Goal: Task Accomplishment & Management: Use online tool/utility

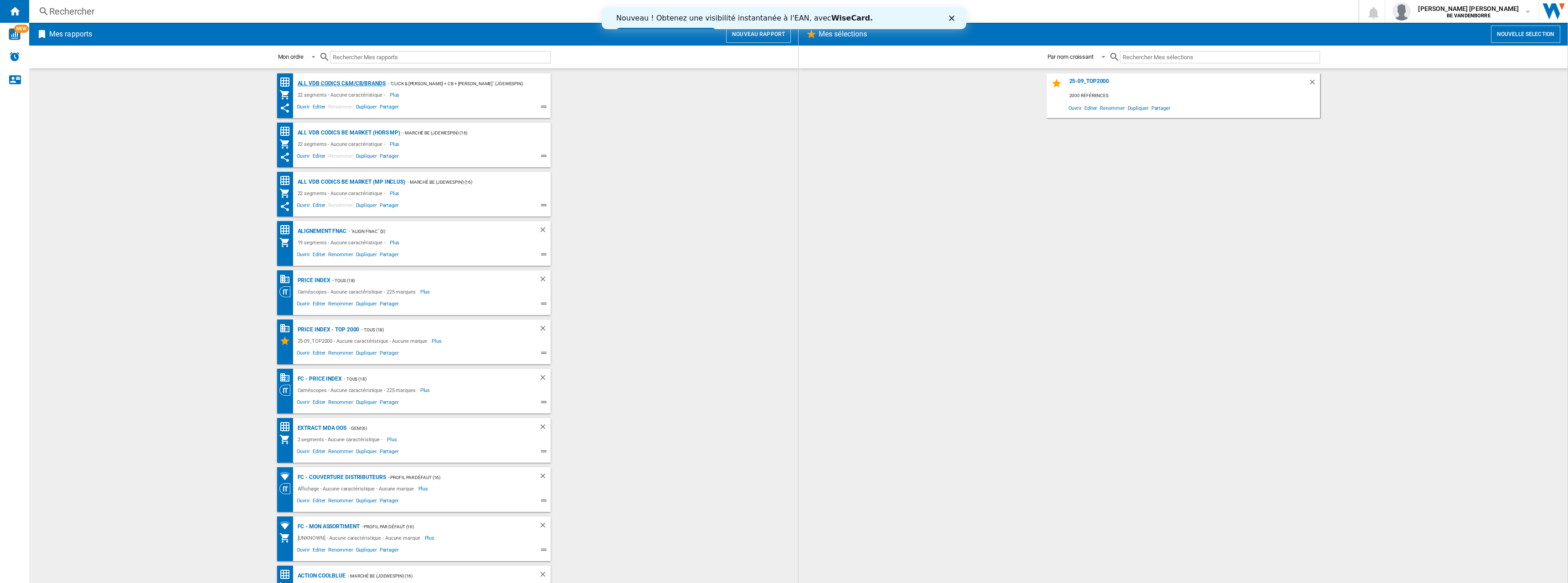
click at [373, 81] on div "ALL VDB CODICS C&M/CB/BRANDS" at bounding box center [340, 83] width 90 height 12
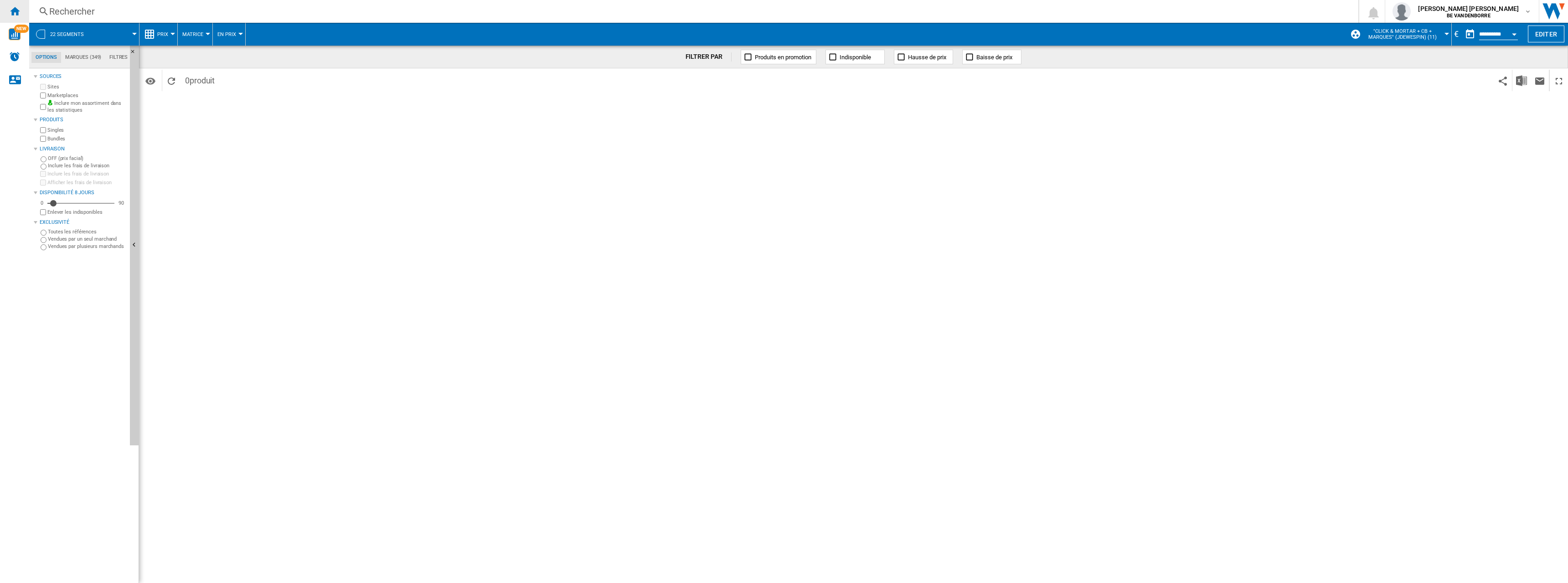
click at [14, 11] on ng-md-icon "Accueil" at bounding box center [14, 11] width 11 height 11
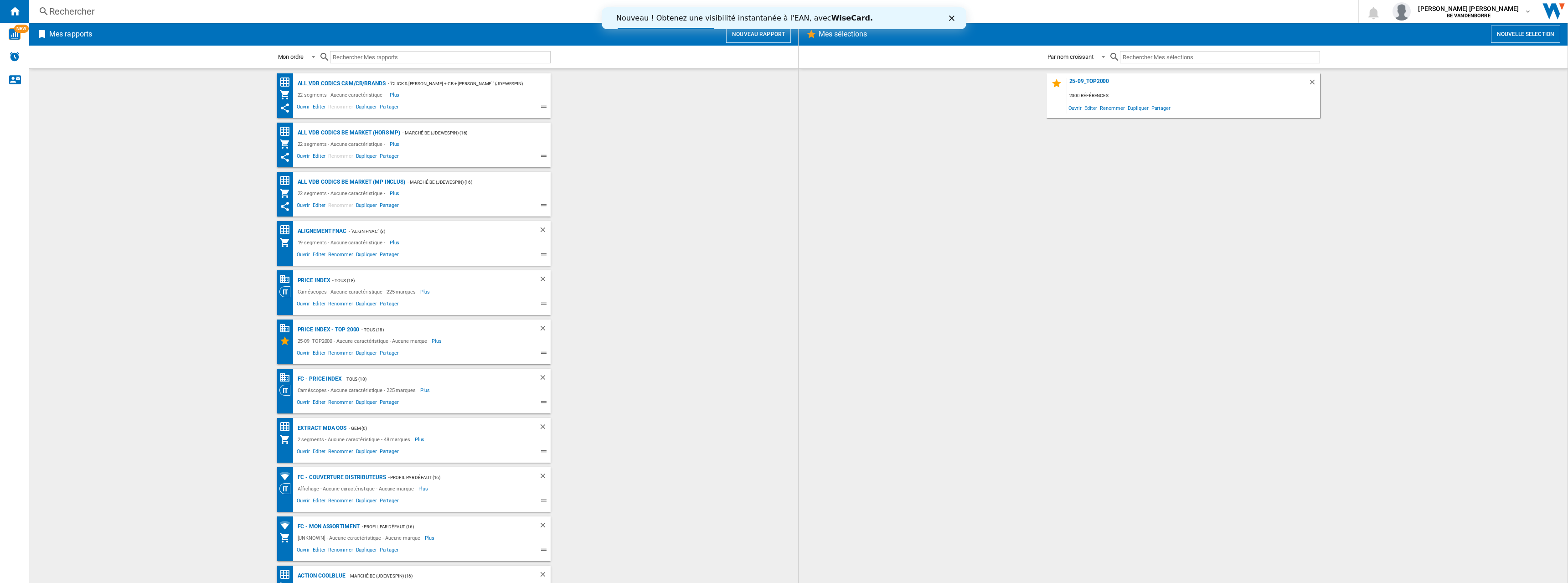
click at [344, 84] on div "ALL VDB CODICS C&M/CB/BRANDS" at bounding box center [340, 83] width 90 height 12
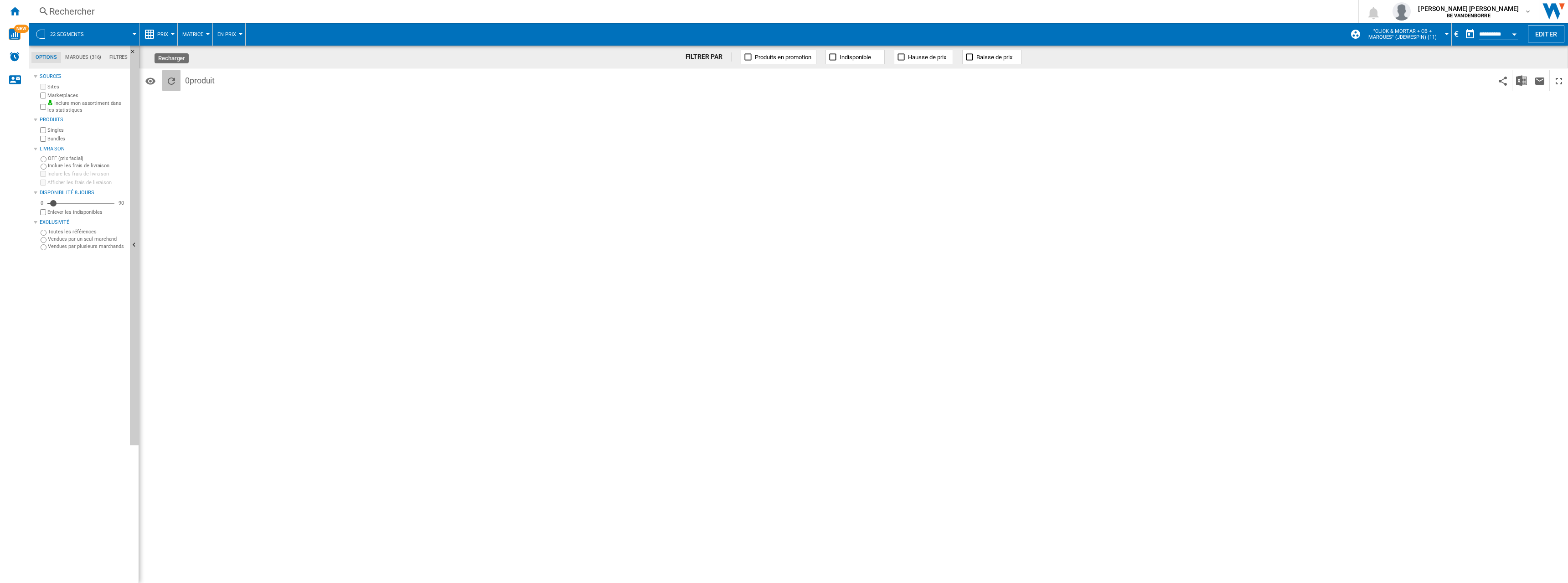
click at [169, 80] on ng-md-icon "Recharger" at bounding box center [171, 81] width 11 height 11
click at [13, 15] on ng-md-icon "Accueil" at bounding box center [14, 11] width 11 height 11
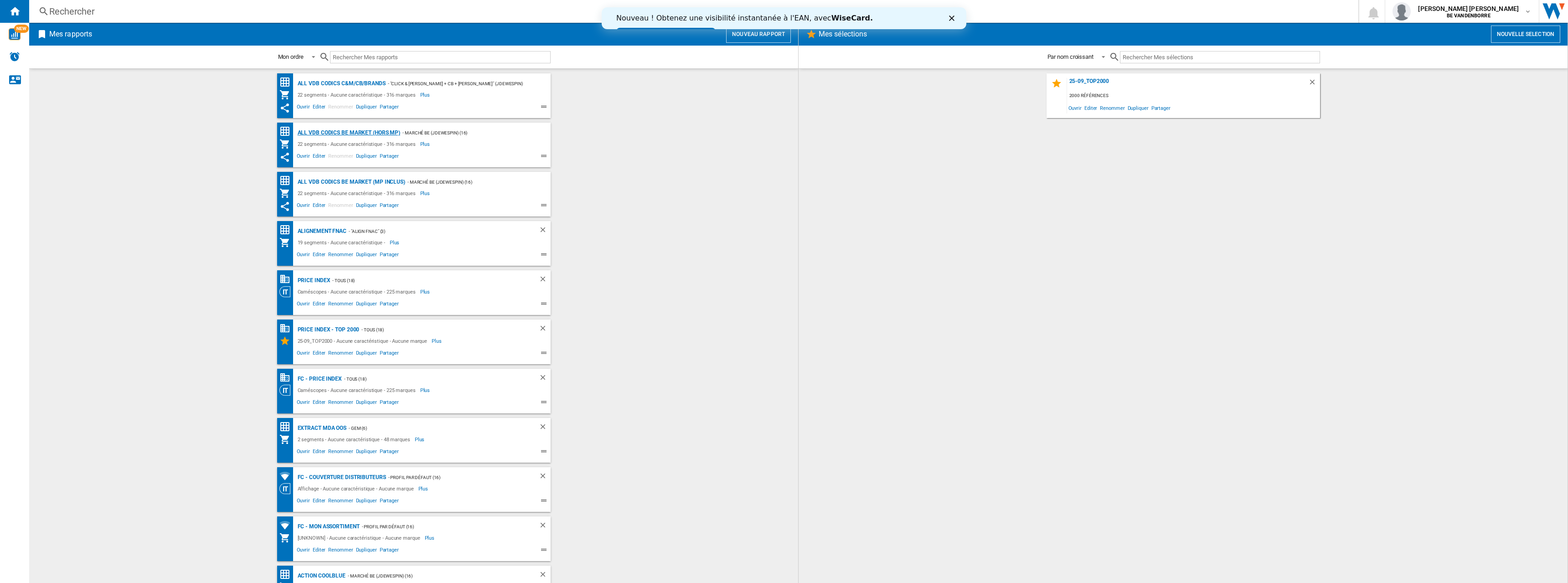
click at [368, 129] on div "ALL VDB CODICS BE MARKET (hors MP)" at bounding box center [348, 133] width 106 height 12
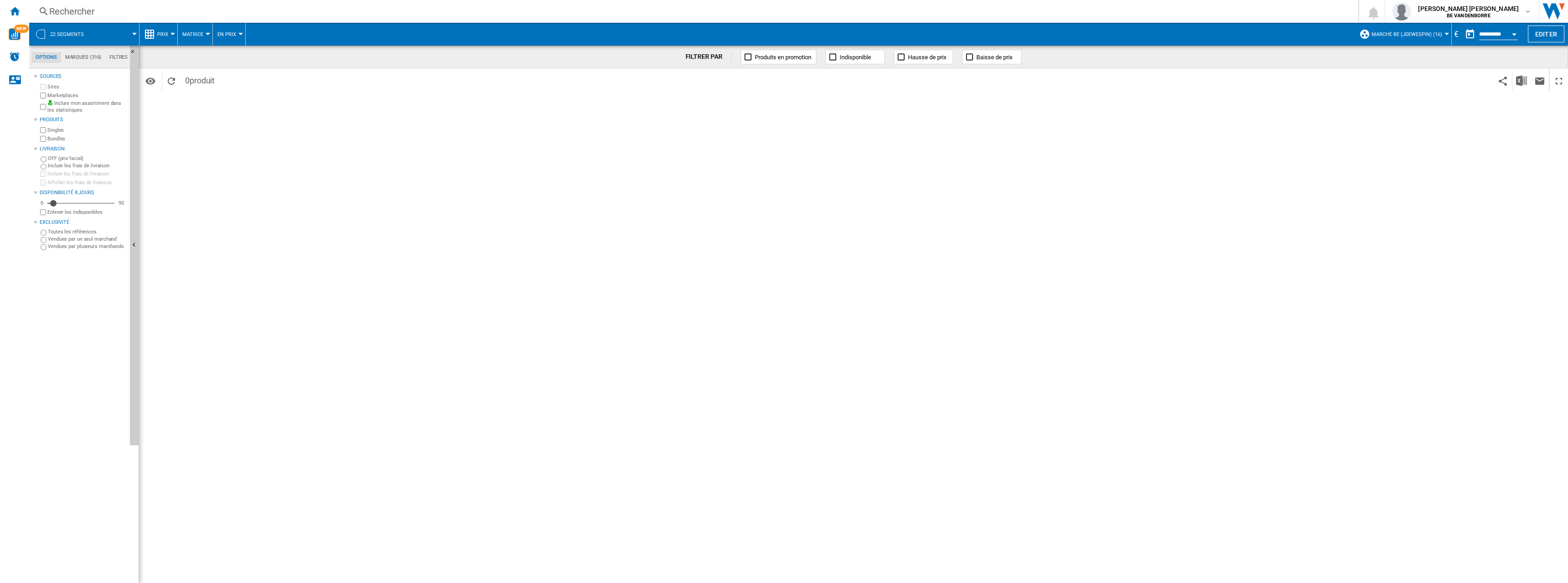
click at [1516, 35] on div "Open calendar" at bounding box center [1514, 34] width 5 height 2
click at [1540, 119] on span "21" at bounding box center [1542, 123] width 18 height 18
type input "**********"
click at [6, 20] on div "Accueil" at bounding box center [15, 12] width 29 height 23
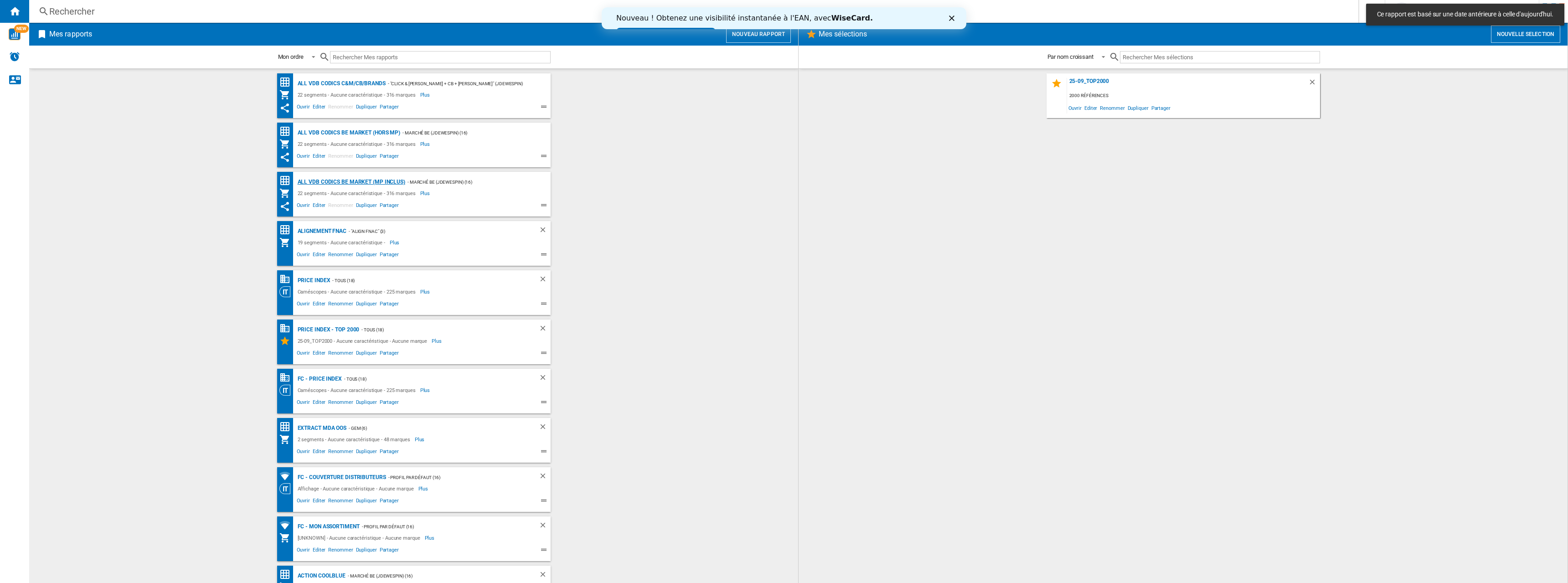
click at [376, 179] on div "ALL VDB CODICS BE MARKET (MP inclus)" at bounding box center [350, 182] width 110 height 12
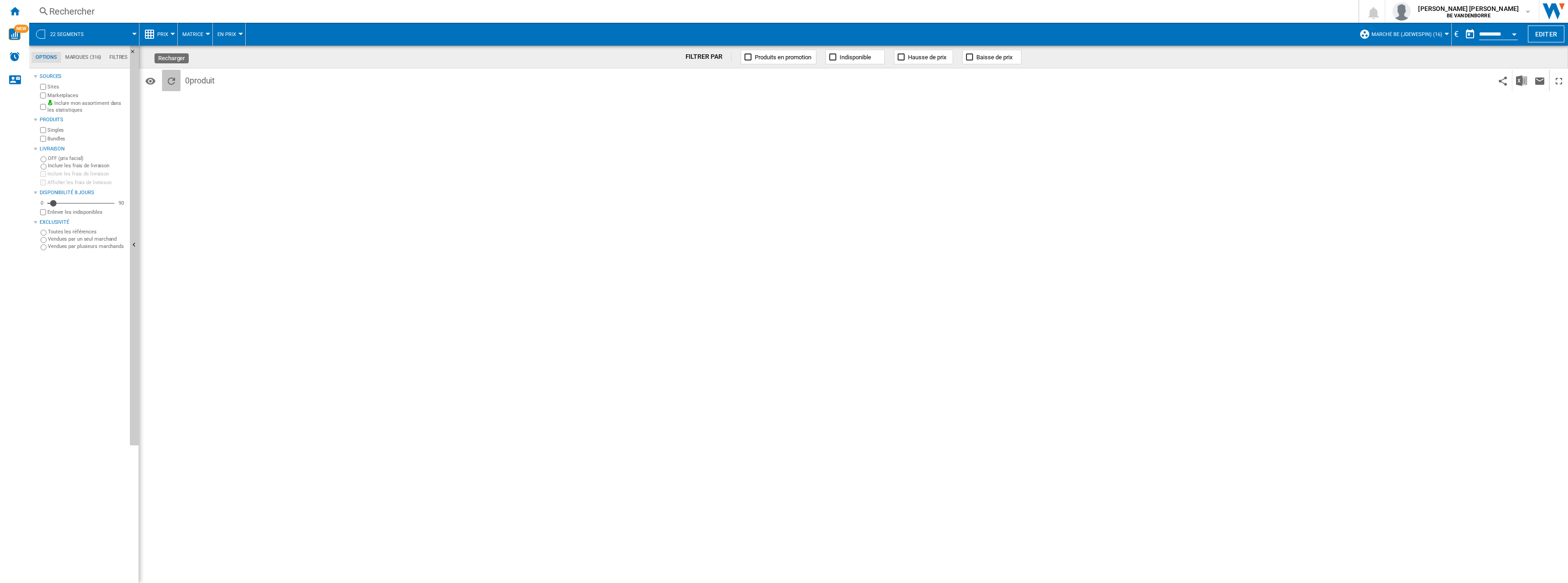
click at [168, 81] on ng-md-icon "Recharger" at bounding box center [171, 81] width 11 height 11
click at [166, 81] on ng-md-icon "Recharger" at bounding box center [171, 81] width 11 height 11
click at [154, 84] on md-icon "Options" at bounding box center [149, 81] width 11 height 11
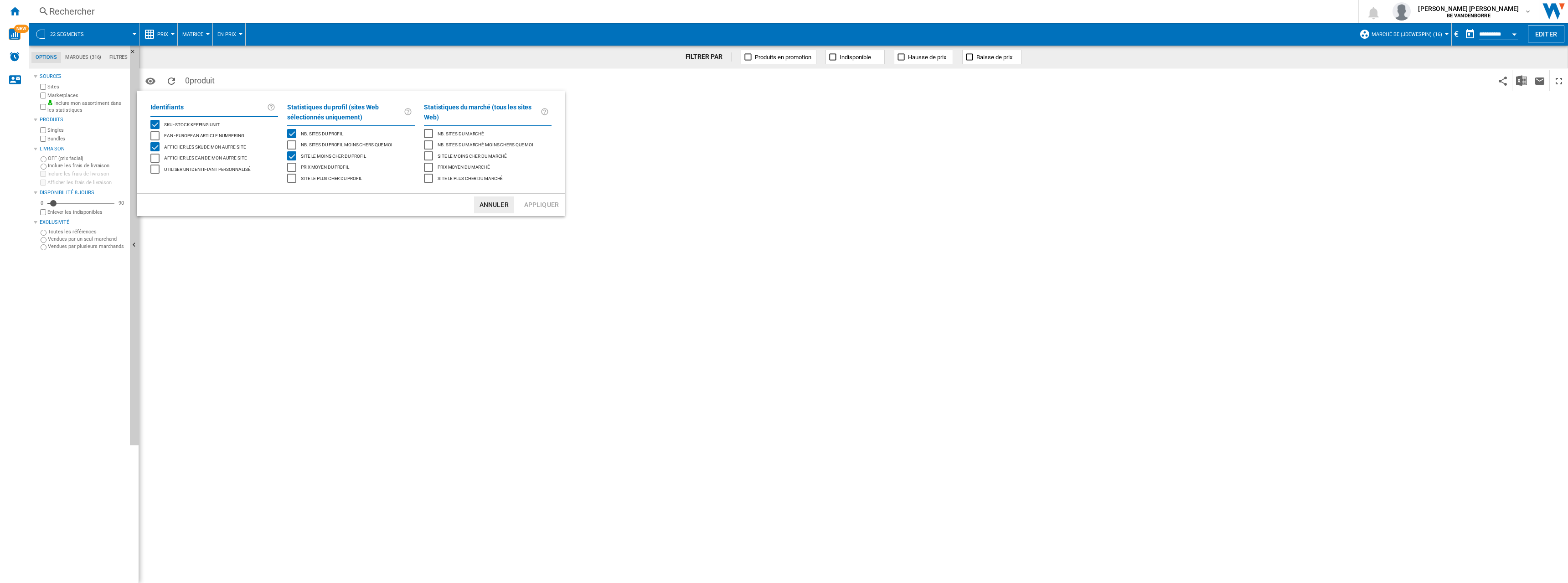
click at [503, 208] on button "Annuler" at bounding box center [494, 205] width 40 height 16
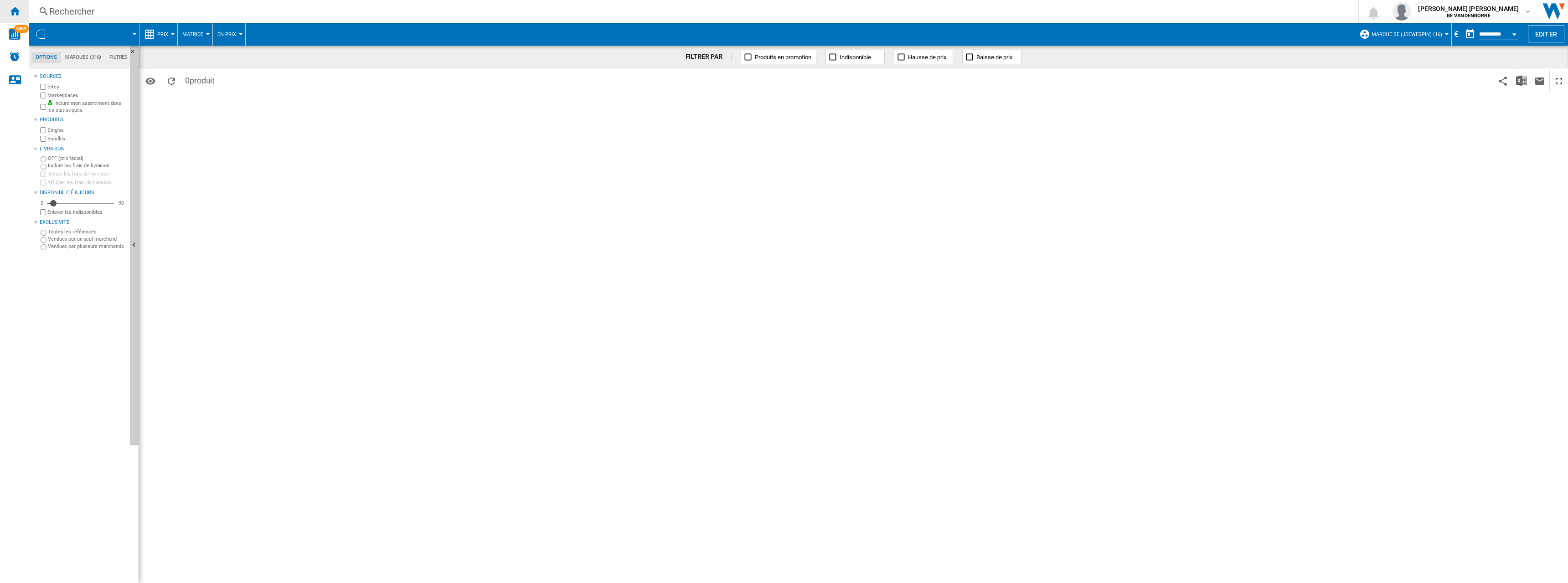
click at [17, 15] on ng-md-icon "Accueil" at bounding box center [14, 11] width 11 height 11
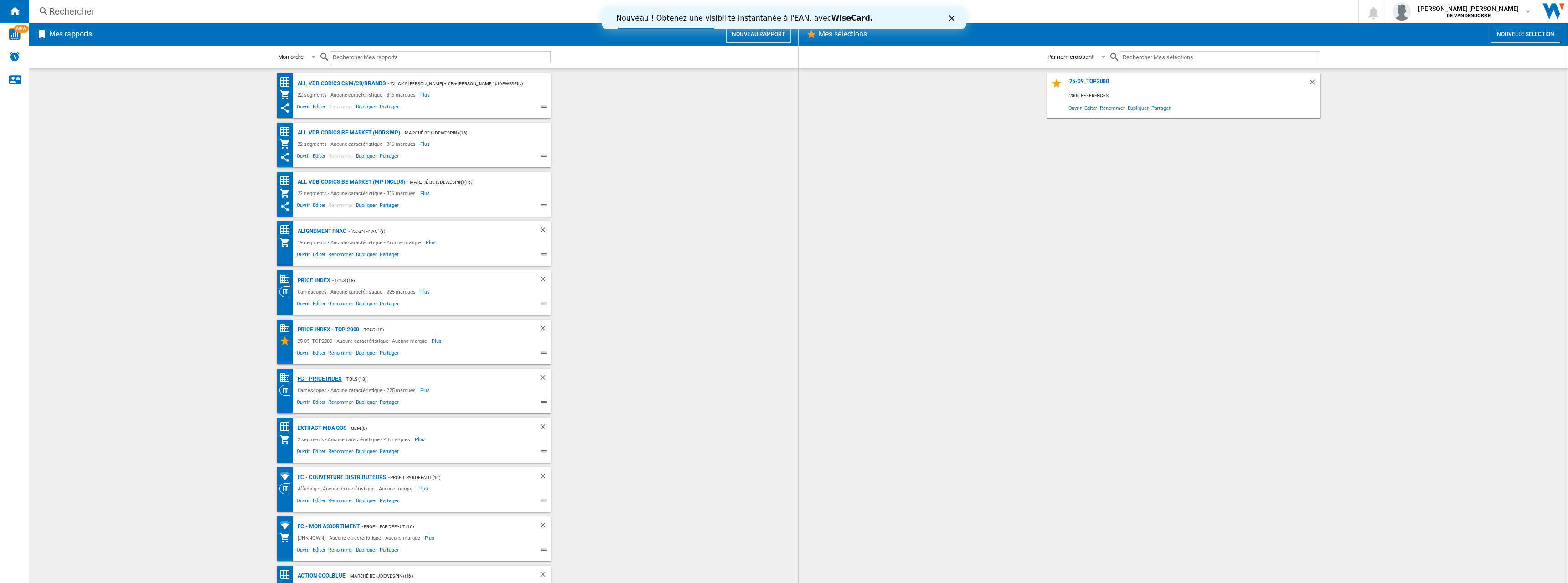
click at [329, 378] on div "FC - PRICE INDEX" at bounding box center [319, 379] width 47 height 12
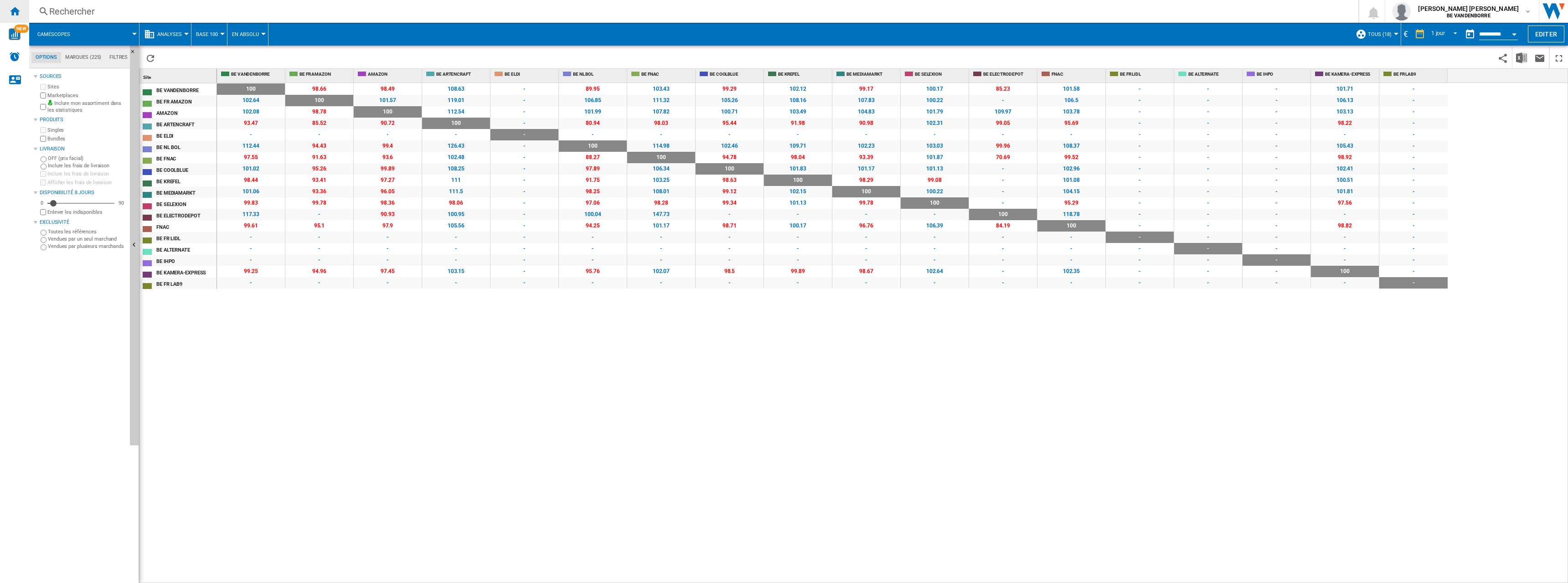
click at [16, 13] on ng-md-icon "Accueil" at bounding box center [14, 11] width 11 height 11
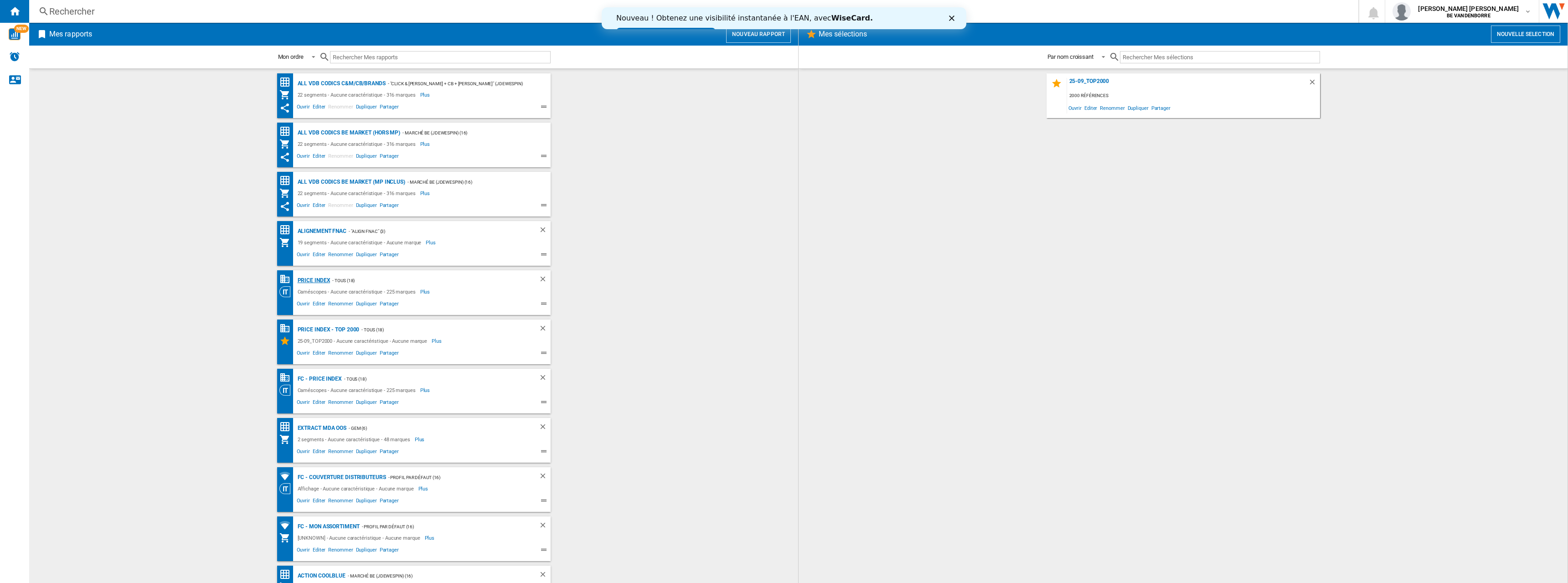
click at [311, 276] on div "PRICE INDEX" at bounding box center [313, 280] width 35 height 12
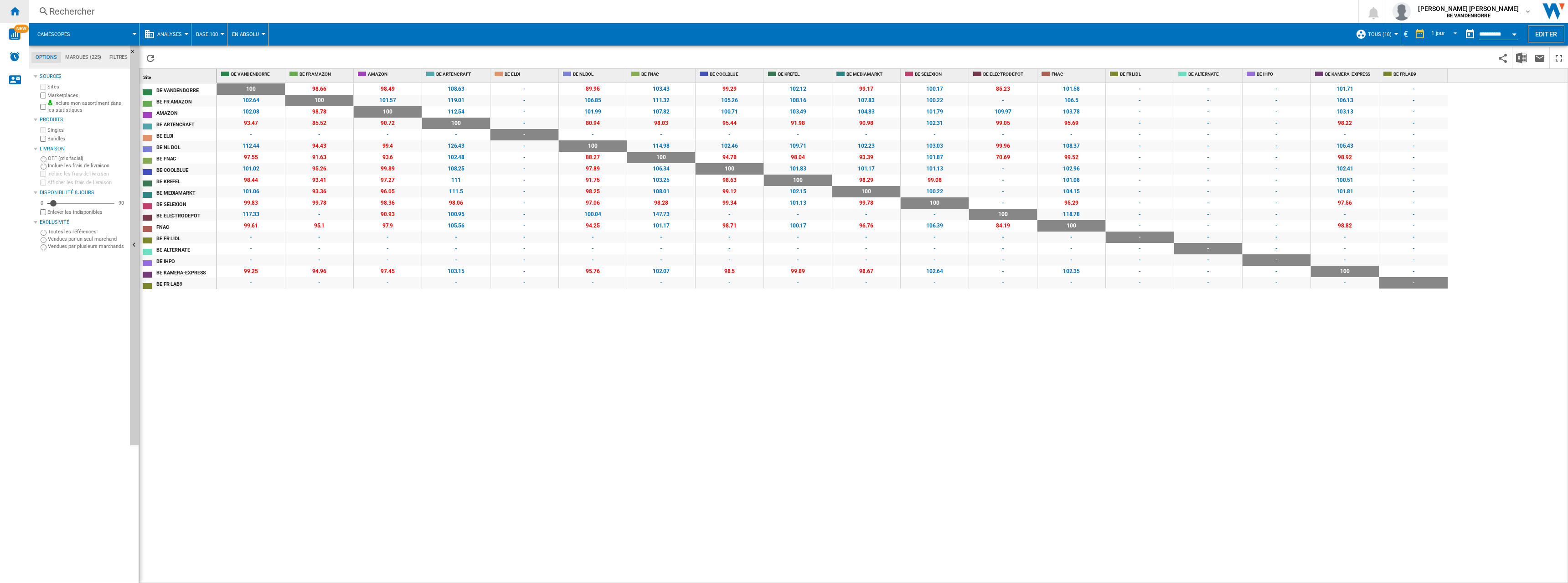
click at [14, 12] on ng-md-icon "Accueil" at bounding box center [14, 11] width 11 height 11
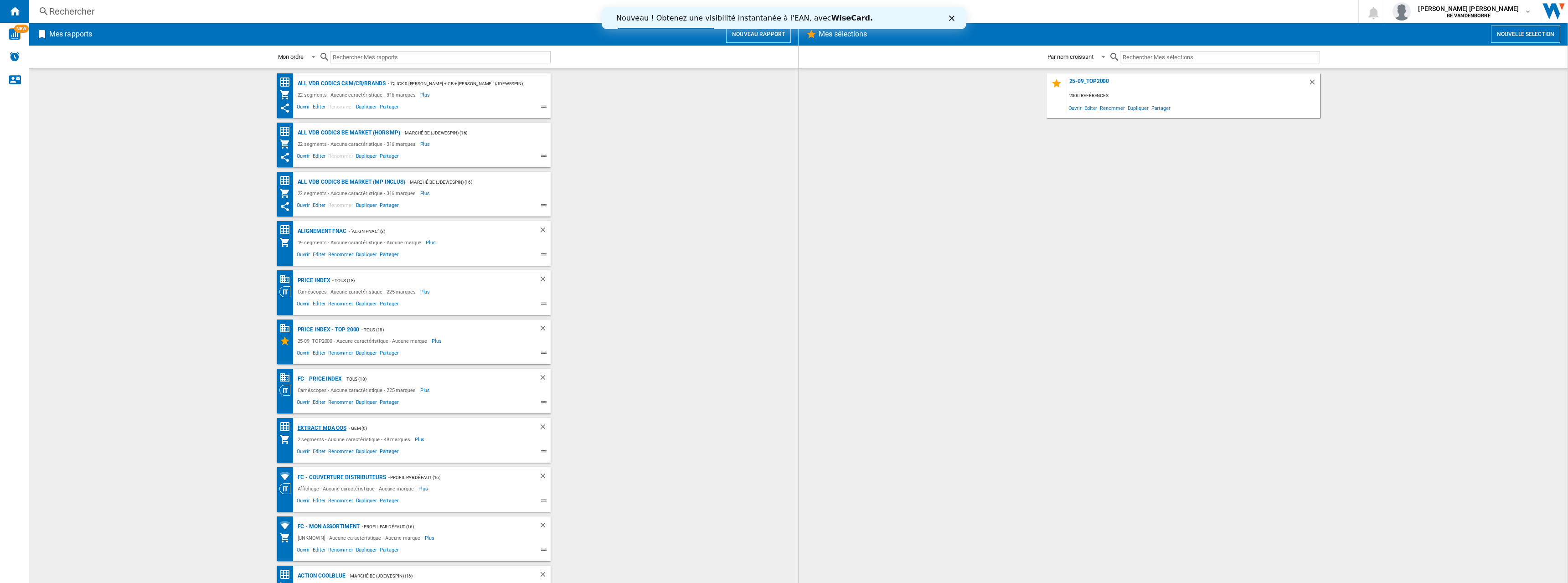
click at [322, 428] on div "Extract MDA OOS" at bounding box center [321, 429] width 51 height 12
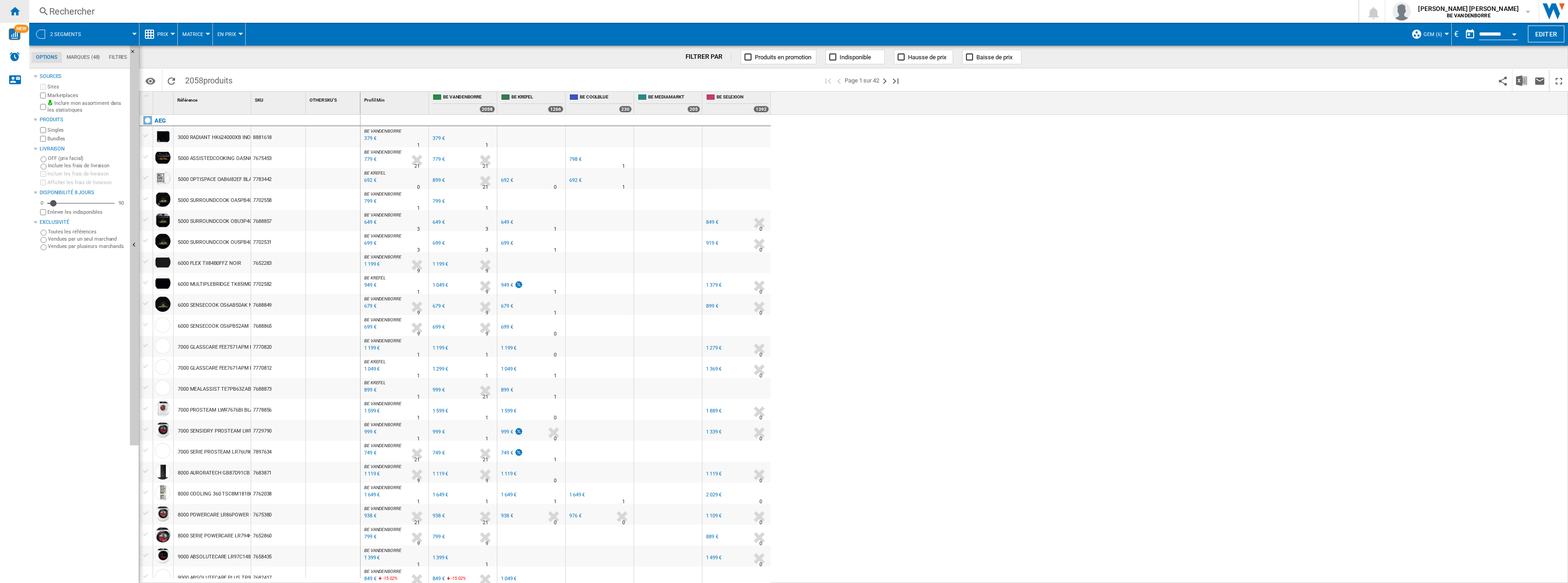
click at [19, 7] on ng-md-icon "Accueil" at bounding box center [14, 11] width 11 height 11
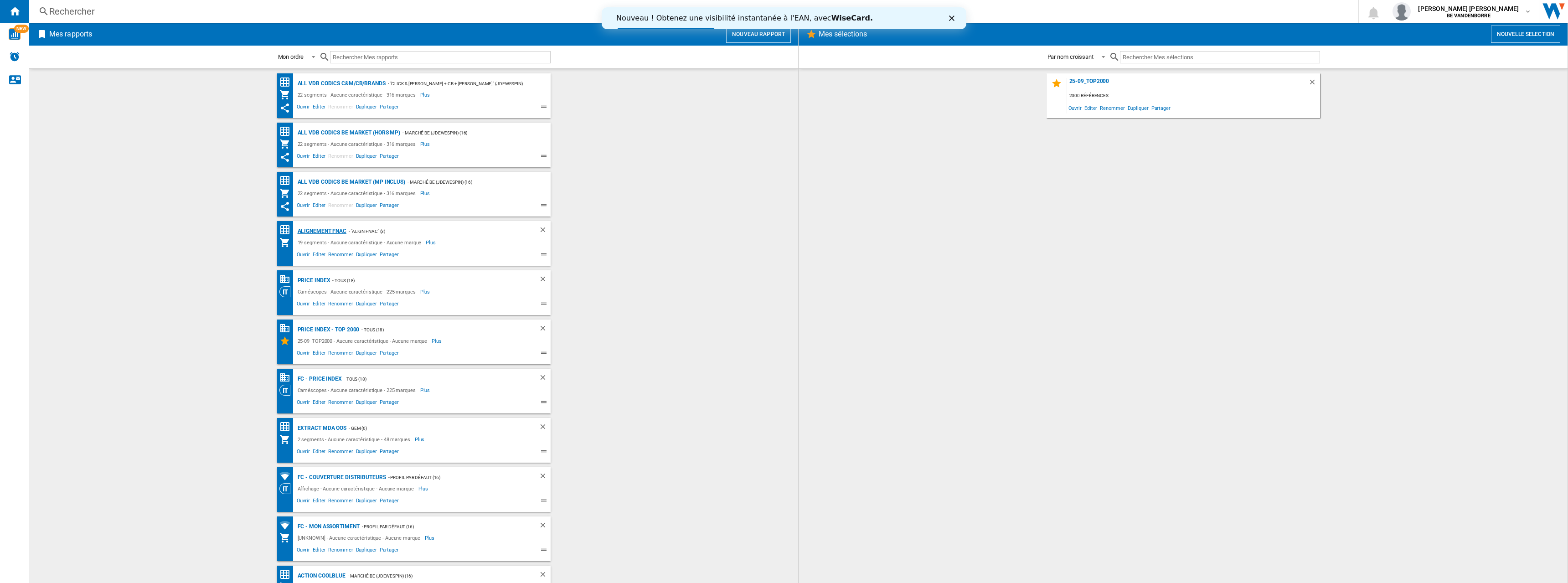
click at [324, 233] on div "Alignement Fnac" at bounding box center [321, 232] width 51 height 12
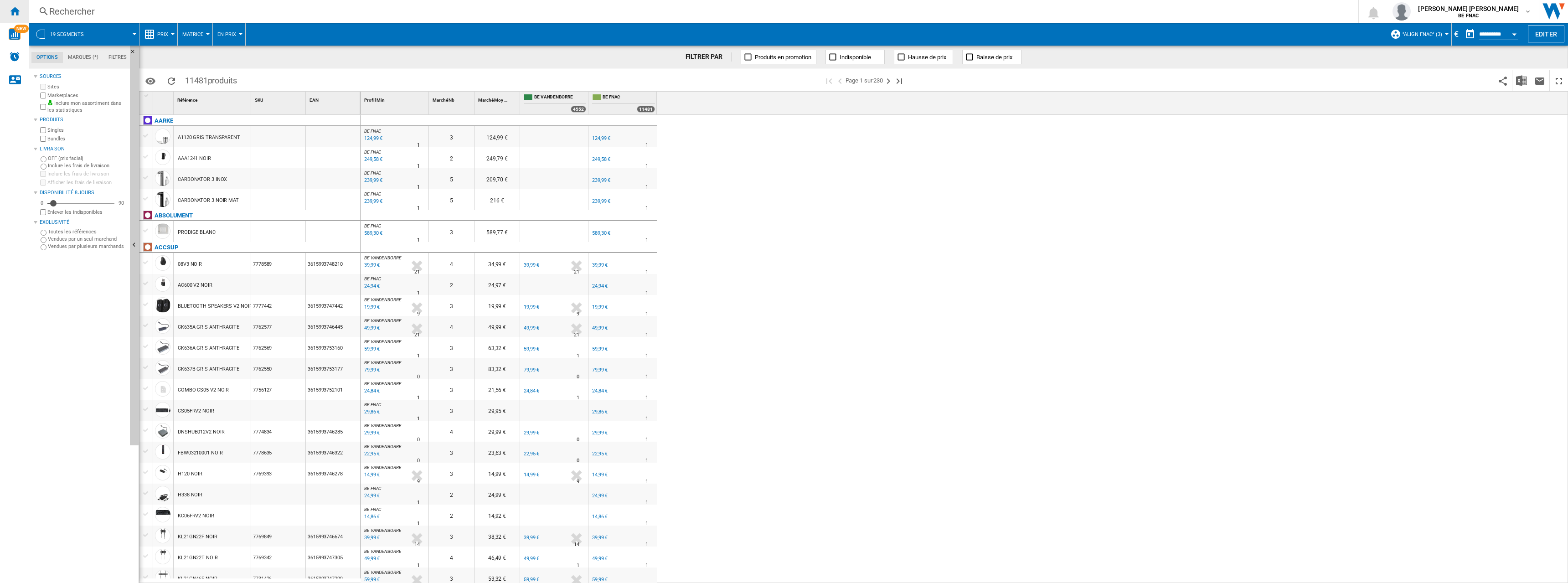
click at [13, 17] on div "Accueil" at bounding box center [15, 12] width 29 height 23
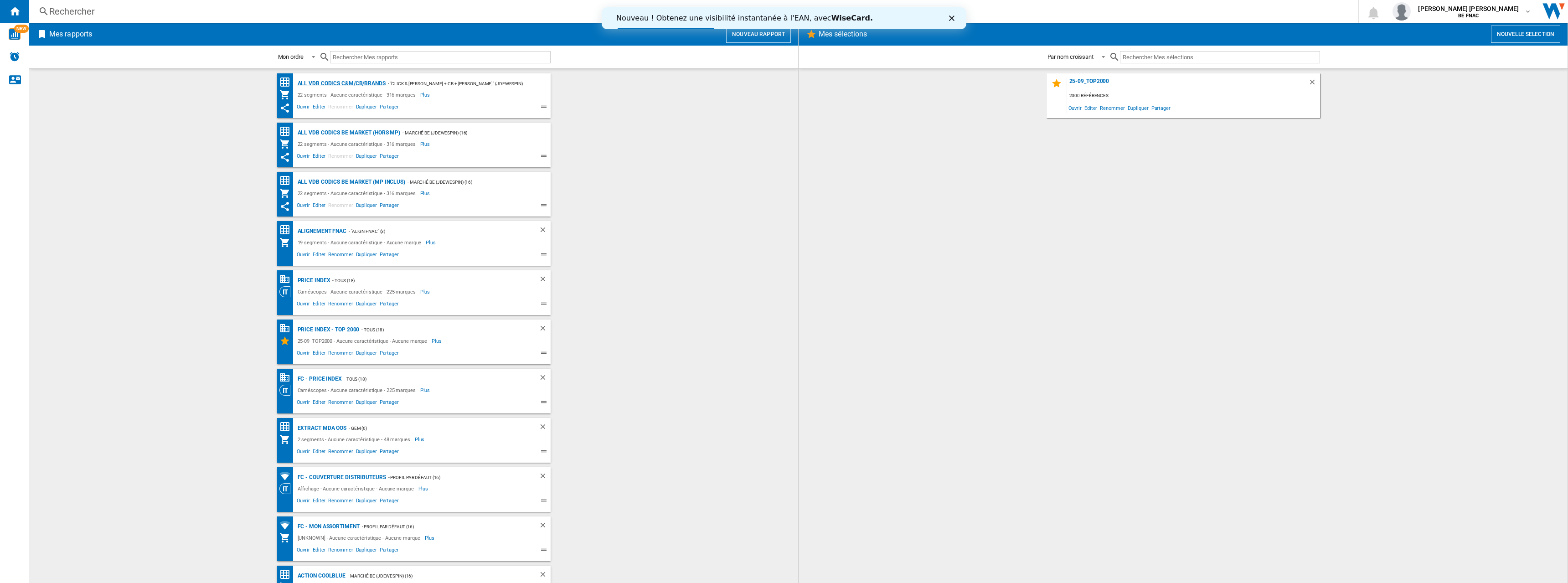
click at [349, 84] on div "ALL VDB CODICS C&M/CB/BRANDS" at bounding box center [340, 83] width 90 height 12
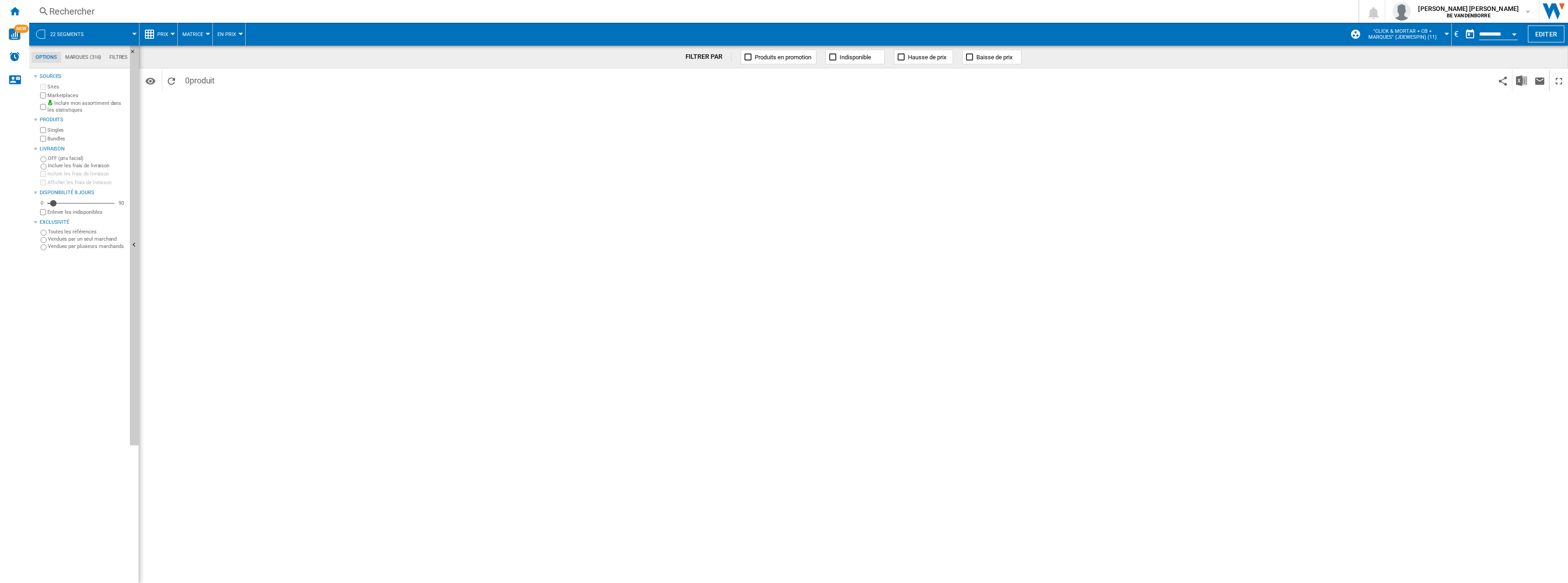
click at [86, 38] on button "22 segments" at bounding box center [72, 35] width 43 height 23
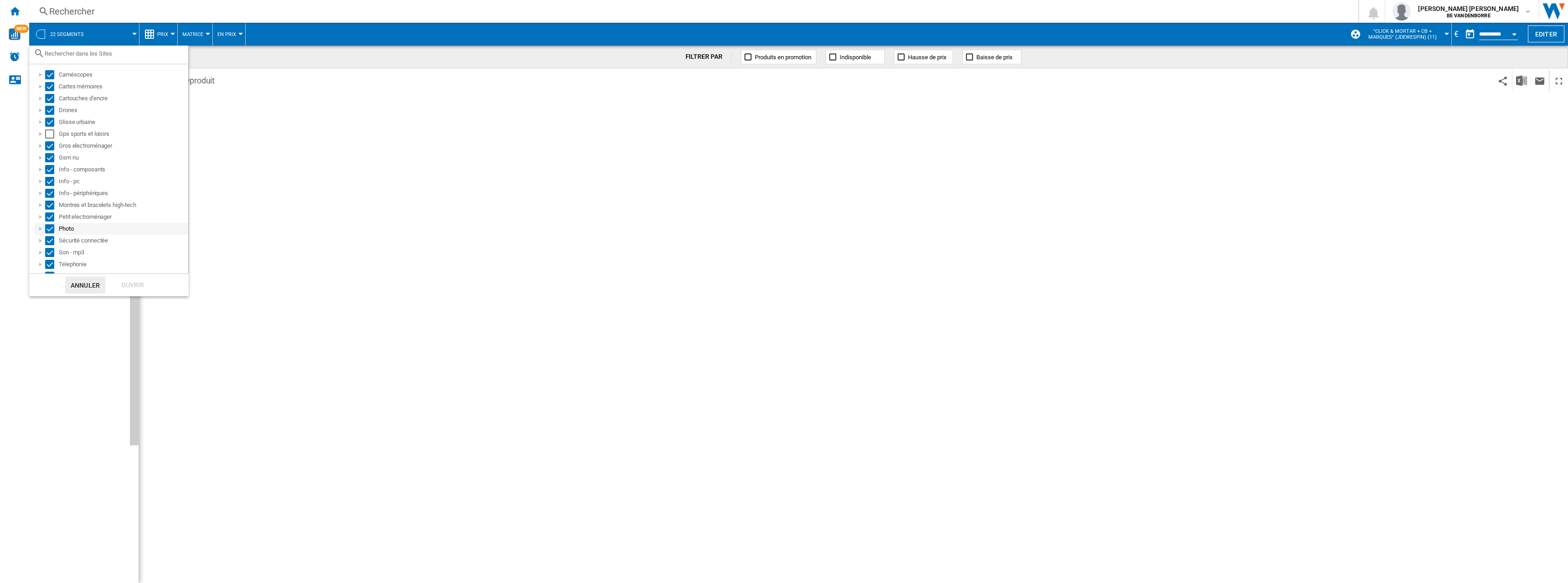
scroll to position [33, 0]
click at [259, 106] on md-backdrop at bounding box center [784, 291] width 1568 height 583
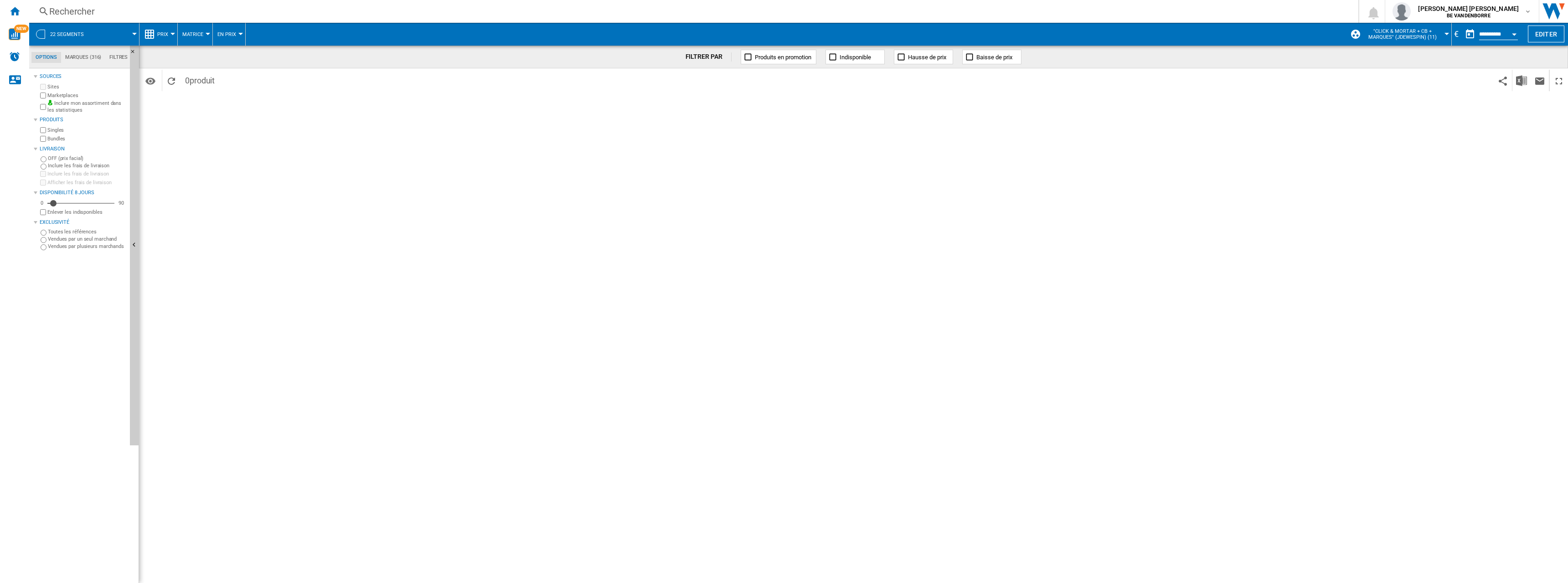
click at [159, 37] on span "Prix" at bounding box center [162, 34] width 11 height 6
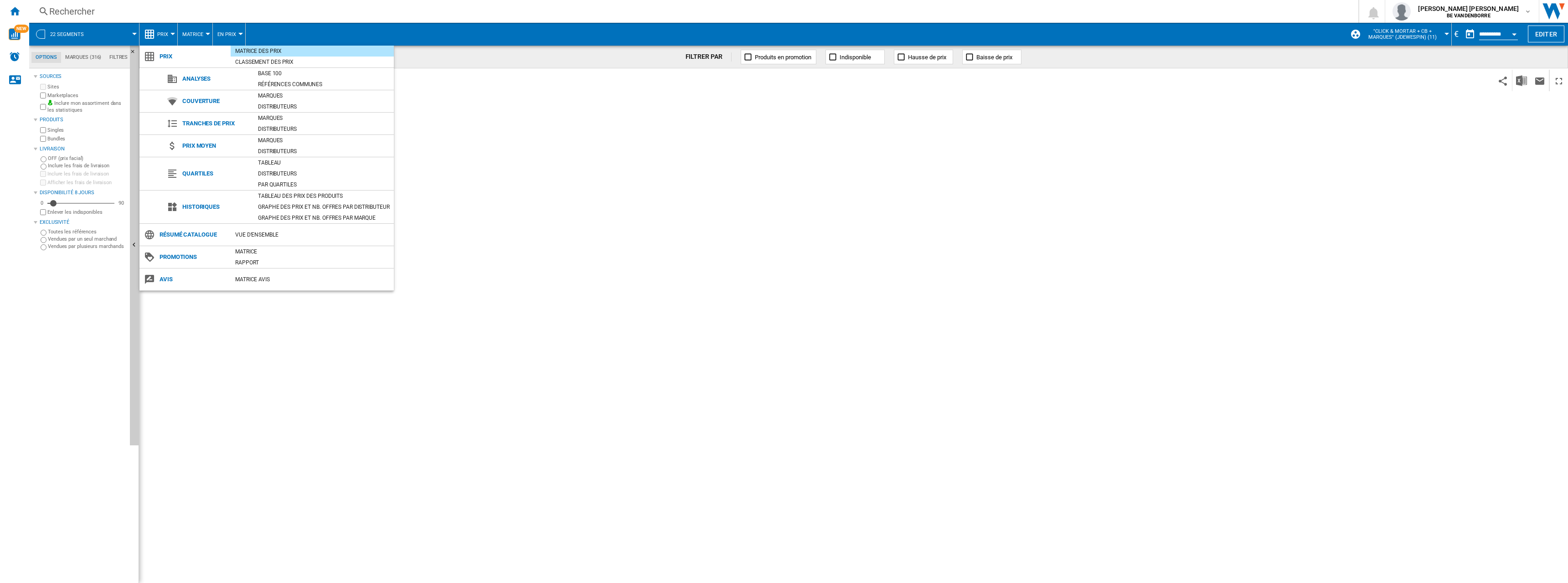
click at [215, 34] on md-backdrop at bounding box center [784, 291] width 1568 height 583
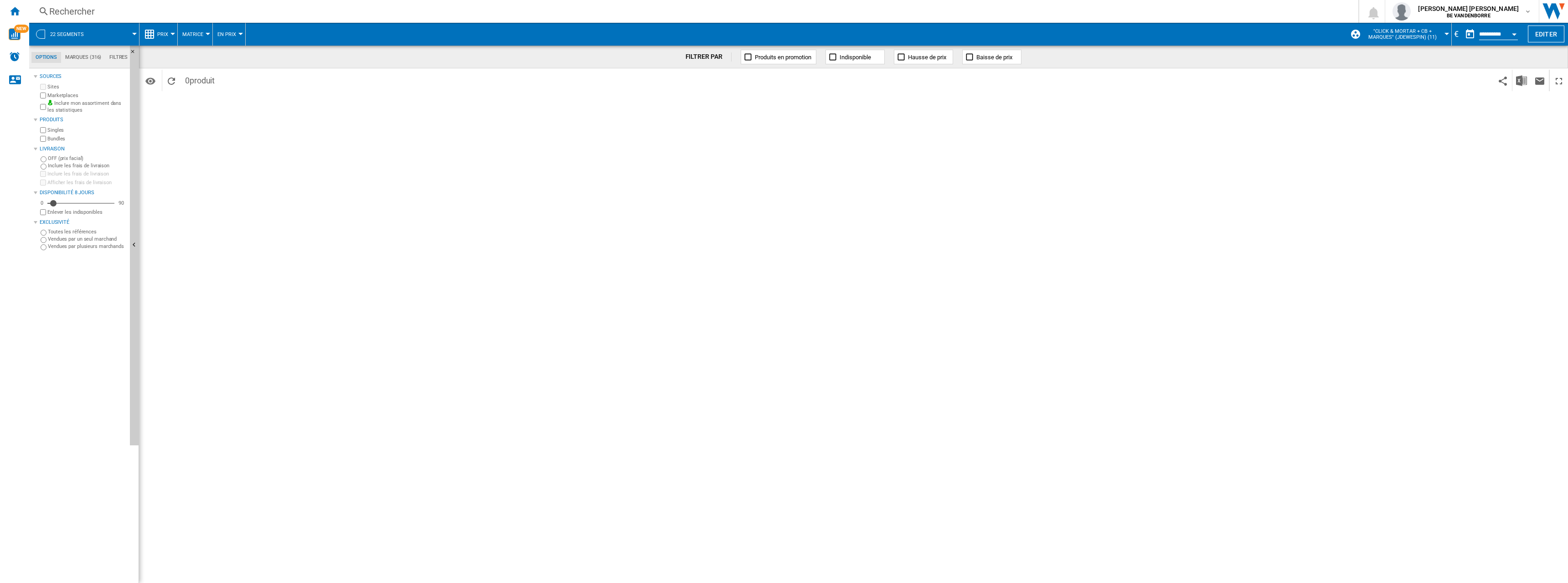
click at [194, 36] on span "Matrice" at bounding box center [193, 34] width 21 height 6
click at [228, 35] on md-backdrop at bounding box center [784, 291] width 1568 height 583
click at [228, 35] on span "En Prix" at bounding box center [226, 34] width 18 height 6
click at [114, 35] on md-backdrop at bounding box center [784, 291] width 1568 height 583
click at [112, 34] on span at bounding box center [115, 35] width 38 height 23
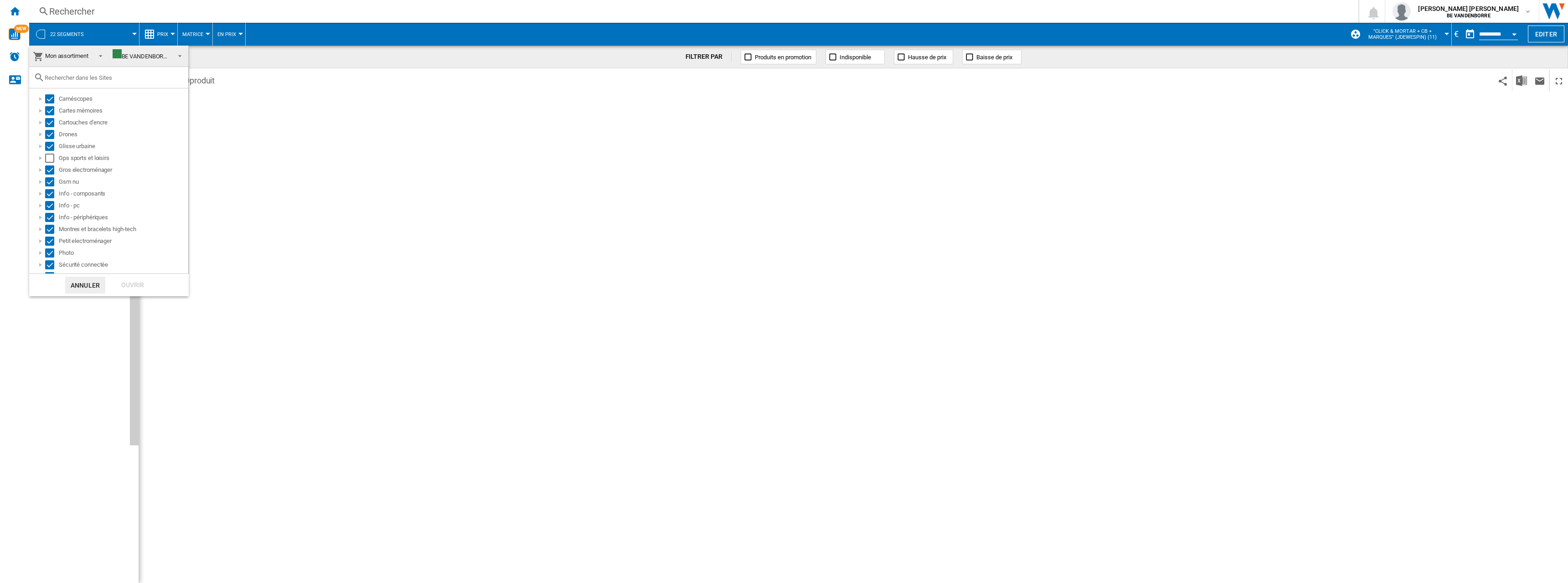
click at [1418, 29] on md-backdrop at bounding box center [784, 291] width 1568 height 583
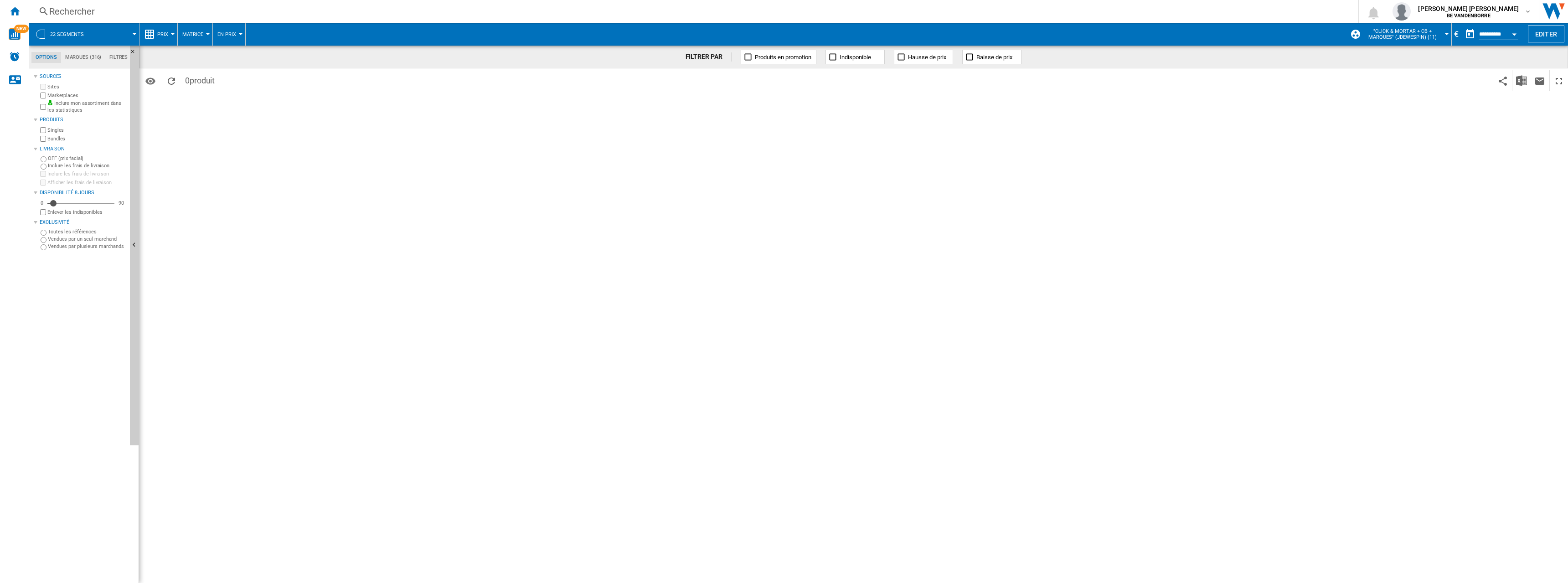
click at [1418, 29] on span ""Click & Mortar + CB + Marques" (jdewespin) (11)" at bounding box center [1402, 34] width 80 height 12
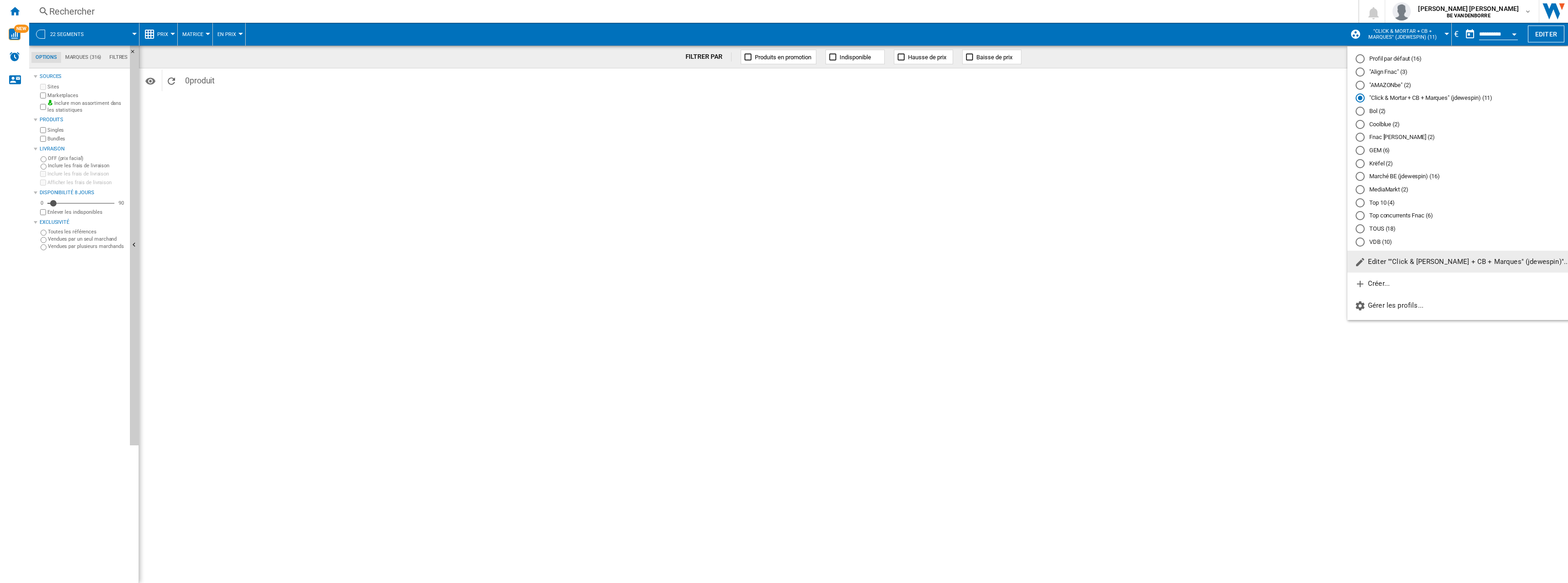
click at [1420, 262] on span "Editer ""Click & Mortar + CB + Marques" (jdewespin)"..." at bounding box center [1461, 262] width 214 height 8
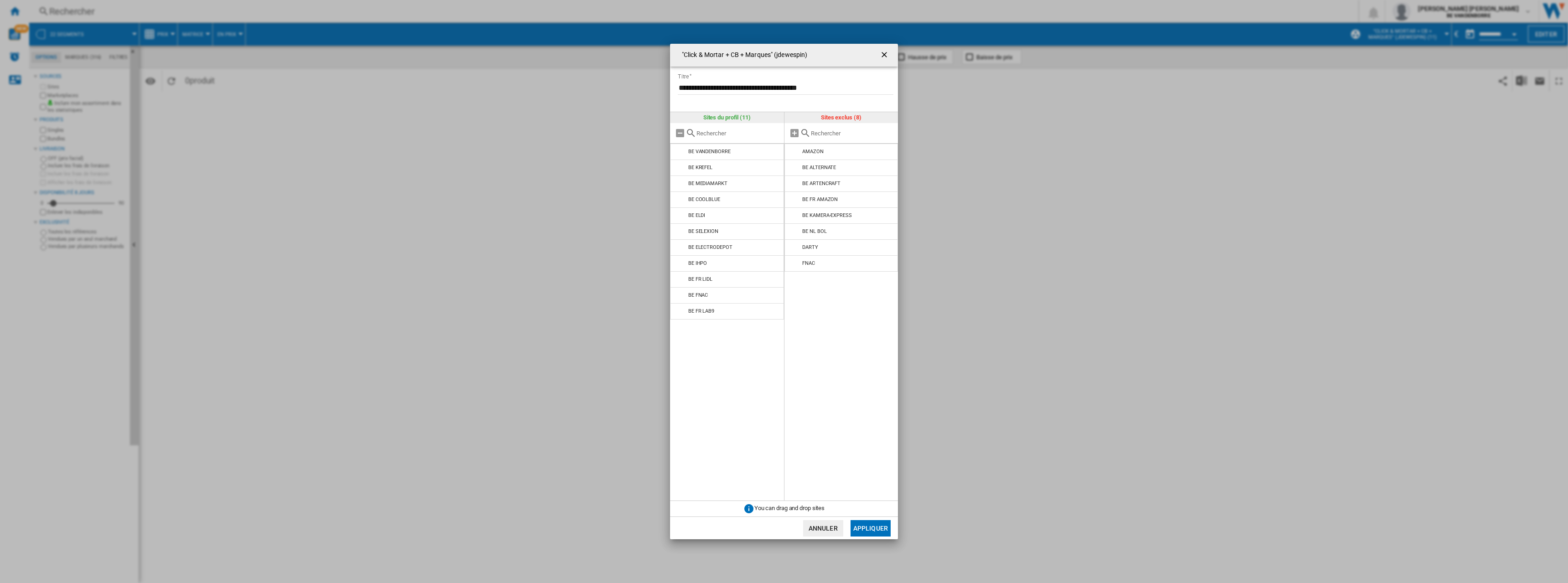
click at [875, 533] on button "Appliquer" at bounding box center [870, 528] width 40 height 16
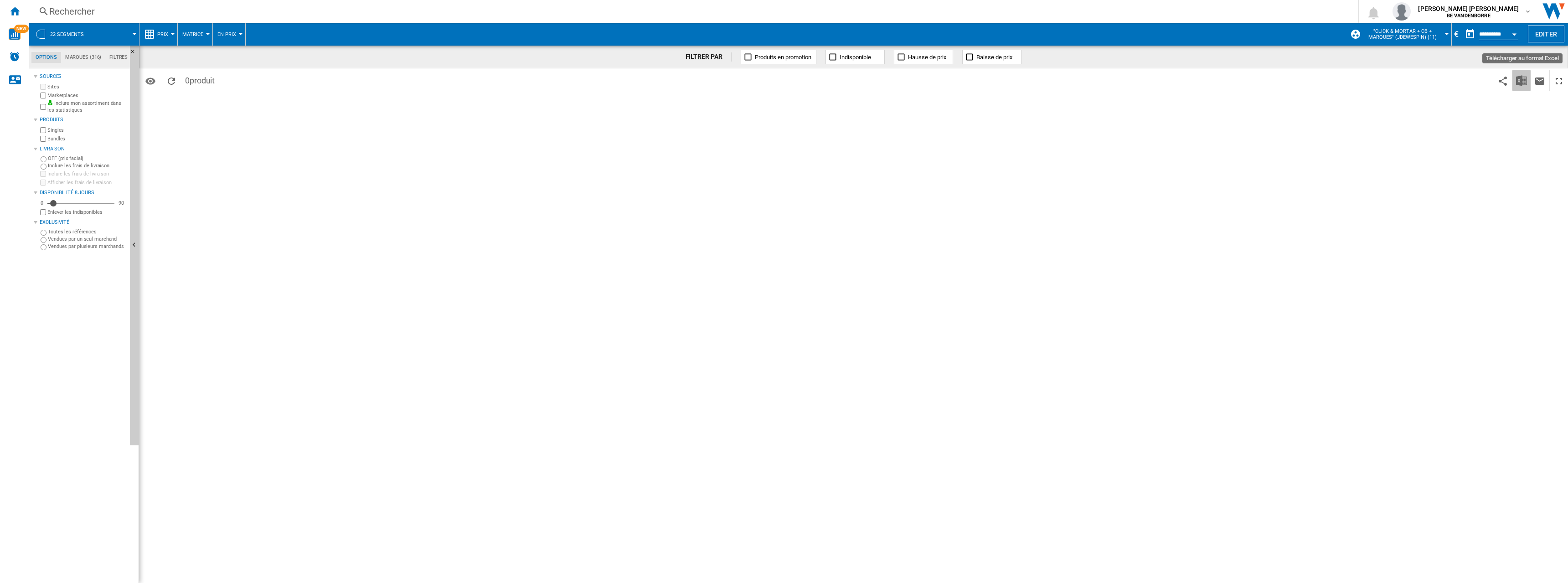
click at [1523, 83] on img "Télécharger au format Excel" at bounding box center [1521, 81] width 11 height 11
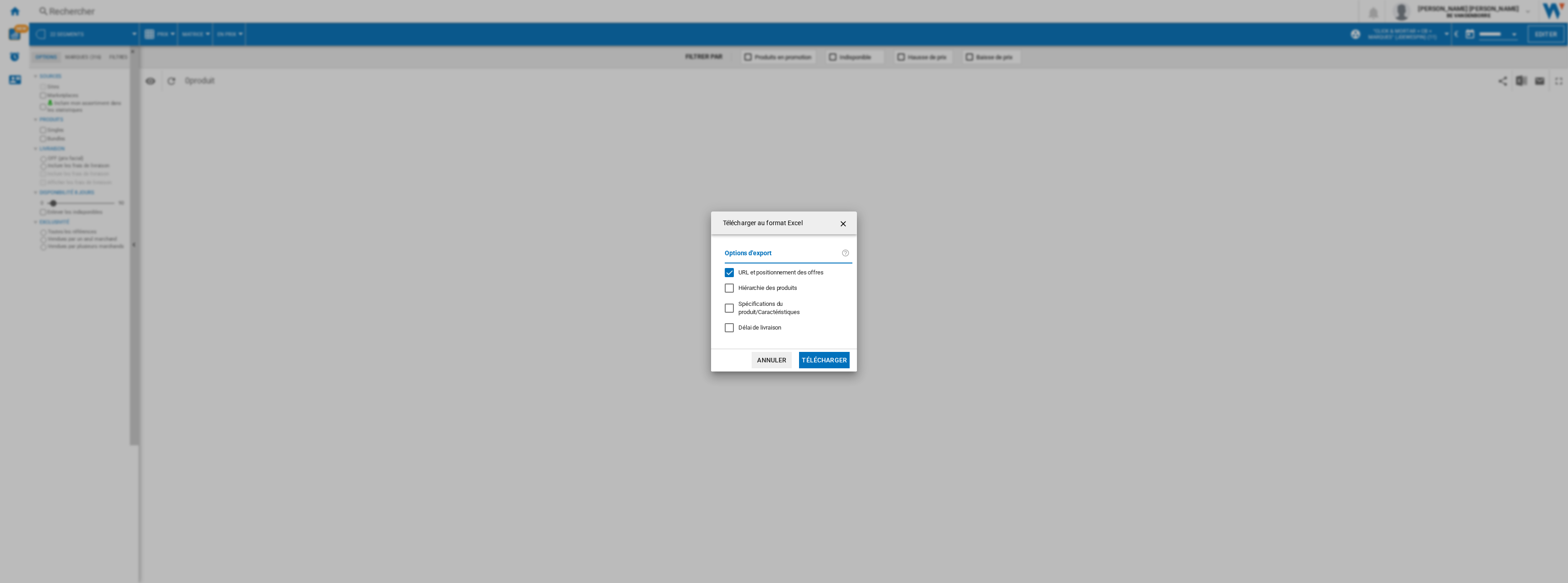
click at [845, 223] on ng-md-icon "getI18NText('BUTTONS.CLOSE_DIALOG')" at bounding box center [844, 223] width 11 height 11
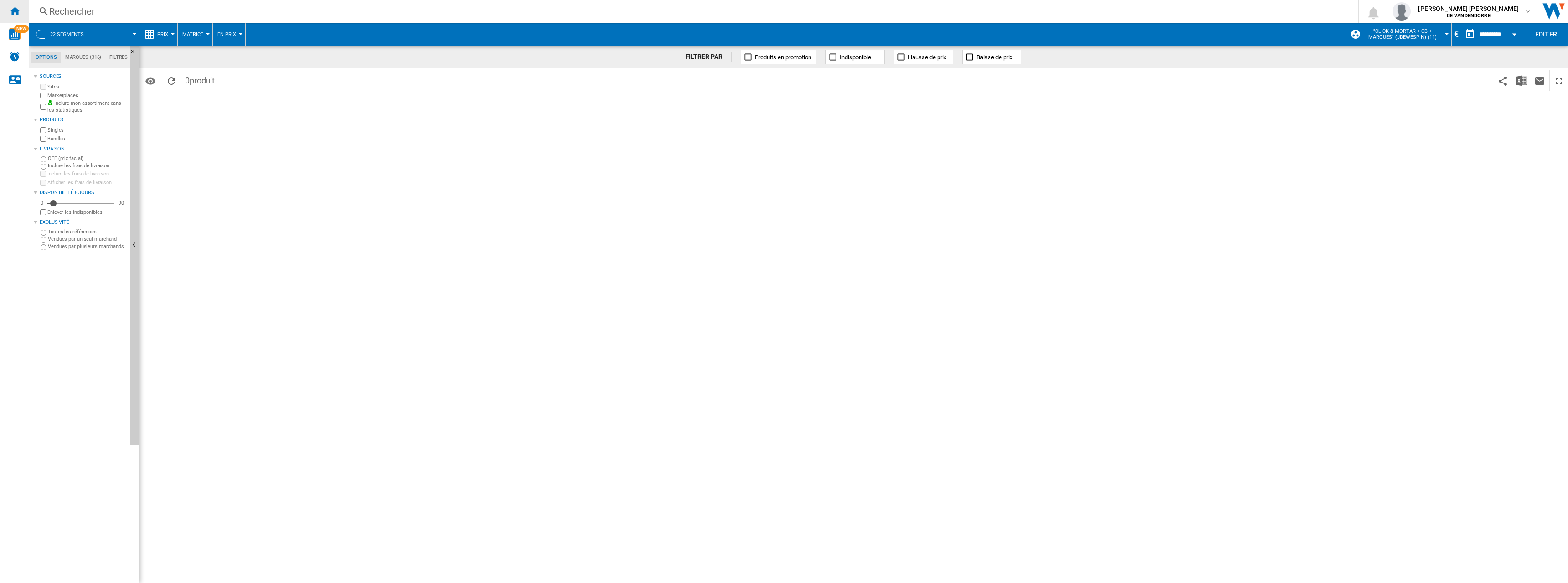
click at [8, 10] on div "Accueil" at bounding box center [15, 12] width 29 height 23
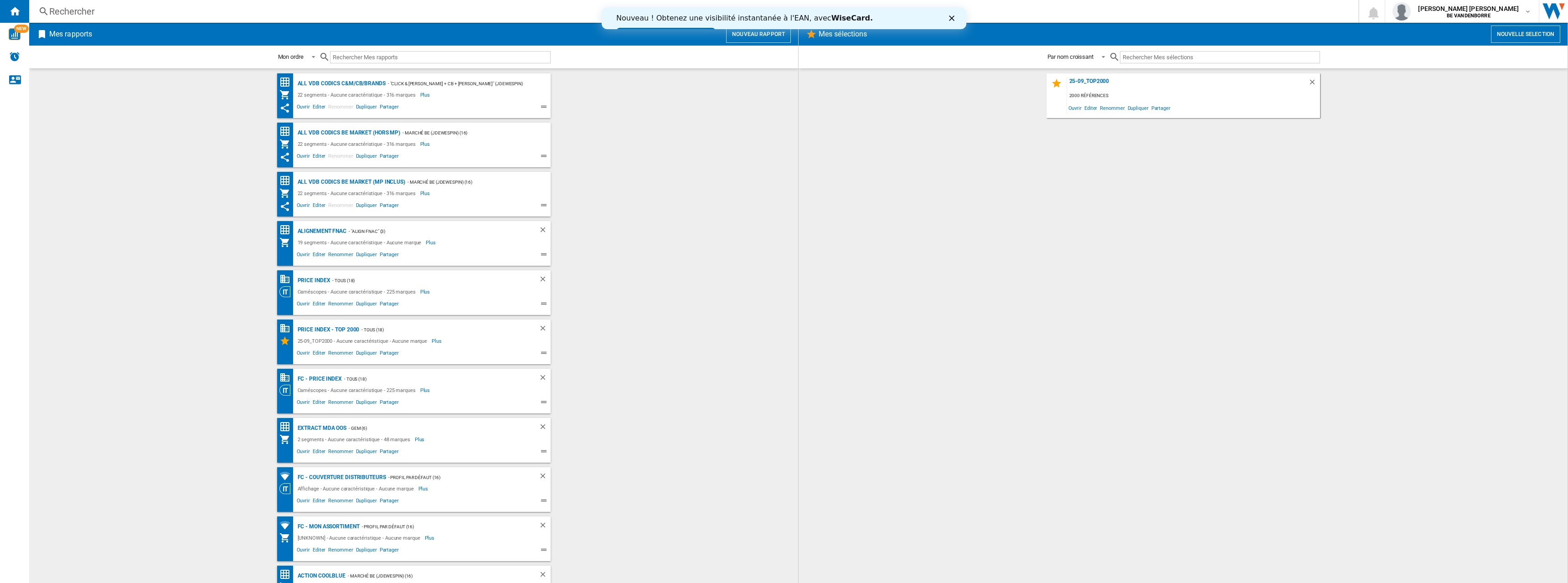
click at [949, 16] on icon "Fermer" at bounding box center [952, 18] width 6 height 6
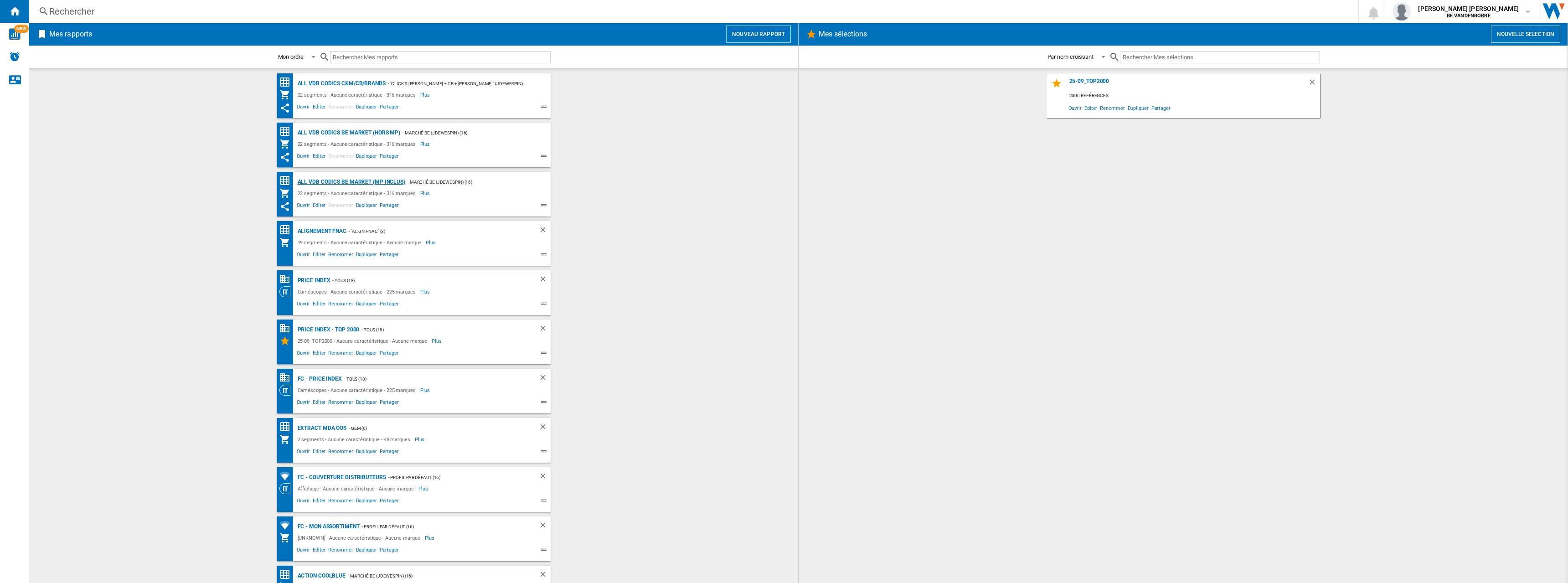
click at [377, 178] on div "ALL VDB CODICS BE MARKET (MP inclus)" at bounding box center [350, 182] width 110 height 12
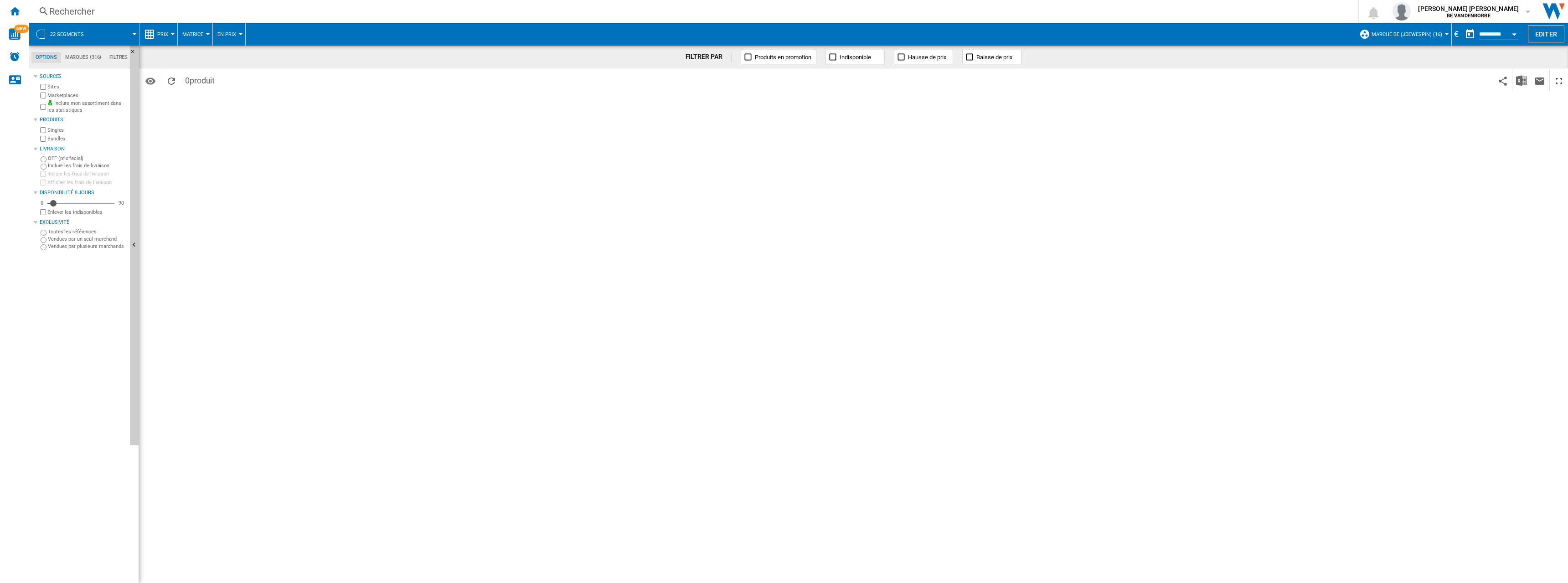
click at [1424, 29] on button "Marché BE (jdewespin) (16)" at bounding box center [1410, 35] width 76 height 23
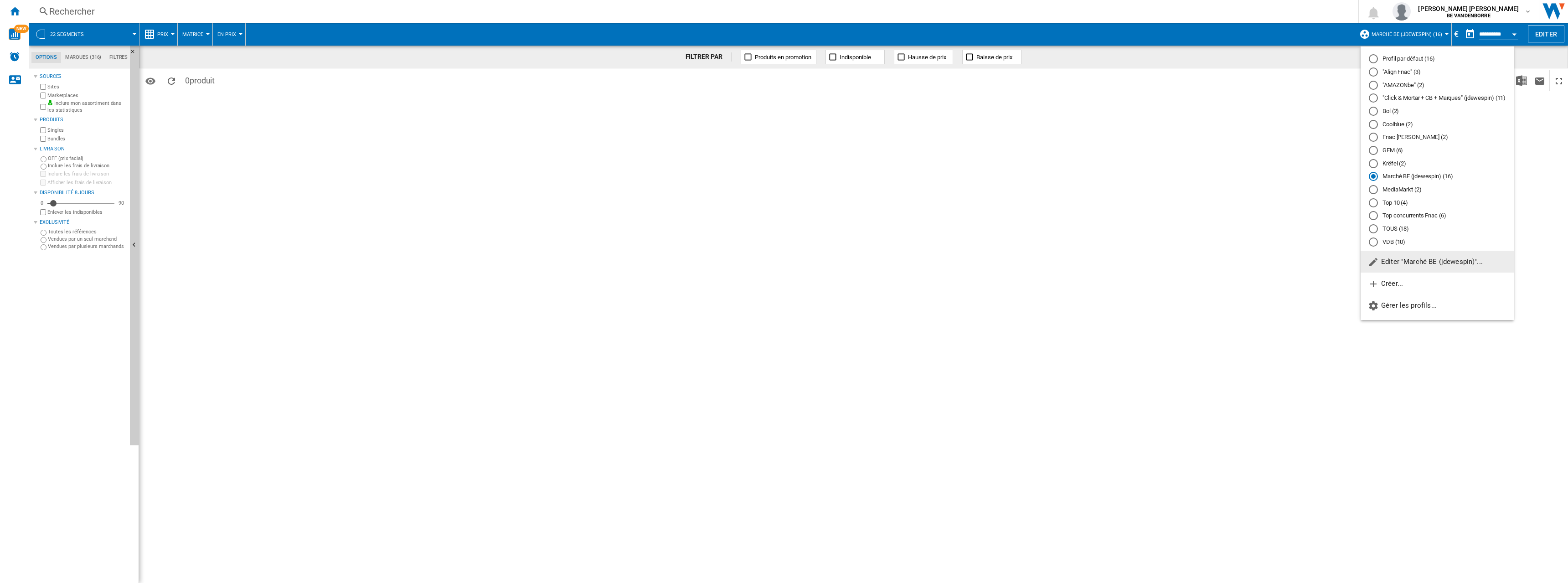
click at [1027, 104] on md-backdrop at bounding box center [784, 291] width 1568 height 583
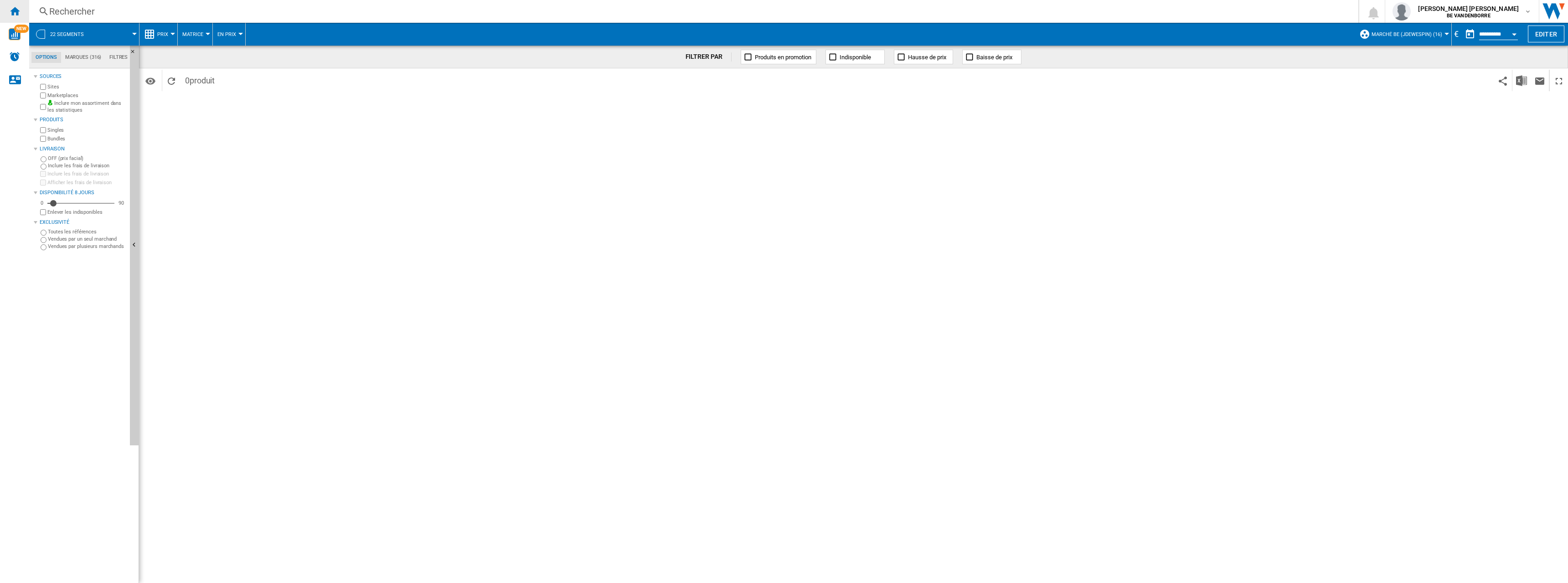
click at [14, 7] on ng-md-icon "Accueil" at bounding box center [14, 11] width 11 height 11
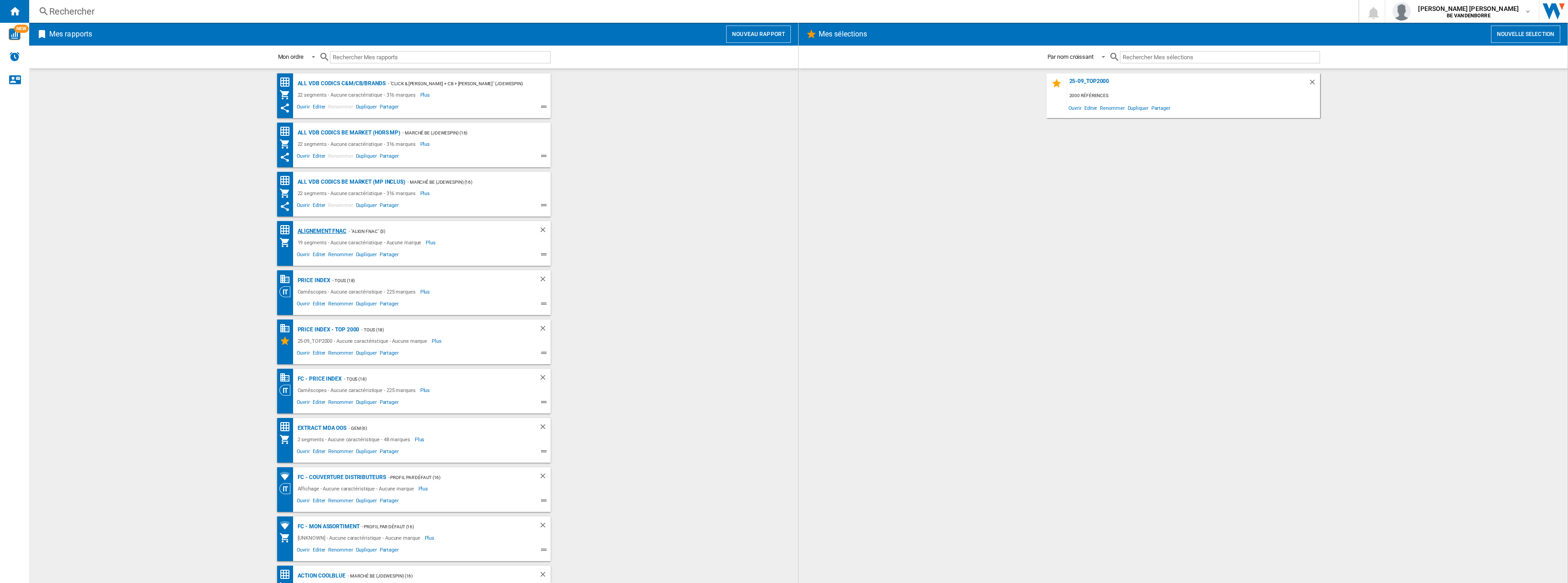
click at [332, 229] on div "Alignement Fnac" at bounding box center [321, 232] width 51 height 12
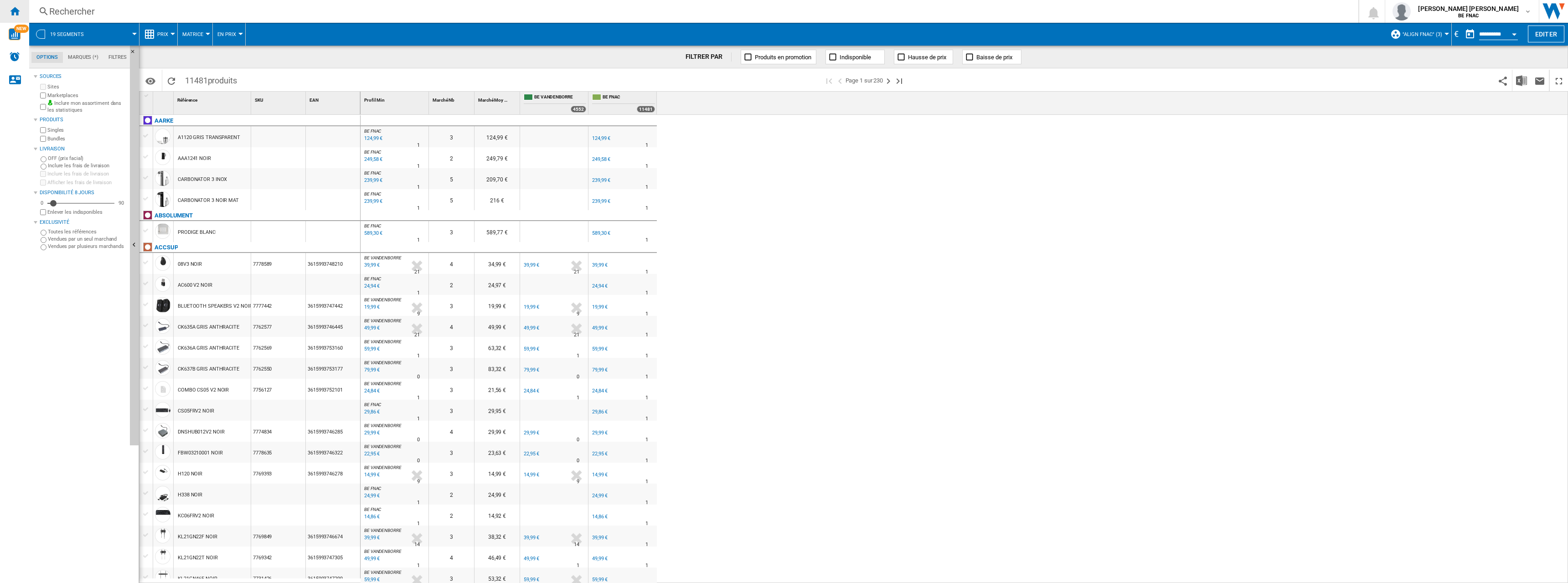
click at [9, 9] on div "Accueil" at bounding box center [15, 12] width 29 height 23
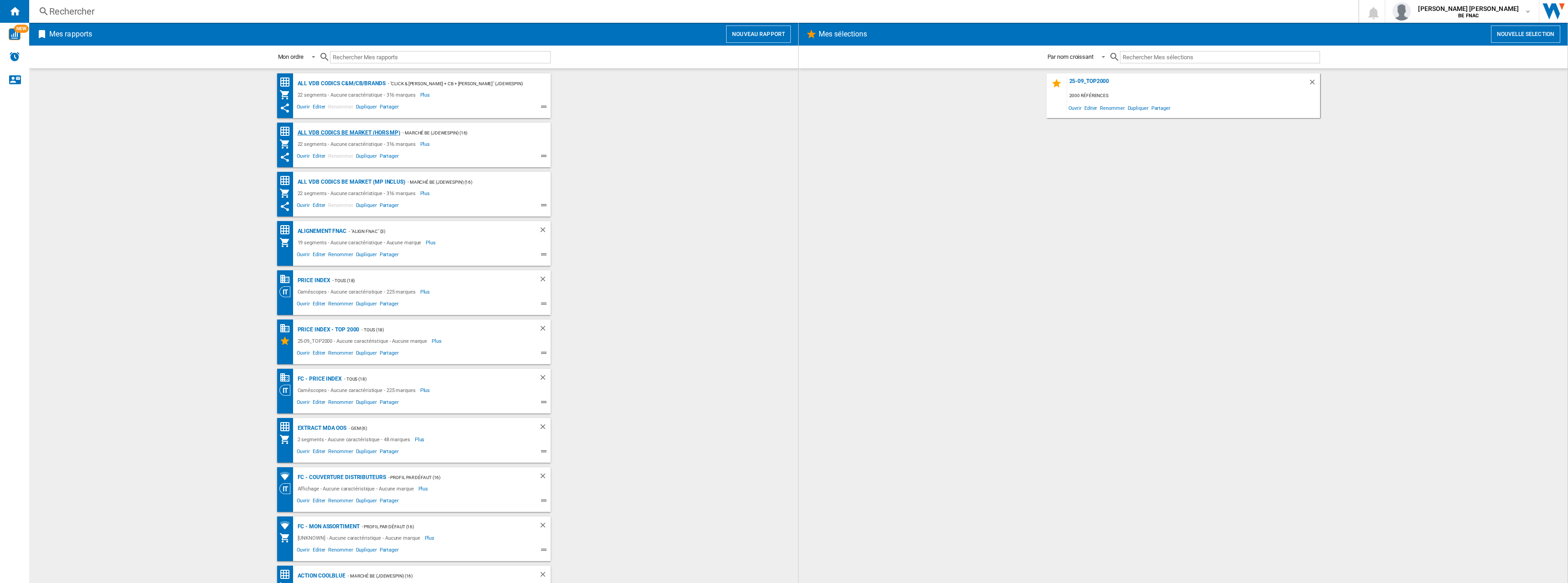
click at [350, 129] on div "ALL VDB CODICS BE MARKET (hors MP)" at bounding box center [348, 133] width 106 height 12
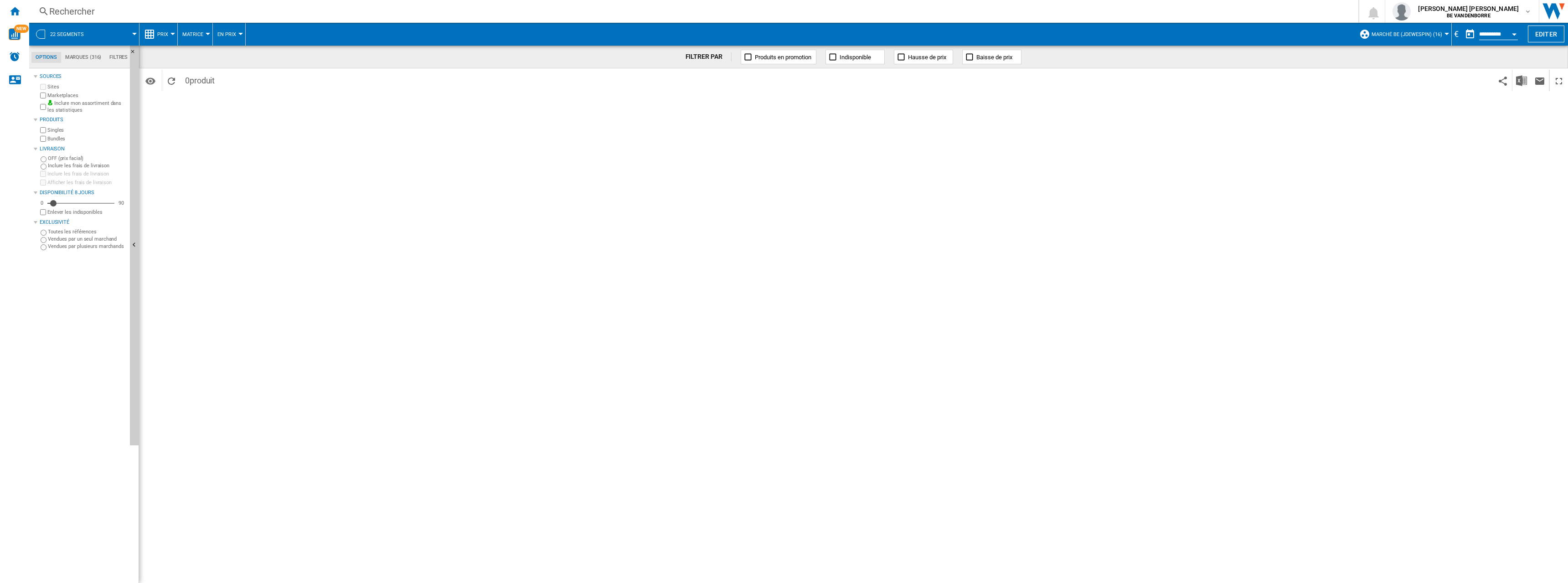
click at [1413, 32] on span "Marché BE (jdewespin) (16)" at bounding box center [1407, 34] width 71 height 6
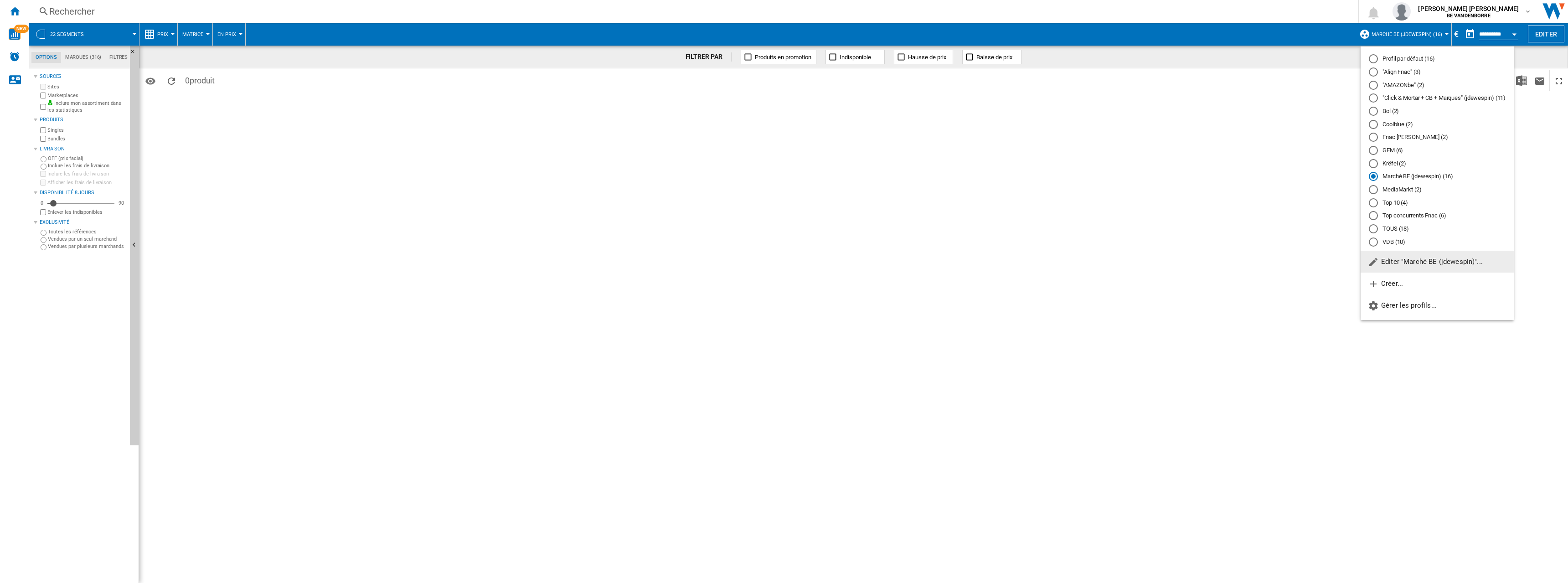
click at [1418, 261] on span "Editer "Marché BE (jdewespin)"..." at bounding box center [1425, 262] width 114 height 8
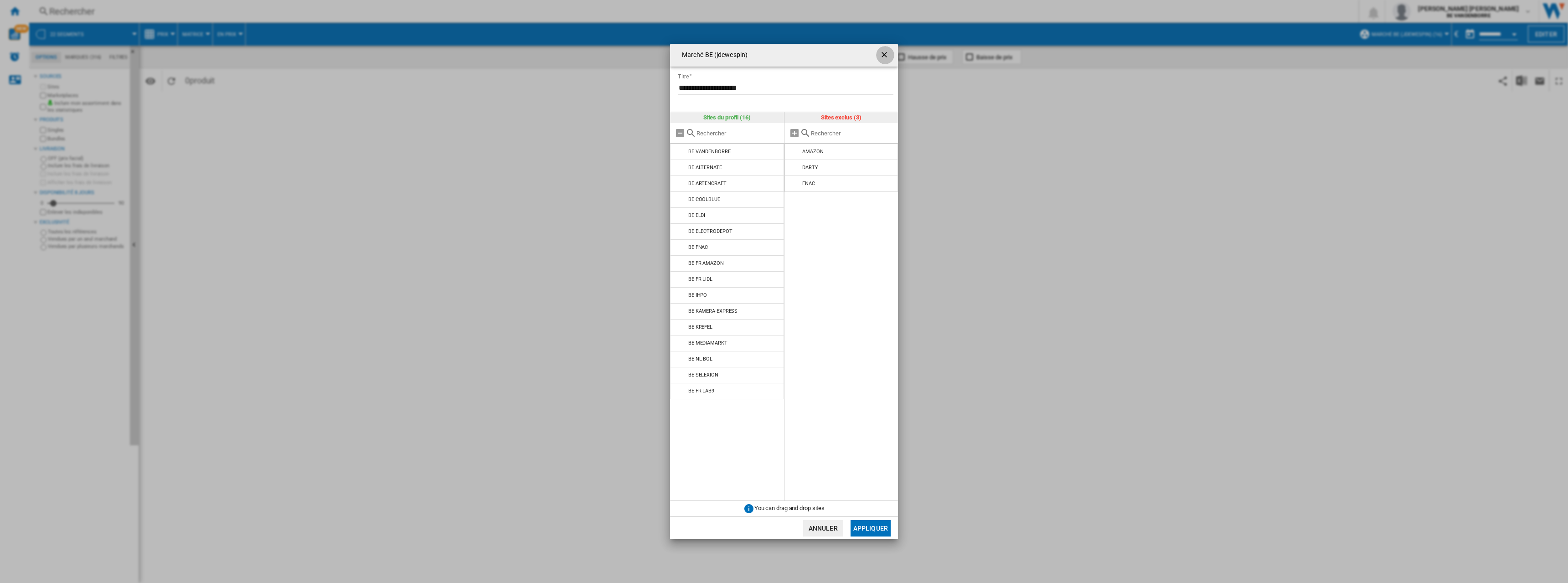
click at [891, 56] on button "Marché BE ..." at bounding box center [885, 54] width 18 height 18
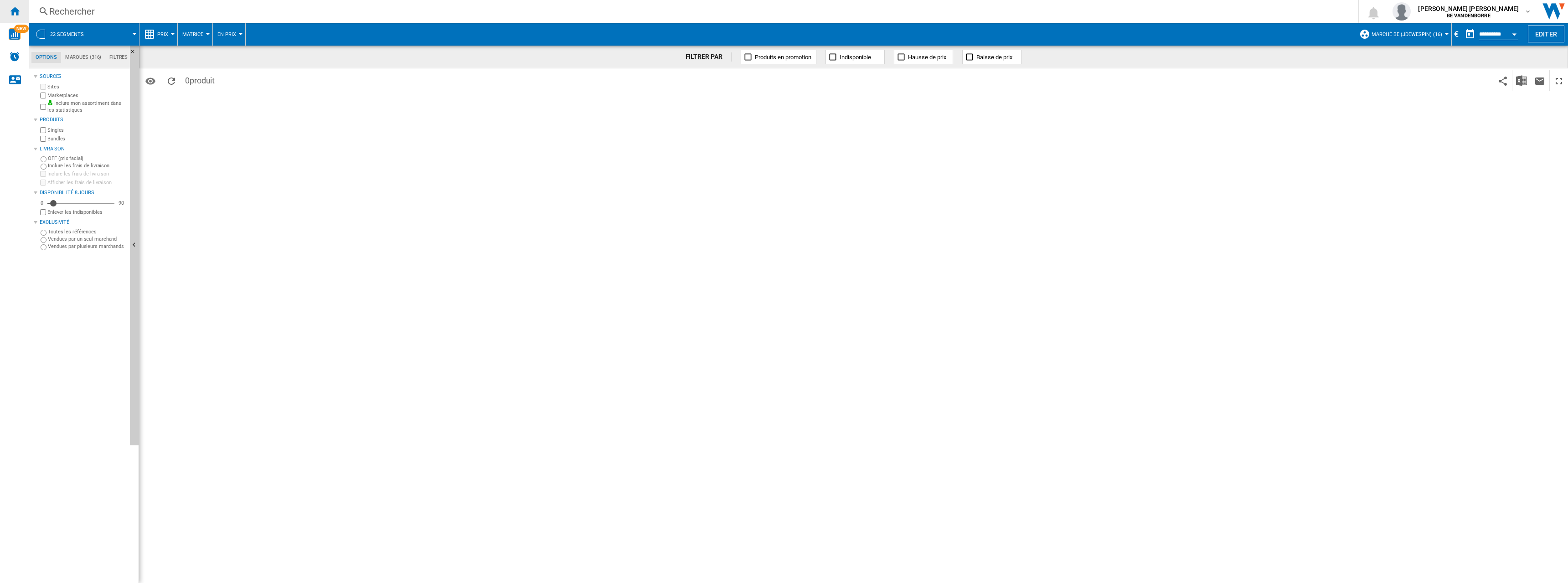
click at [17, 16] on div "Accueil" at bounding box center [15, 12] width 29 height 23
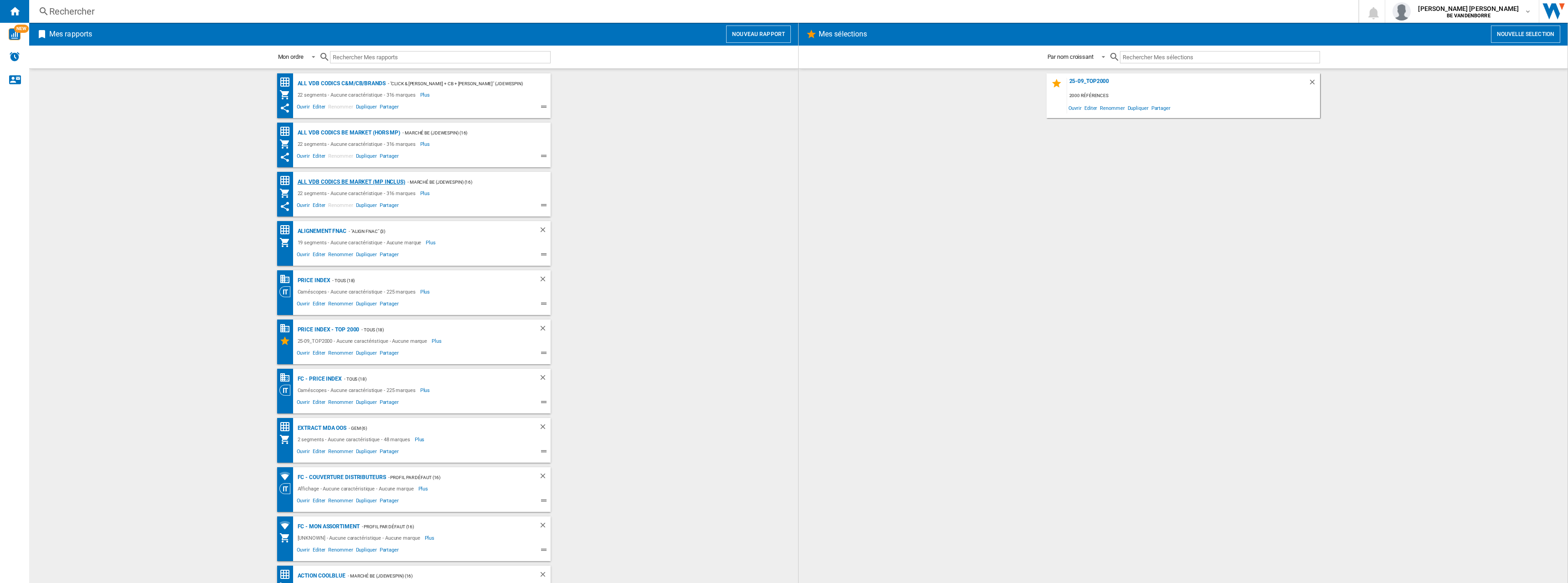
click at [364, 178] on div "ALL VDB CODICS BE MARKET (MP inclus)" at bounding box center [350, 182] width 110 height 12
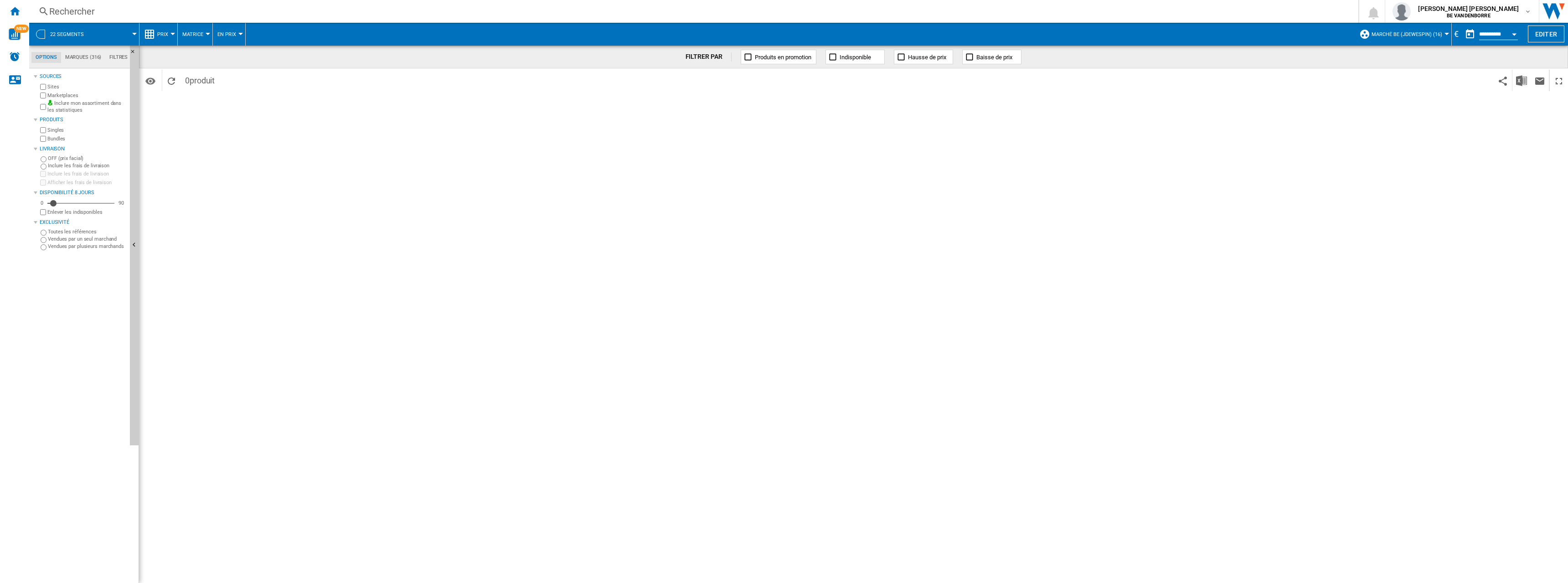
click at [1488, 29] on md-datepicker "**********" at bounding box center [1493, 34] width 65 height 18
click at [1422, 30] on button "Marché BE (jdewespin) (16)" at bounding box center [1410, 35] width 76 height 23
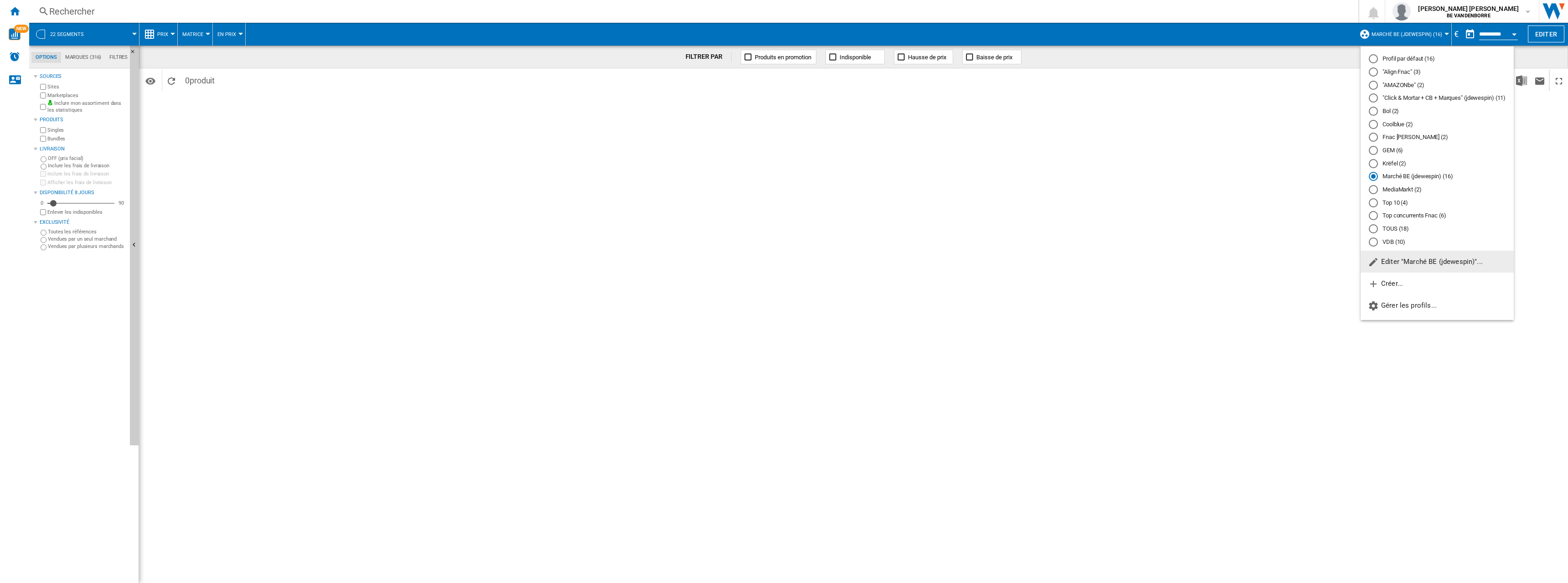
click at [394, 112] on md-backdrop at bounding box center [784, 291] width 1568 height 583
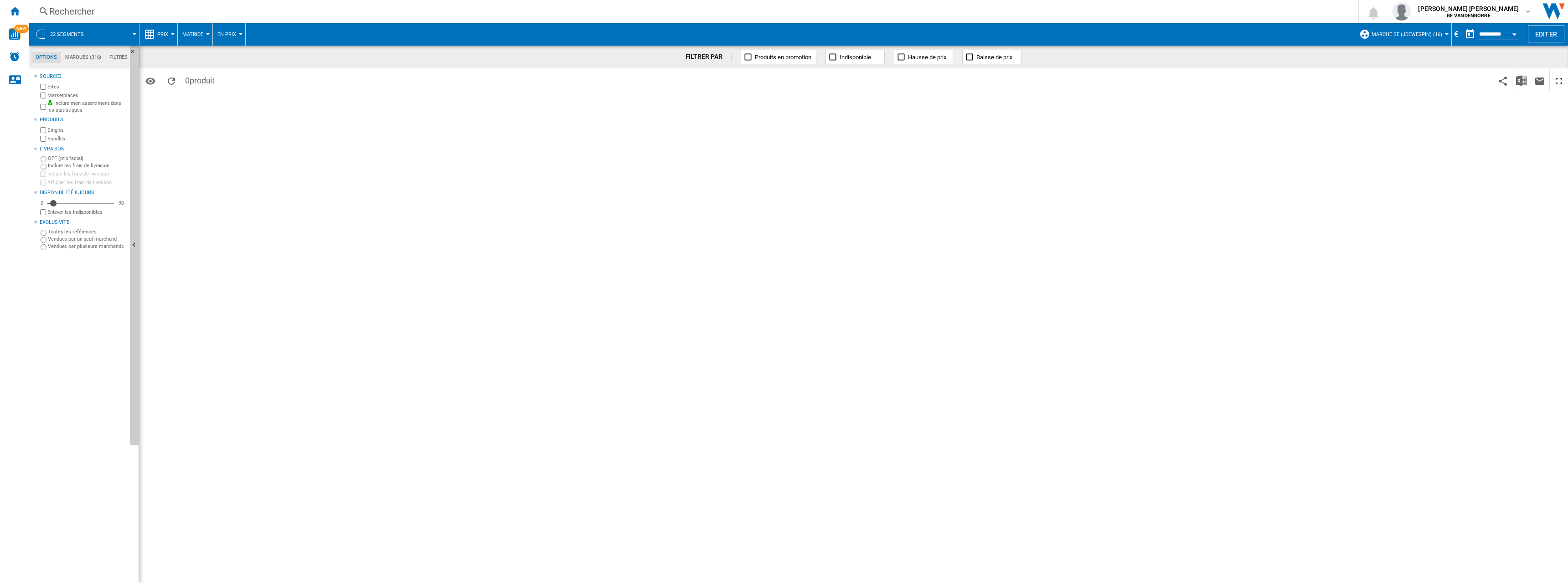
click at [160, 39] on button "Prix" at bounding box center [165, 35] width 16 height 23
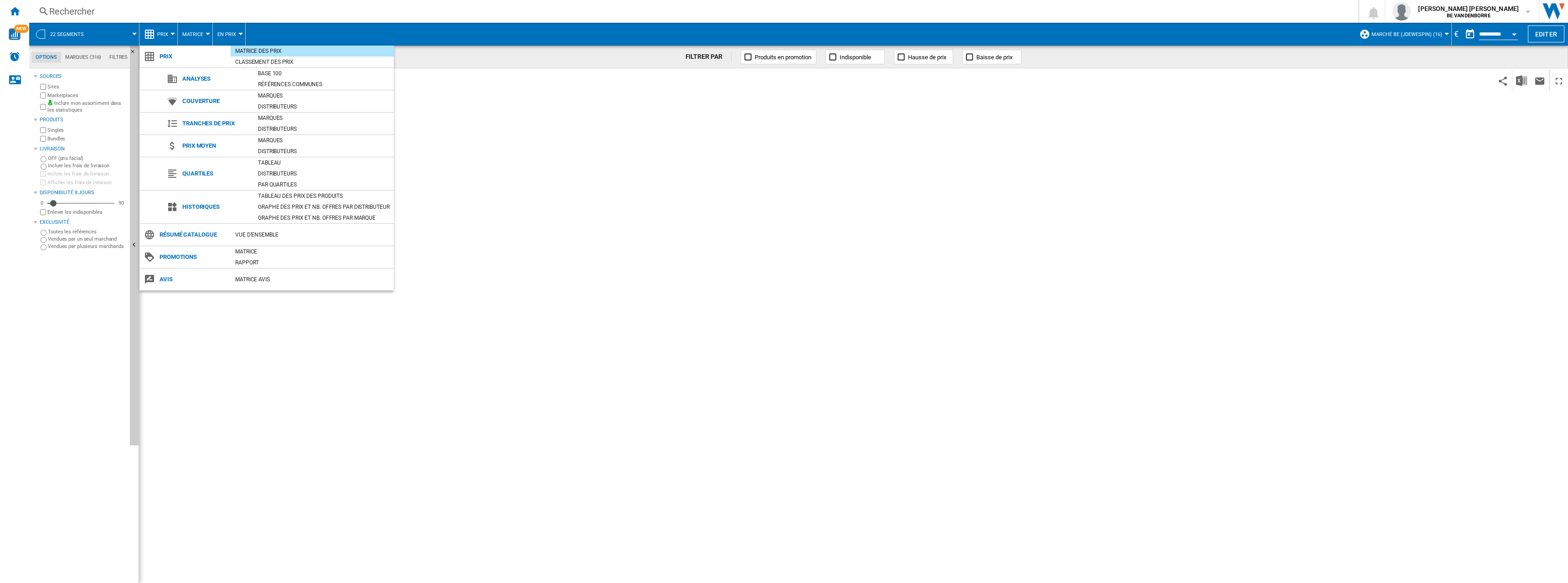
click at [80, 27] on md-backdrop at bounding box center [784, 291] width 1568 height 583
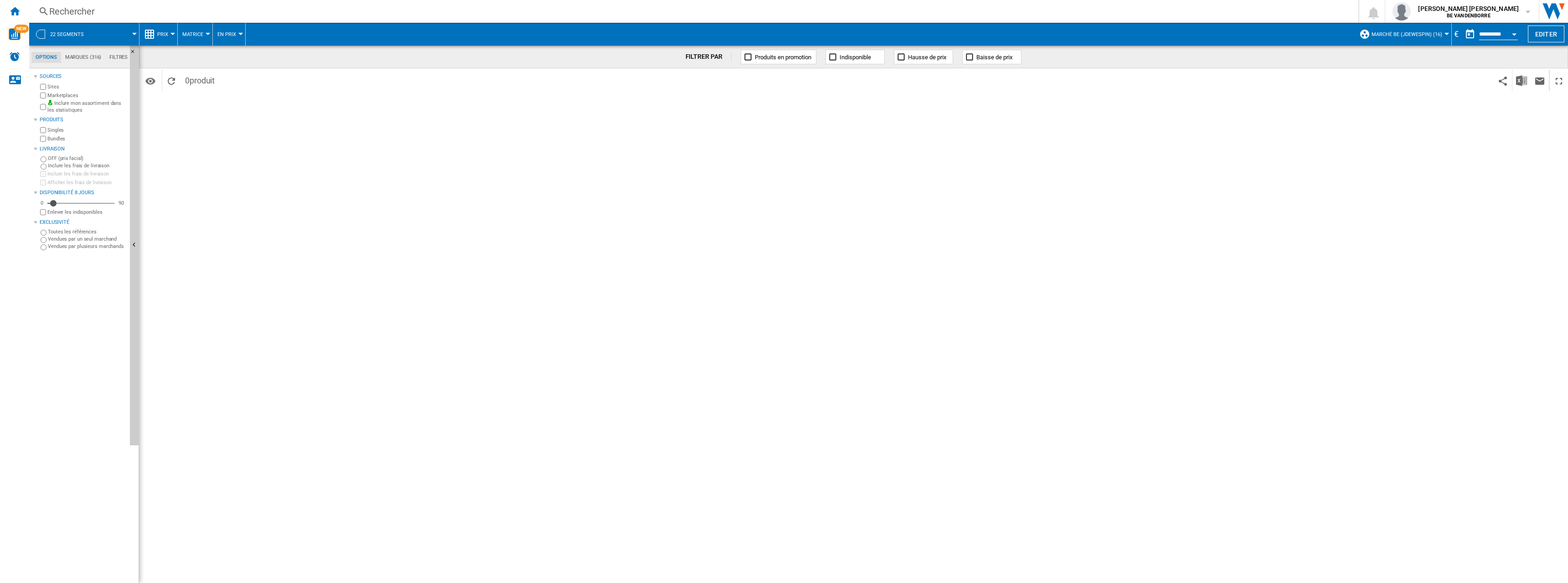
click at [80, 27] on button "22 segments" at bounding box center [72, 35] width 43 height 23
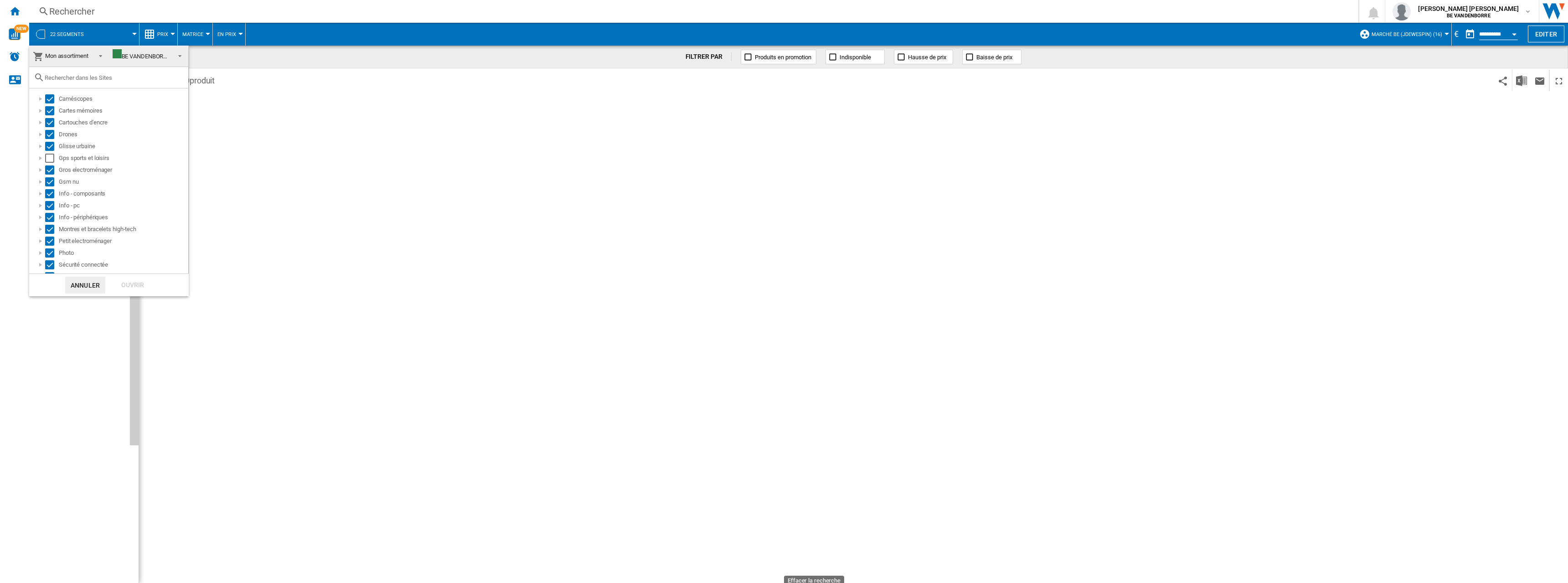
click at [192, 40] on md-backdrop at bounding box center [784, 291] width 1568 height 583
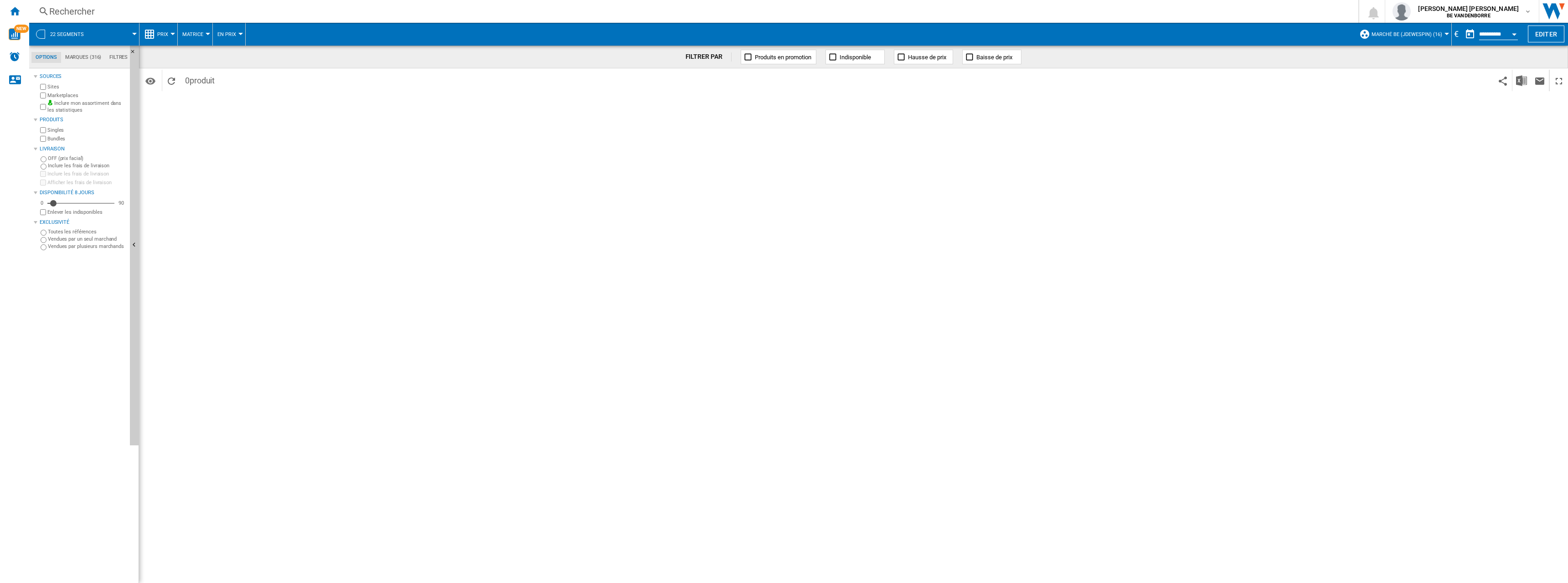
click at [197, 35] on span "Matrice" at bounding box center [193, 34] width 21 height 6
click at [221, 31] on md-backdrop at bounding box center [784, 291] width 1568 height 583
click at [173, 32] on md-menu "Prix" at bounding box center [158, 35] width 38 height 23
click at [191, 29] on button "Matrice" at bounding box center [195, 35] width 25 height 23
click at [206, 50] on button "Matrice" at bounding box center [204, 56] width 52 height 22
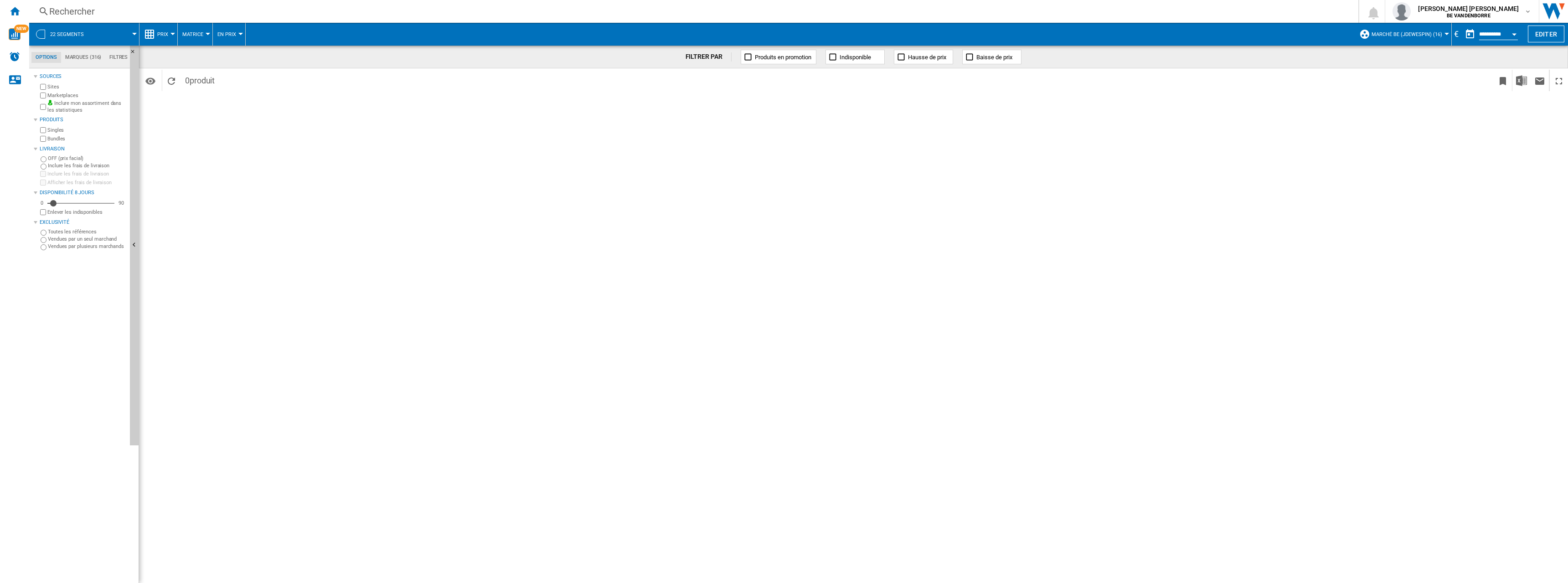
click at [143, 33] on md-menu "Prix Prix Matrice des prix Classement des prix Analyses Base 100 Références com…" at bounding box center [158, 35] width 38 height 23
click at [147, 32] on ng-md-icon at bounding box center [149, 34] width 11 height 11
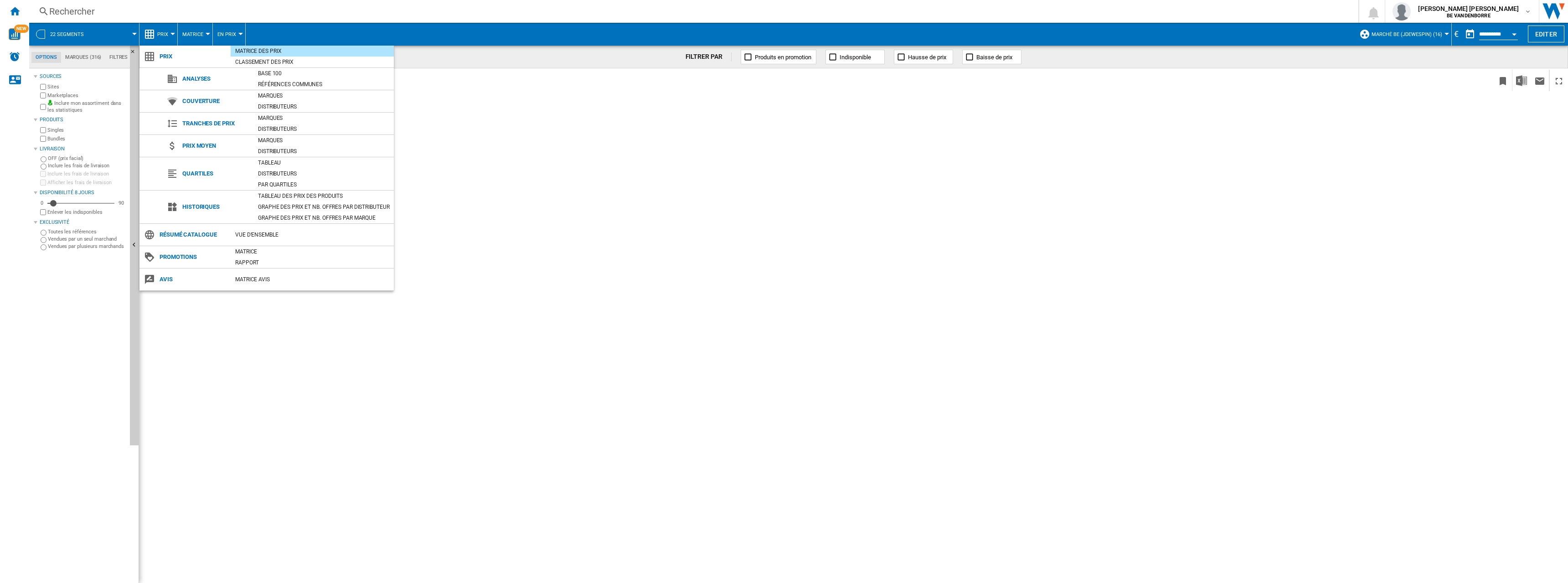
click at [167, 33] on md-backdrop at bounding box center [784, 291] width 1568 height 583
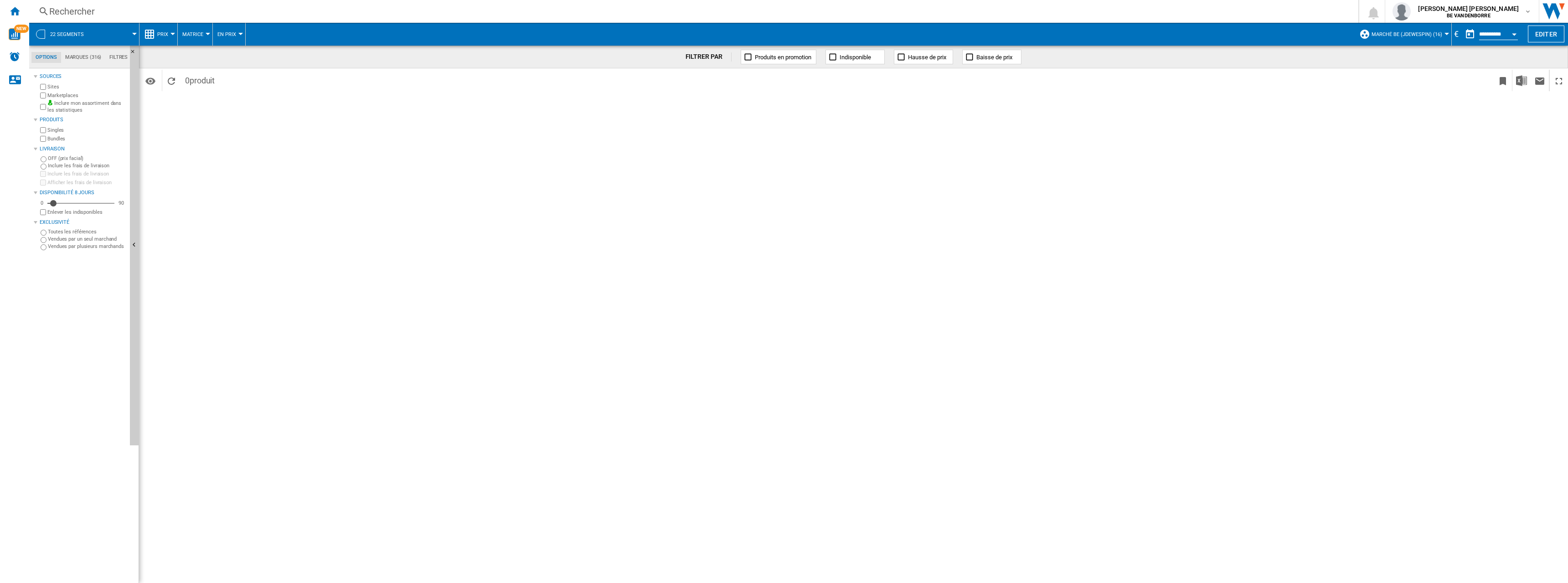
click at [167, 33] on span "Prix" at bounding box center [162, 34] width 11 height 6
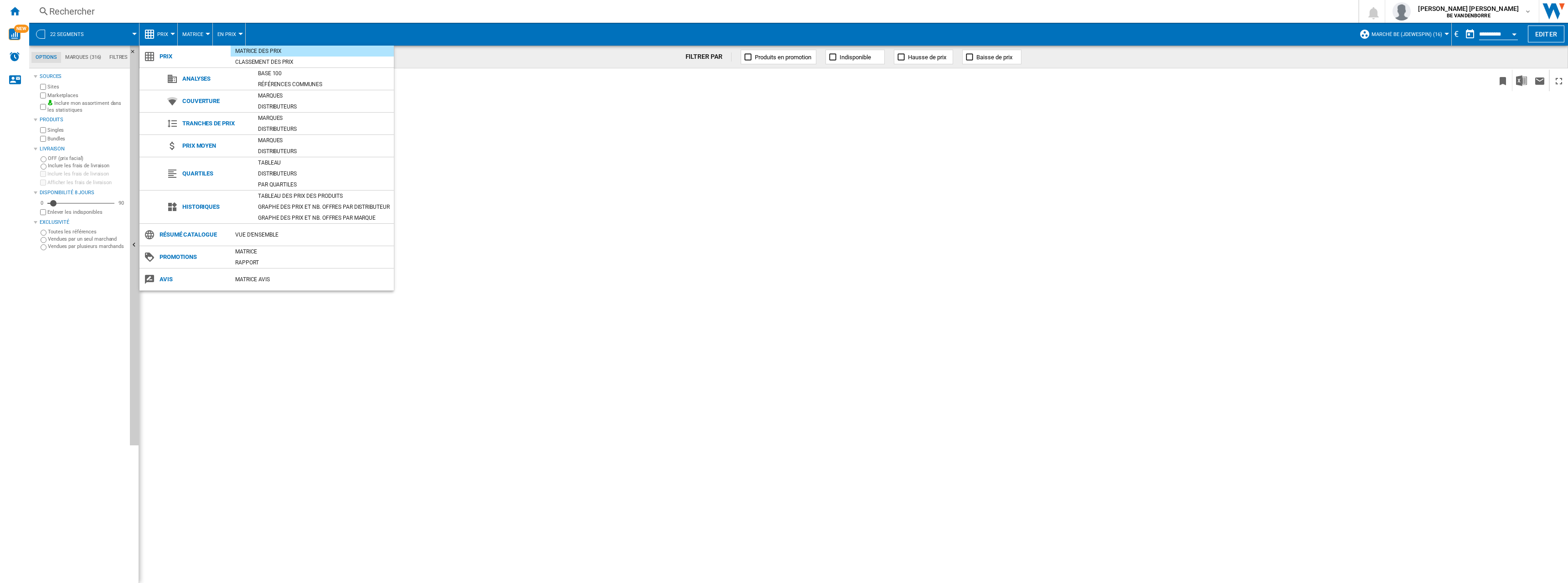
click at [11, 11] on md-backdrop at bounding box center [784, 291] width 1568 height 583
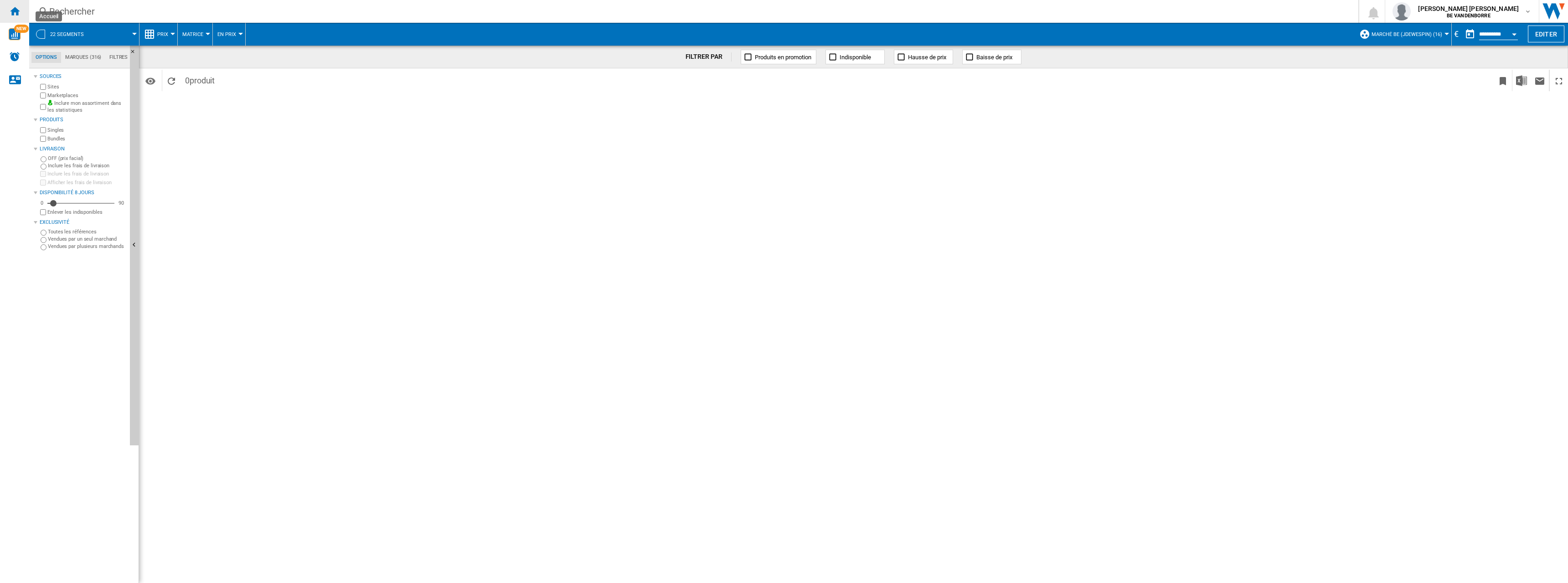
click at [16, 13] on ng-md-icon "Accueil" at bounding box center [14, 11] width 11 height 11
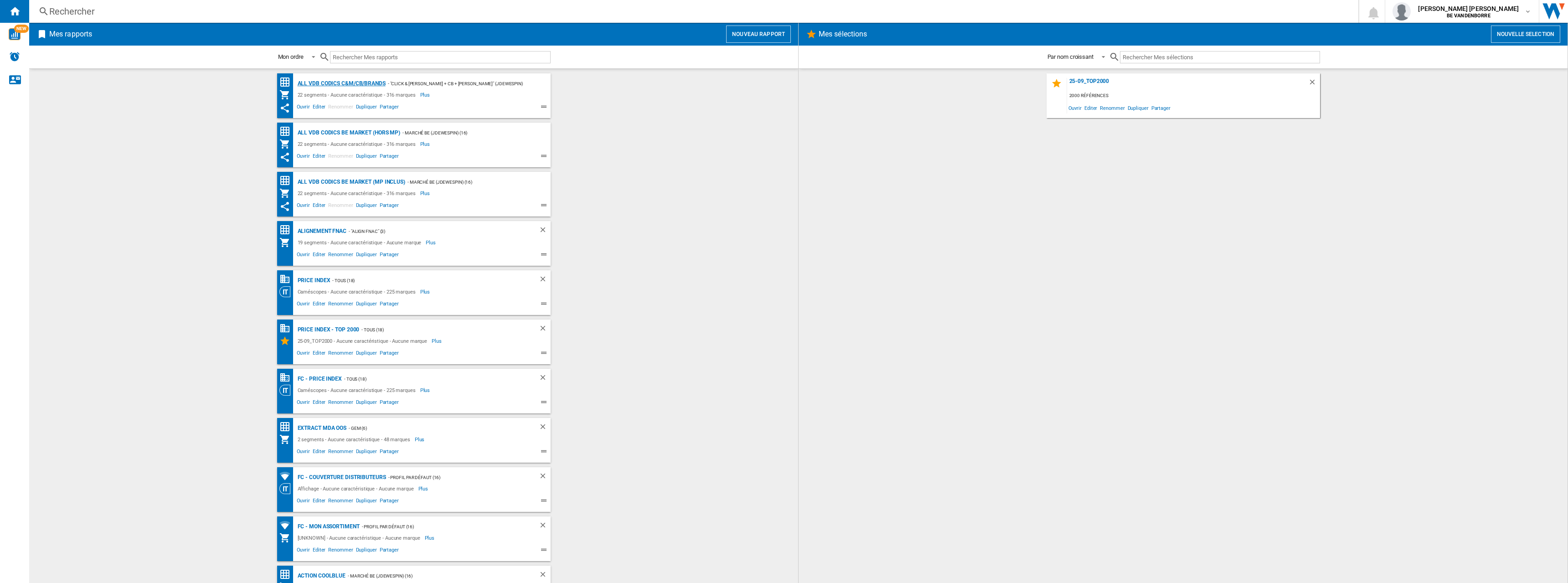
click at [383, 84] on div "ALL VDB CODICS C&M/CB/BRANDS" at bounding box center [340, 83] width 90 height 12
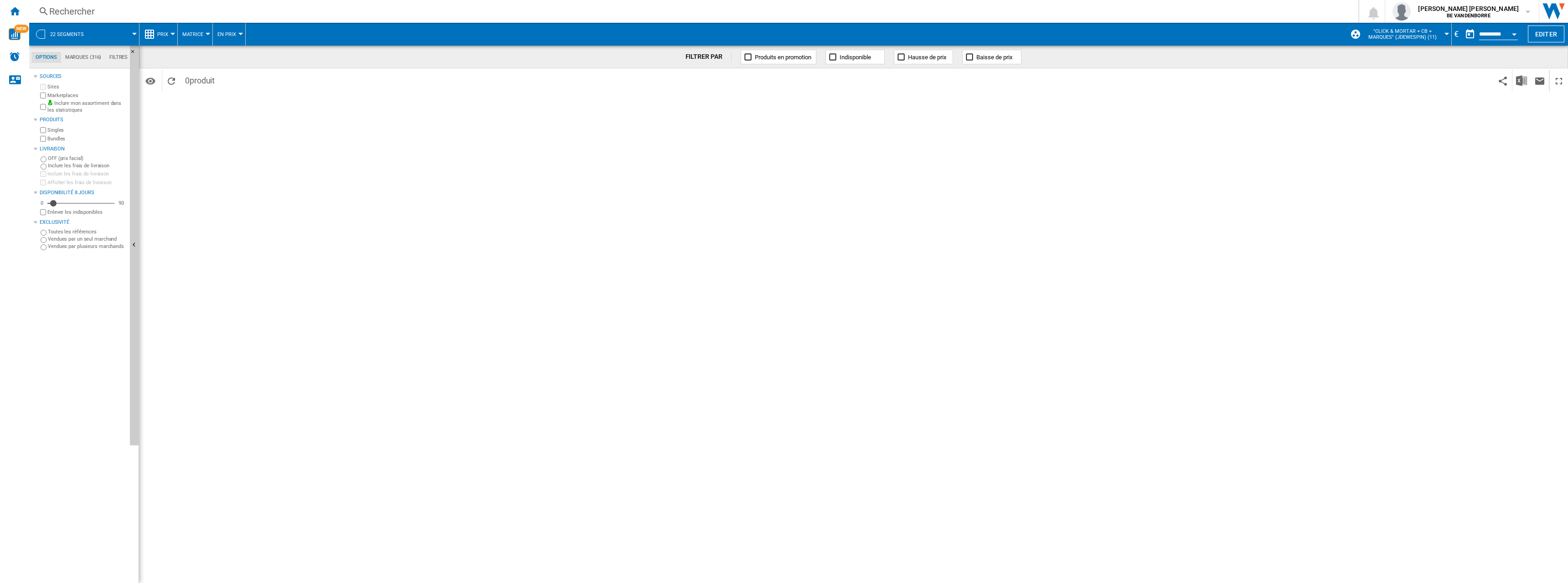
click at [66, 30] on button "22 segments" at bounding box center [72, 35] width 43 height 23
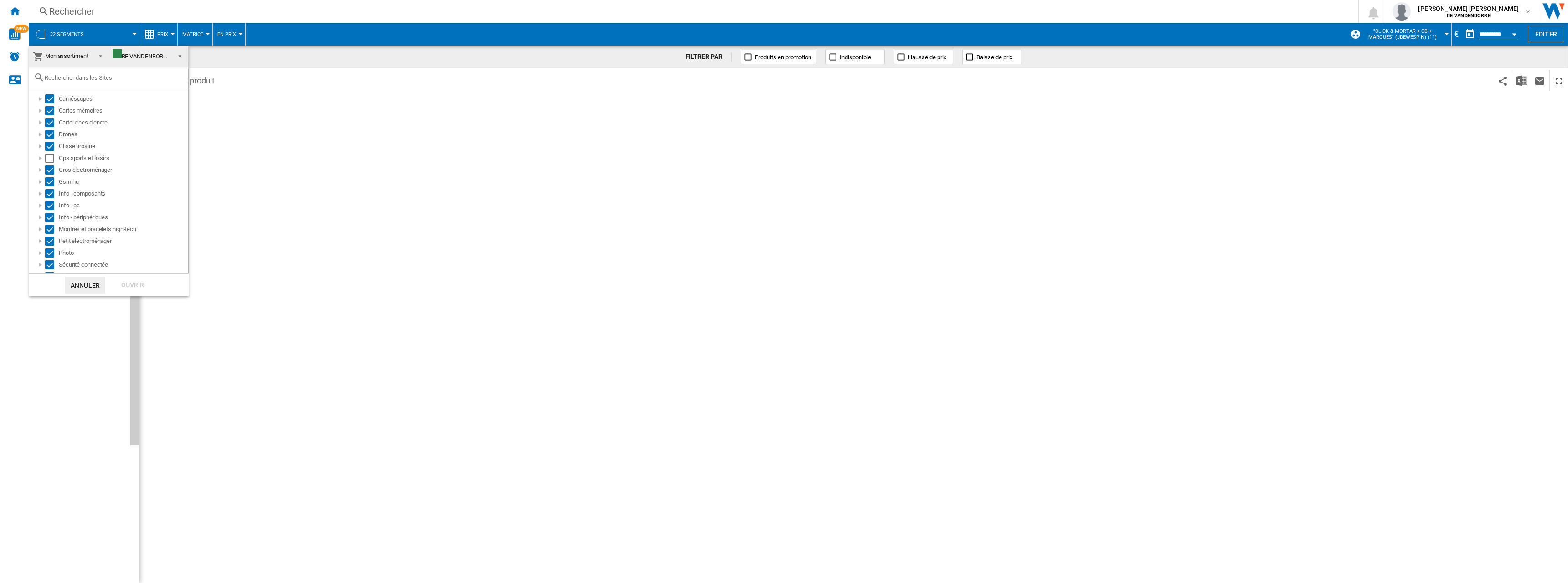
click at [14, 12] on md-backdrop at bounding box center [784, 291] width 1568 height 583
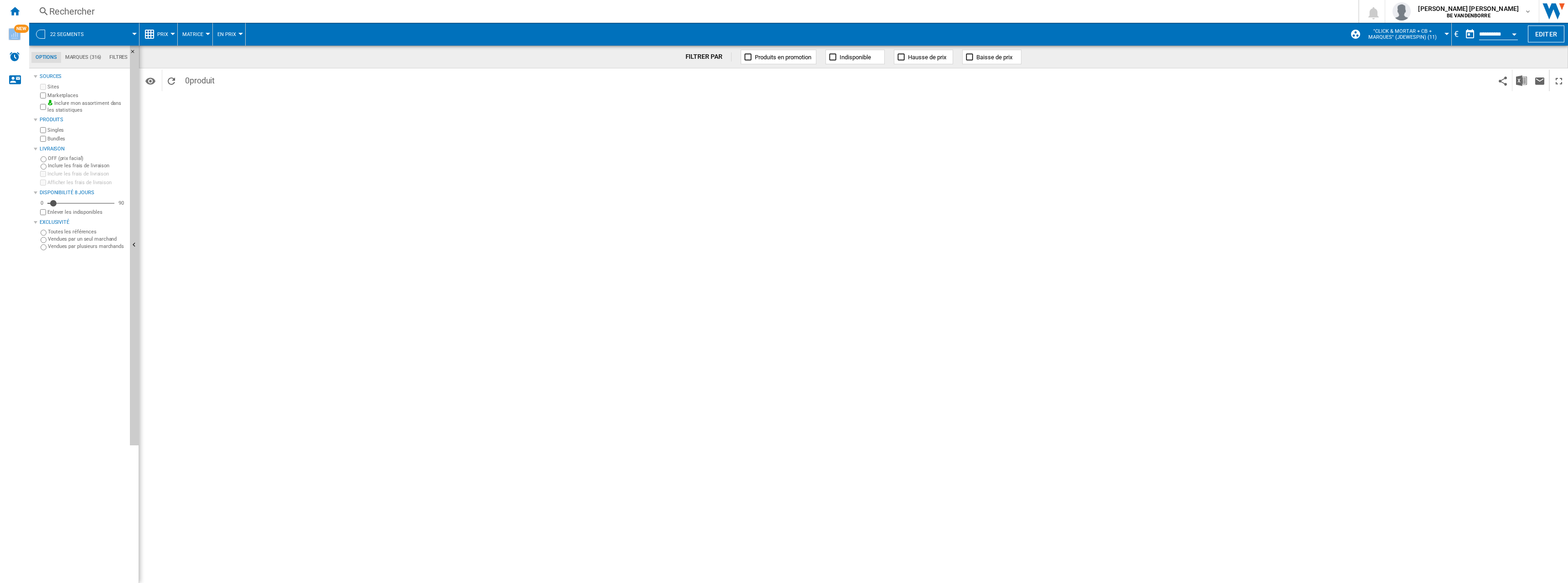
click at [14, 12] on ng-md-icon "Accueil" at bounding box center [14, 11] width 11 height 11
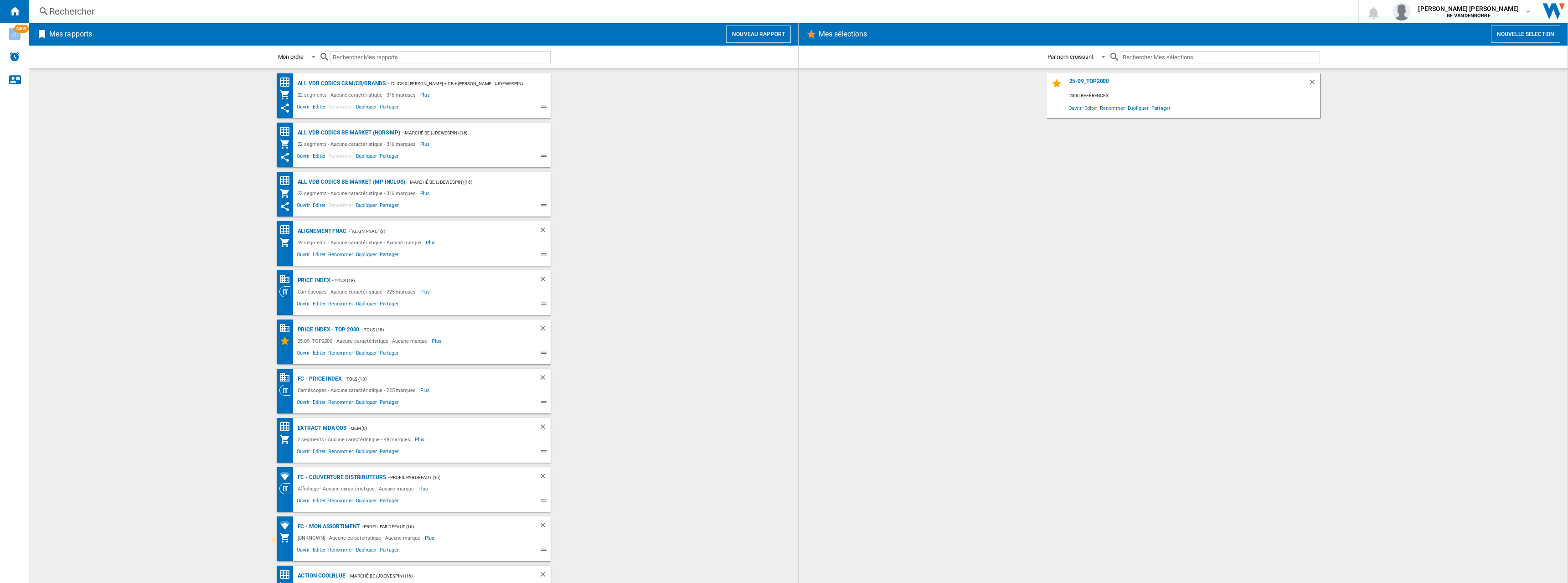
click at [368, 84] on div "ALL VDB CODICS C&M/CB/BRANDS" at bounding box center [340, 83] width 90 height 12
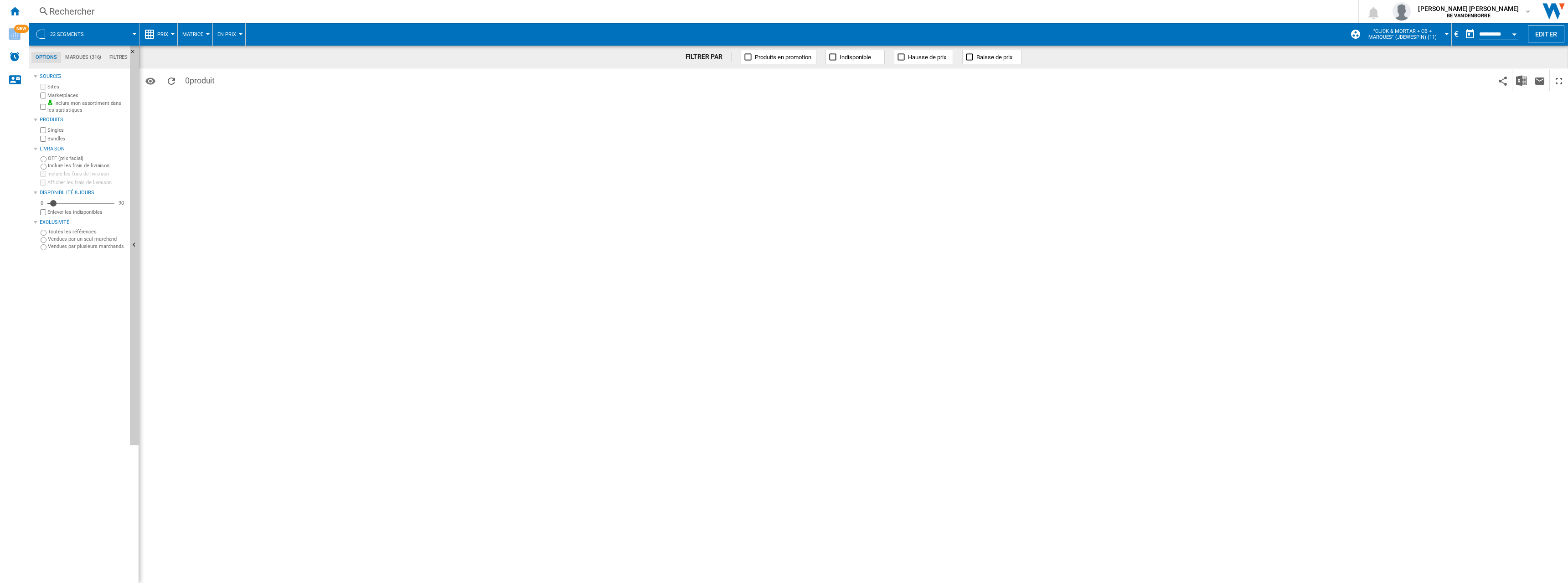
click at [79, 32] on span "22 segments" at bounding box center [67, 34] width 34 height 6
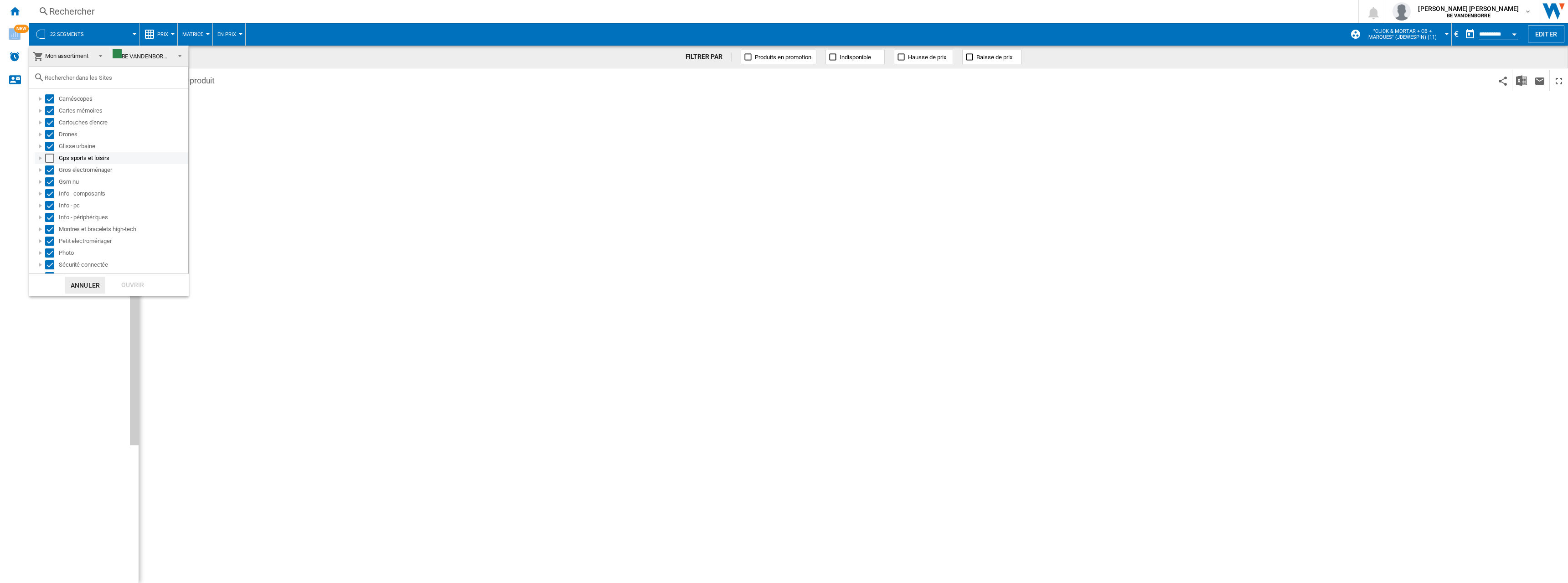
click at [56, 157] on md-checkbox "Select" at bounding box center [52, 157] width 14 height 9
click at [48, 268] on div "Select" at bounding box center [49, 267] width 9 height 9
click at [50, 268] on div "Select" at bounding box center [49, 267] width 9 height 9
click at [50, 260] on div "Telephonie" at bounding box center [112, 256] width 153 height 12
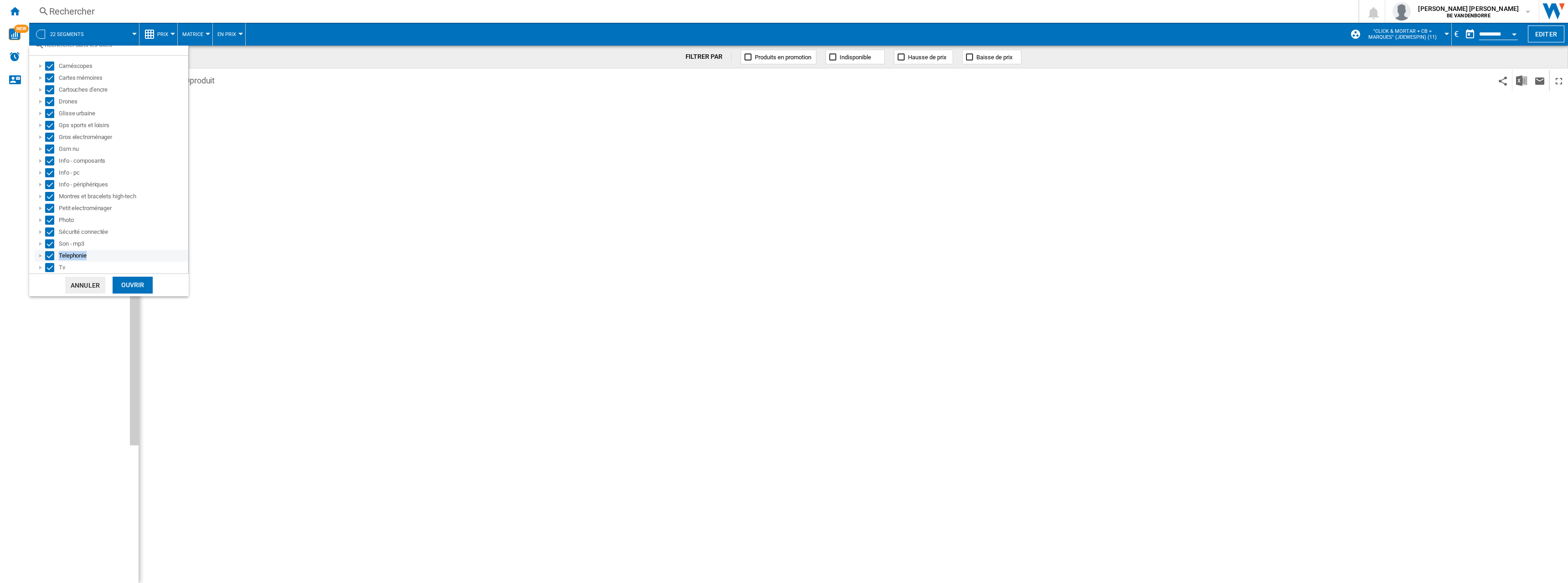
click at [50, 260] on div "Telephonie" at bounding box center [112, 256] width 153 height 12
click at [50, 258] on div "Select" at bounding box center [49, 255] width 9 height 9
click at [51, 257] on div "Select" at bounding box center [49, 255] width 9 height 9
click at [52, 243] on div "Select" at bounding box center [49, 243] width 9 height 9
click at [50, 245] on div "Select" at bounding box center [49, 243] width 9 height 9
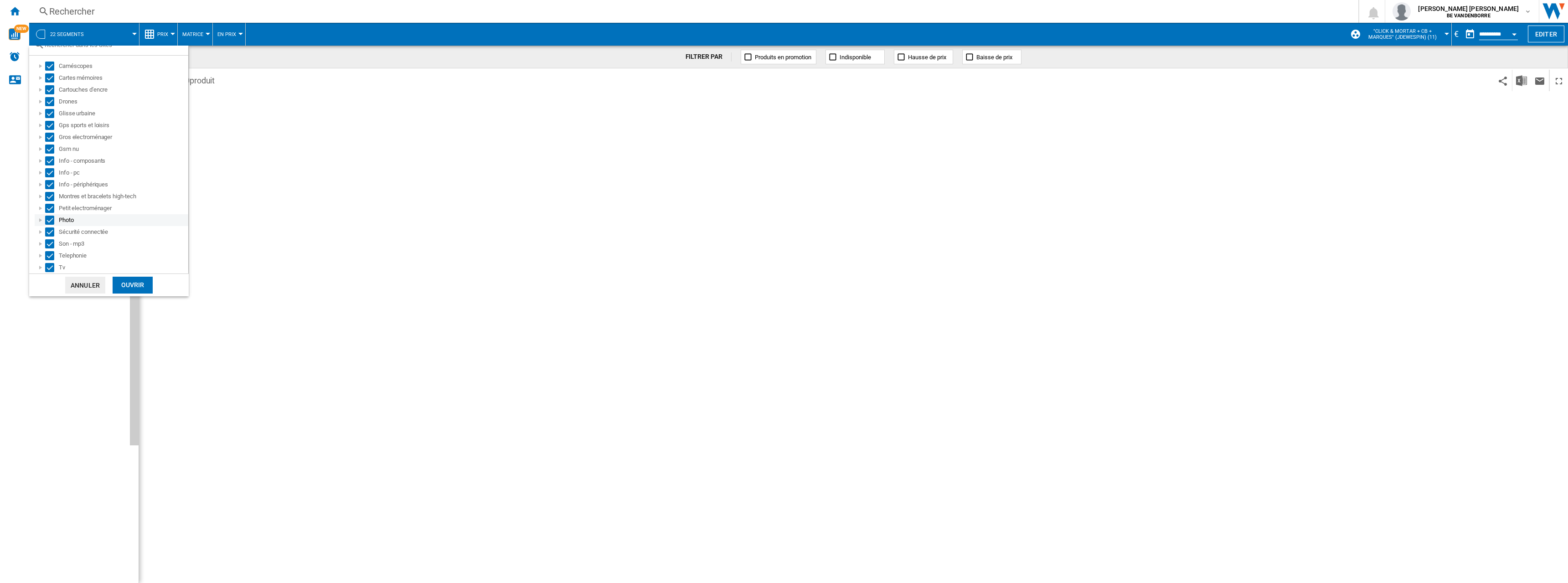
click at [48, 225] on div "Photo" at bounding box center [112, 220] width 153 height 12
click at [49, 232] on div "Select" at bounding box center [49, 232] width 9 height 9
click at [49, 231] on div "Select" at bounding box center [49, 232] width 9 height 9
click at [50, 221] on div "Select" at bounding box center [49, 219] width 9 height 9
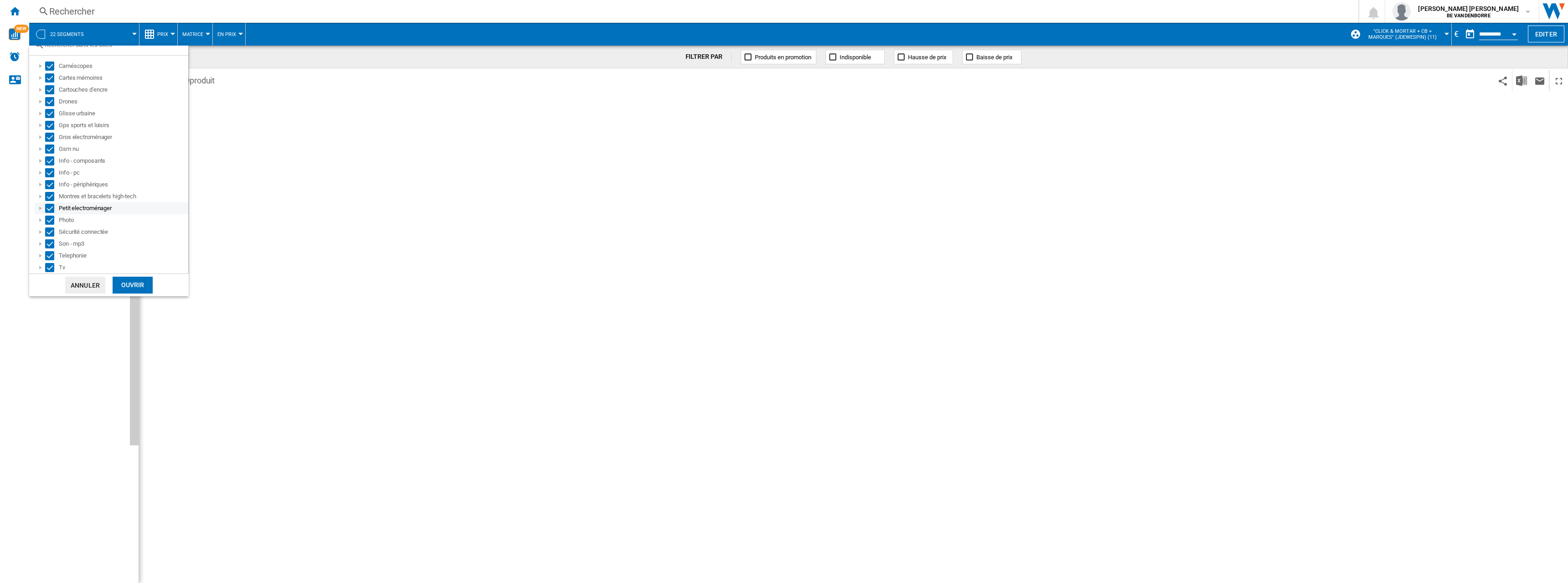
click at [52, 210] on div "Select" at bounding box center [49, 208] width 9 height 9
click at [52, 208] on div "Select" at bounding box center [49, 208] width 9 height 9
click at [48, 195] on div "Select" at bounding box center [49, 196] width 9 height 9
click at [48, 186] on div "Select" at bounding box center [49, 184] width 9 height 9
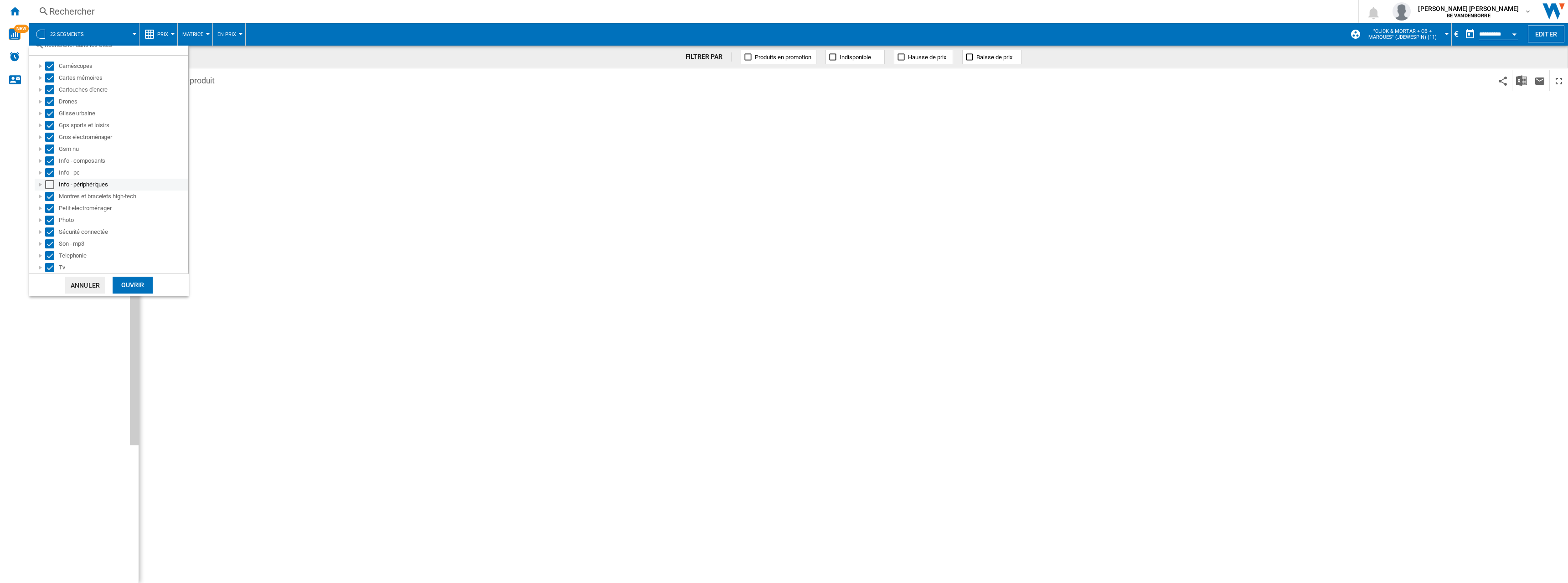
click at [48, 185] on div "Select" at bounding box center [49, 184] width 9 height 9
click at [51, 173] on div "Select" at bounding box center [49, 172] width 9 height 9
click at [51, 174] on div "Select" at bounding box center [49, 172] width 9 height 9
click at [51, 159] on div "Select" at bounding box center [49, 160] width 9 height 9
click at [51, 157] on div "Select" at bounding box center [49, 160] width 9 height 9
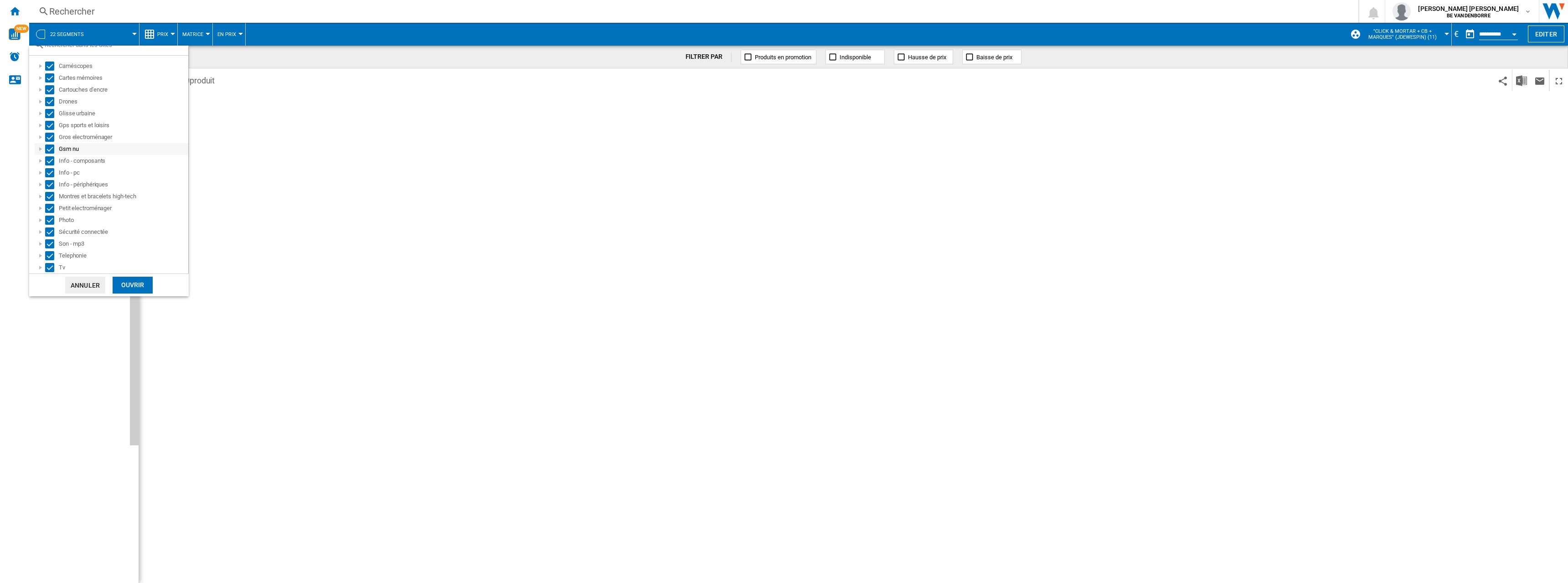
click at [51, 151] on div "Select" at bounding box center [49, 148] width 9 height 9
click at [52, 149] on div "Select" at bounding box center [49, 148] width 9 height 9
click at [52, 138] on div "Select" at bounding box center [49, 137] width 9 height 9
click at [50, 125] on div "Select" at bounding box center [49, 125] width 9 height 9
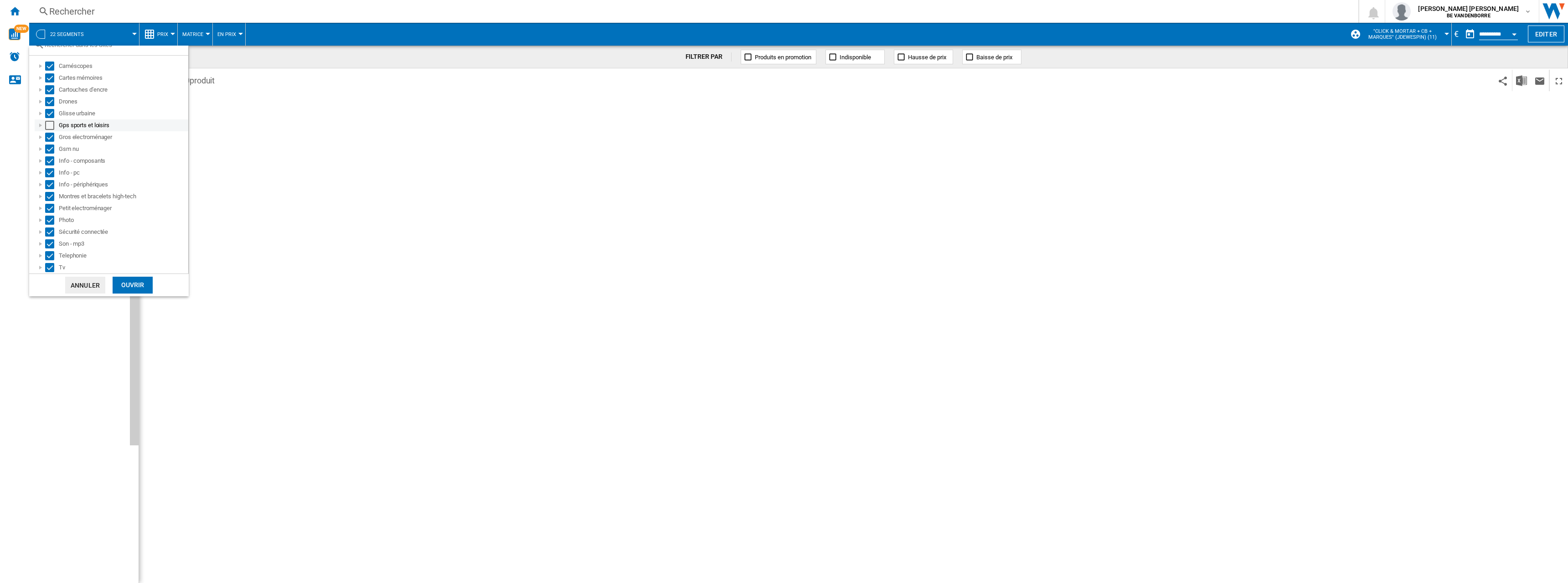
click at [50, 124] on div "Select" at bounding box center [49, 125] width 9 height 9
click at [52, 143] on div "Select" at bounding box center [49, 146] width 9 height 9
click at [51, 131] on div "Select" at bounding box center [49, 134] width 9 height 9
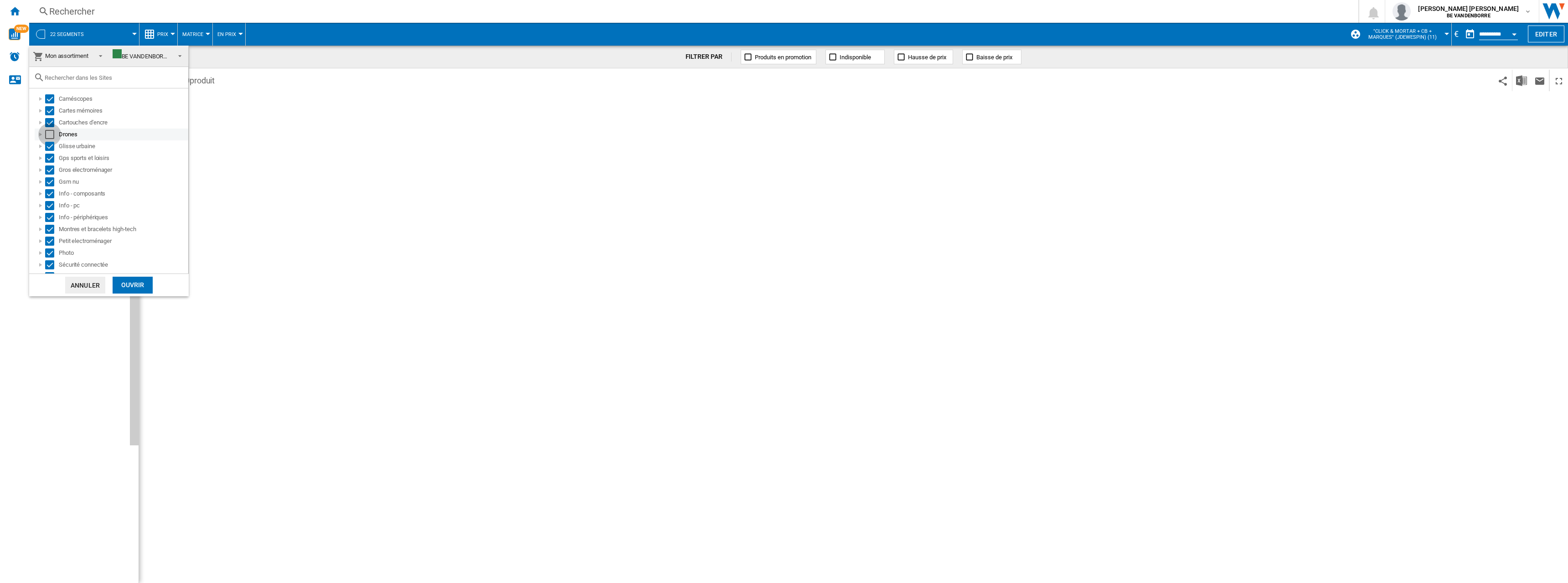
click at [51, 131] on div "Select" at bounding box center [49, 134] width 9 height 9
click at [50, 124] on div "Select" at bounding box center [49, 122] width 9 height 9
click at [49, 112] on div "Select" at bounding box center [49, 111] width 9 height 9
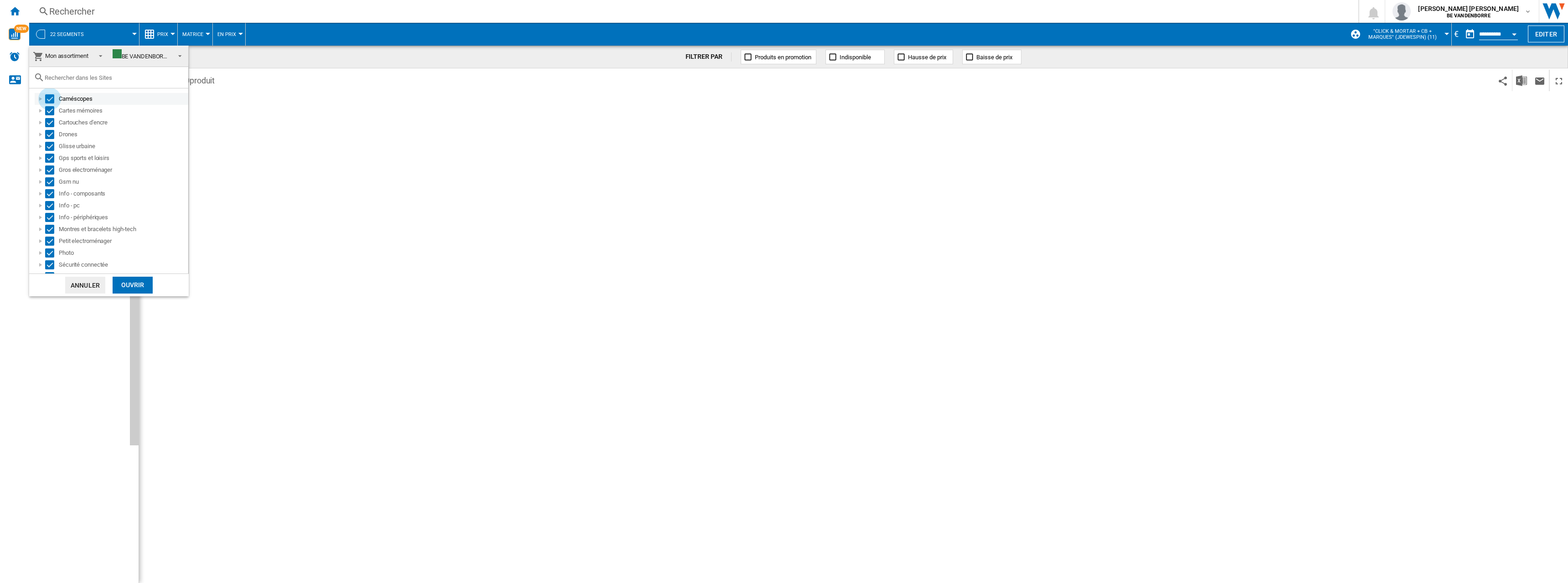
click at [49, 101] on div "Select" at bounding box center [49, 98] width 9 height 9
click at [142, 283] on div "Ouvrir" at bounding box center [132, 284] width 40 height 16
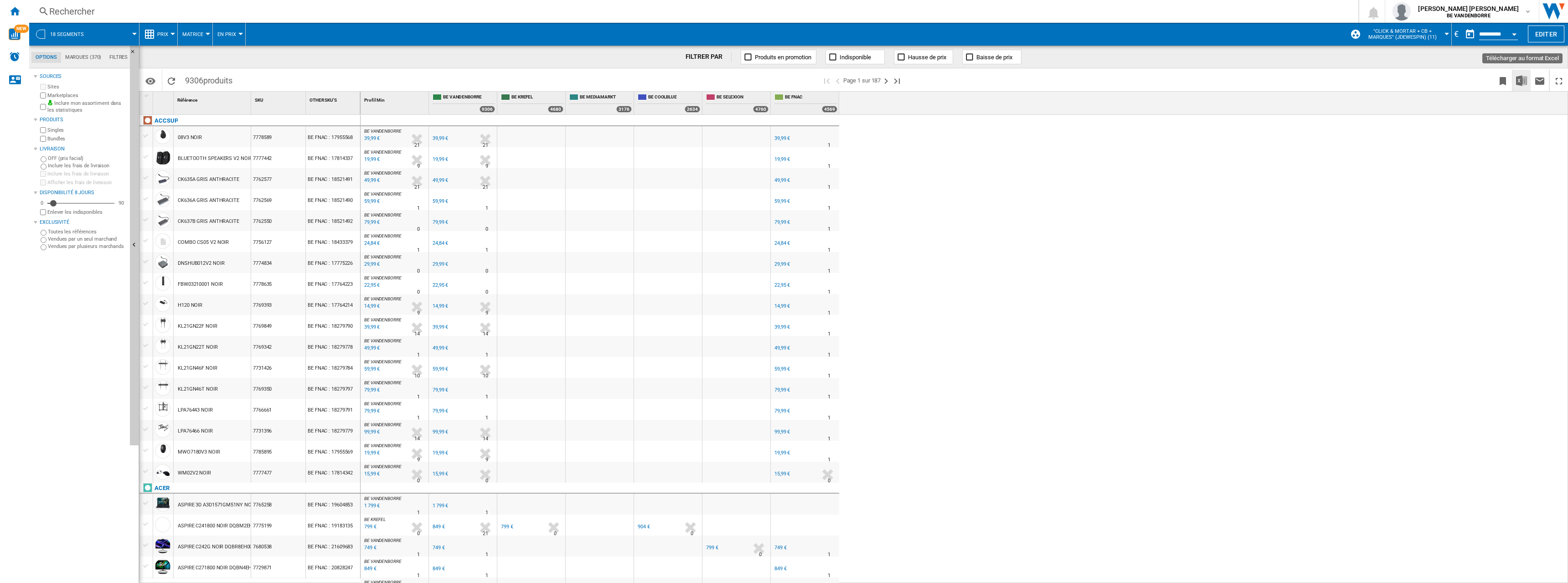
click at [1525, 81] on img "Télécharger au format Excel" at bounding box center [1521, 81] width 11 height 11
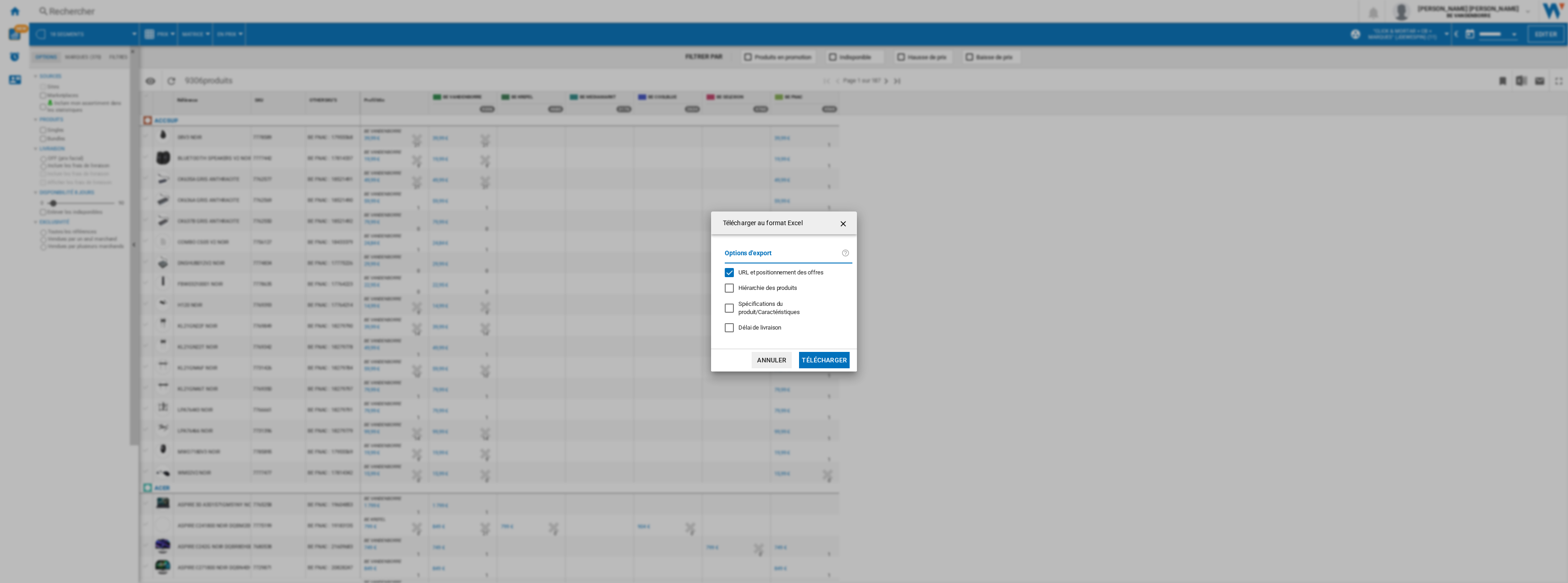
click at [769, 275] on span "URL et positionnement des offres" at bounding box center [782, 272] width 85 height 7
click at [829, 353] on button "Télécharger" at bounding box center [824, 360] width 50 height 16
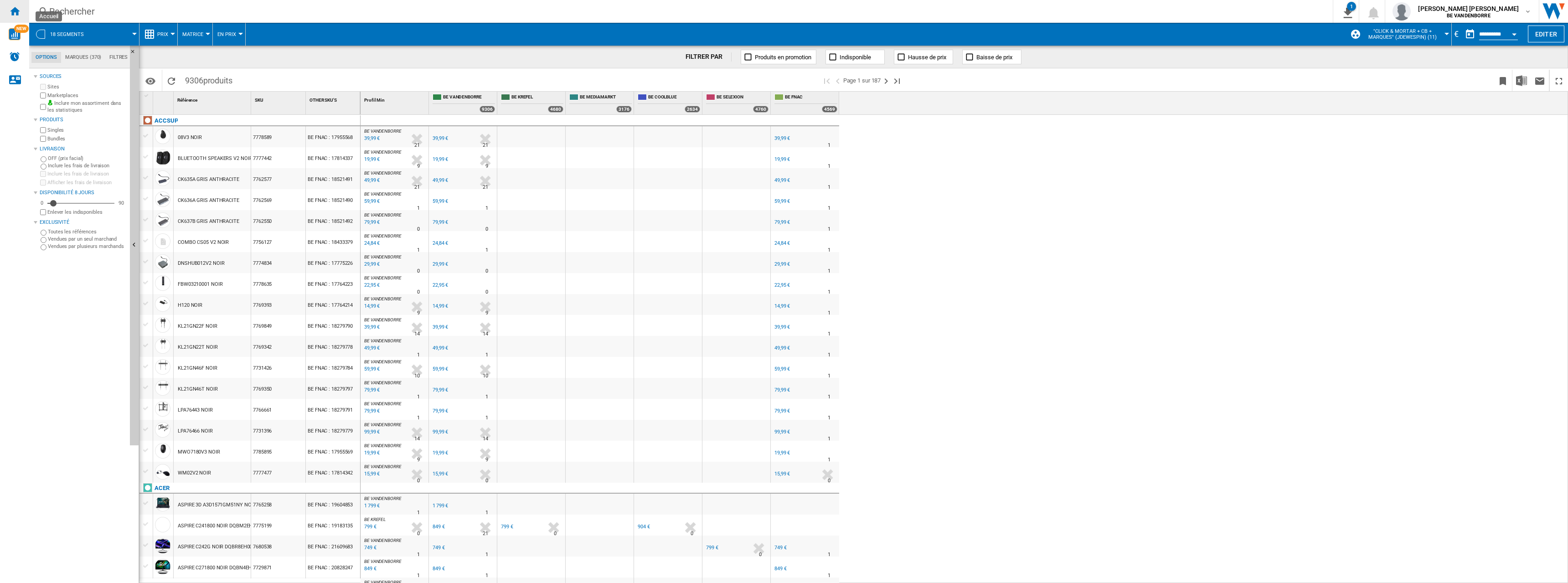
click at [16, 14] on ng-md-icon "Accueil" at bounding box center [14, 11] width 11 height 11
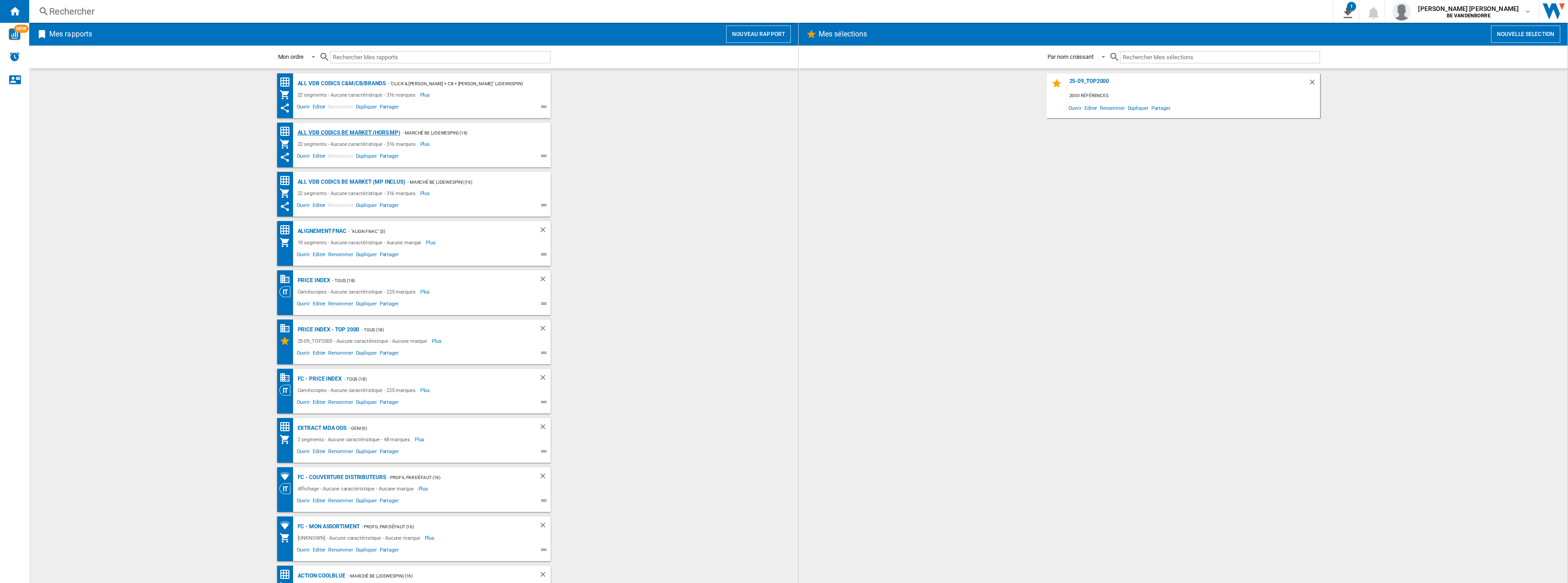
click at [365, 134] on div "ALL VDB CODICS BE MARKET (hors MP)" at bounding box center [348, 133] width 106 height 12
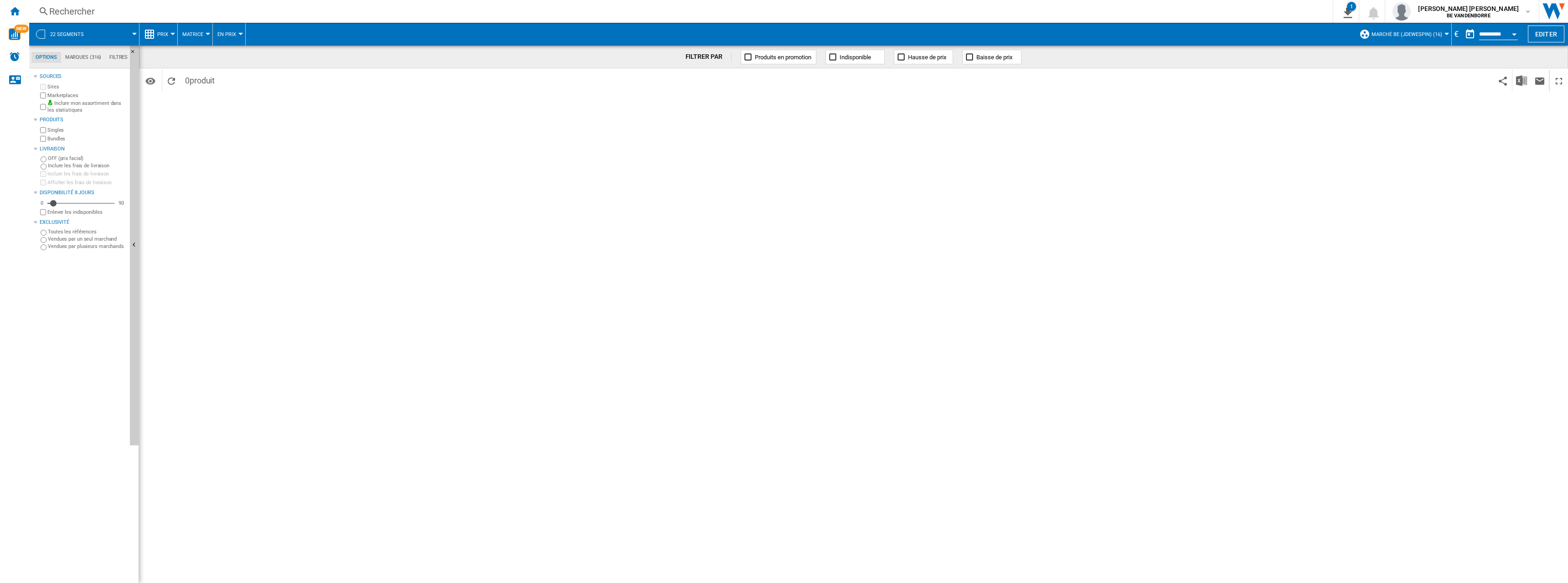
click at [61, 43] on button "22 segments" at bounding box center [72, 35] width 43 height 23
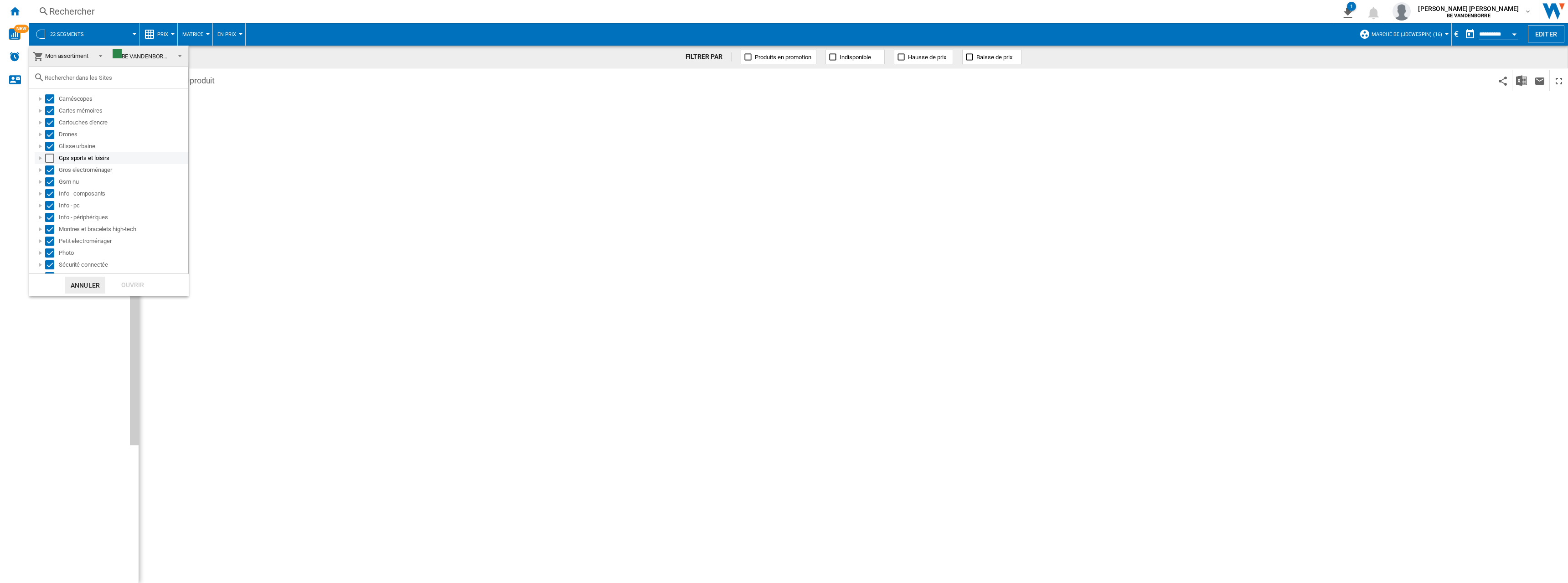
click at [51, 157] on div "Select" at bounding box center [49, 157] width 9 height 9
click at [41, 144] on div at bounding box center [40, 146] width 9 height 9
click at [40, 146] on div at bounding box center [40, 146] width 9 height 9
click at [42, 131] on div at bounding box center [40, 134] width 9 height 9
click at [41, 133] on div at bounding box center [40, 134] width 9 height 9
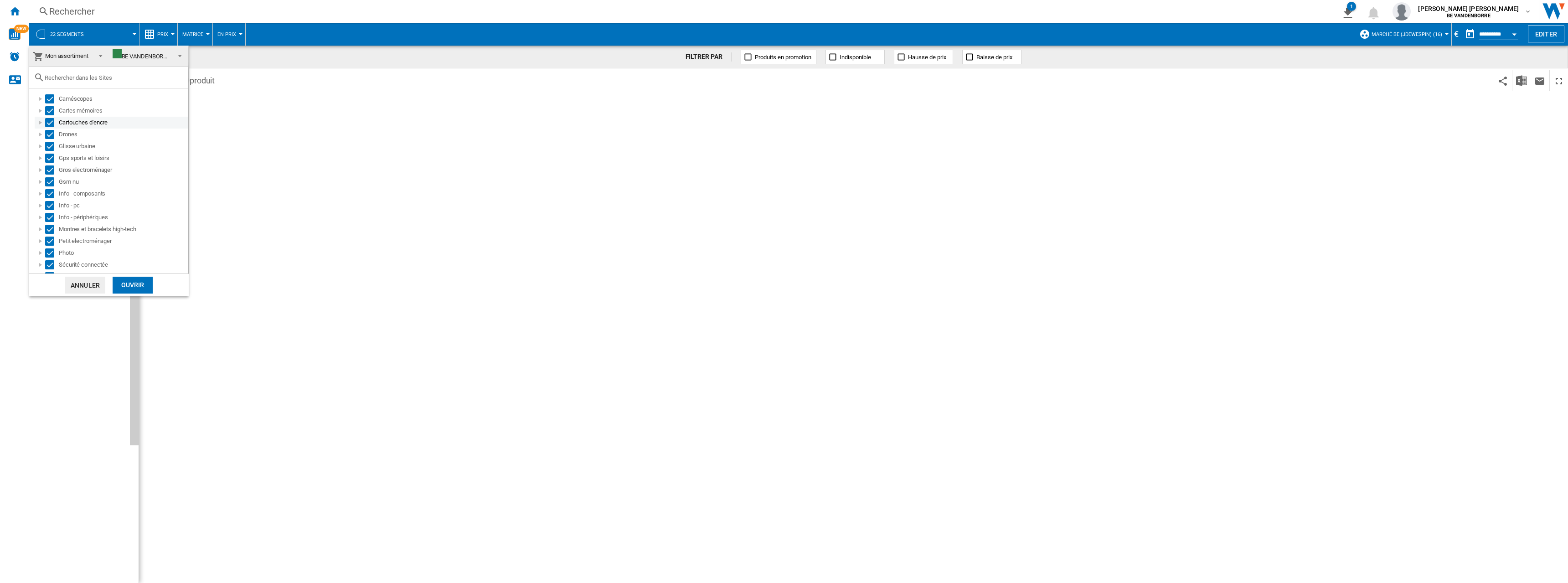
click at [42, 116] on div "Cartouches d'encre" at bounding box center [112, 122] width 153 height 12
click at [42, 120] on div at bounding box center [40, 122] width 9 height 9
click at [42, 122] on div at bounding box center [40, 122] width 9 height 9
click at [41, 117] on div "Cartouches d'encre" at bounding box center [112, 122] width 153 height 12
click at [40, 113] on div at bounding box center [40, 111] width 9 height 9
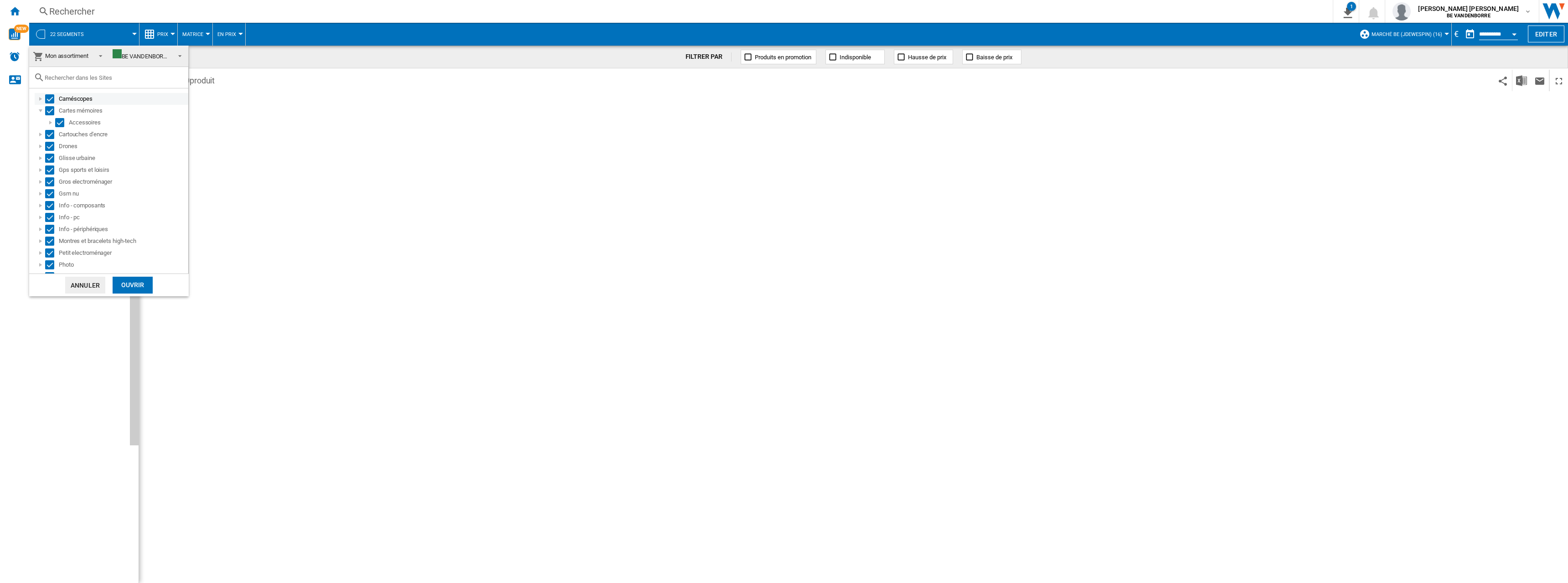
click at [39, 100] on div at bounding box center [40, 98] width 9 height 9
click at [41, 269] on div at bounding box center [40, 267] width 9 height 9
click at [42, 235] on div at bounding box center [40, 232] width 9 height 9
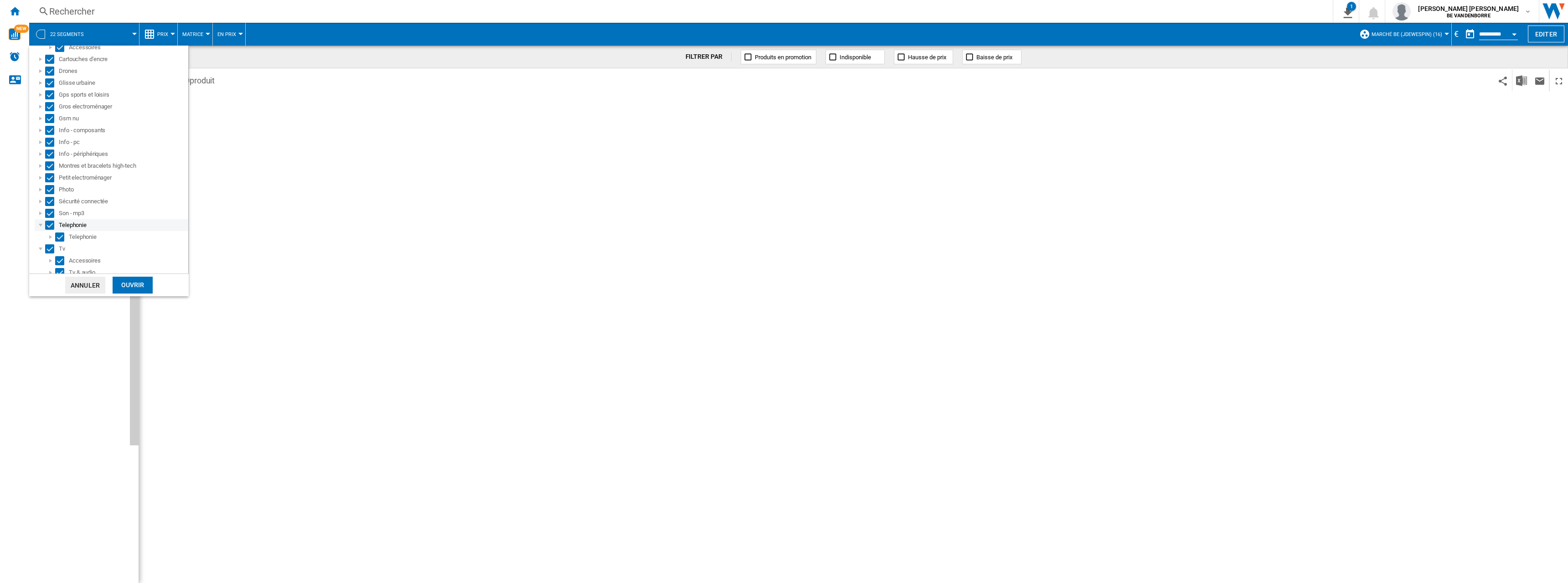
scroll to position [92, 0]
click at [42, 209] on div at bounding box center [40, 208] width 9 height 9
click at [133, 281] on div "Ouvrir" at bounding box center [132, 284] width 40 height 16
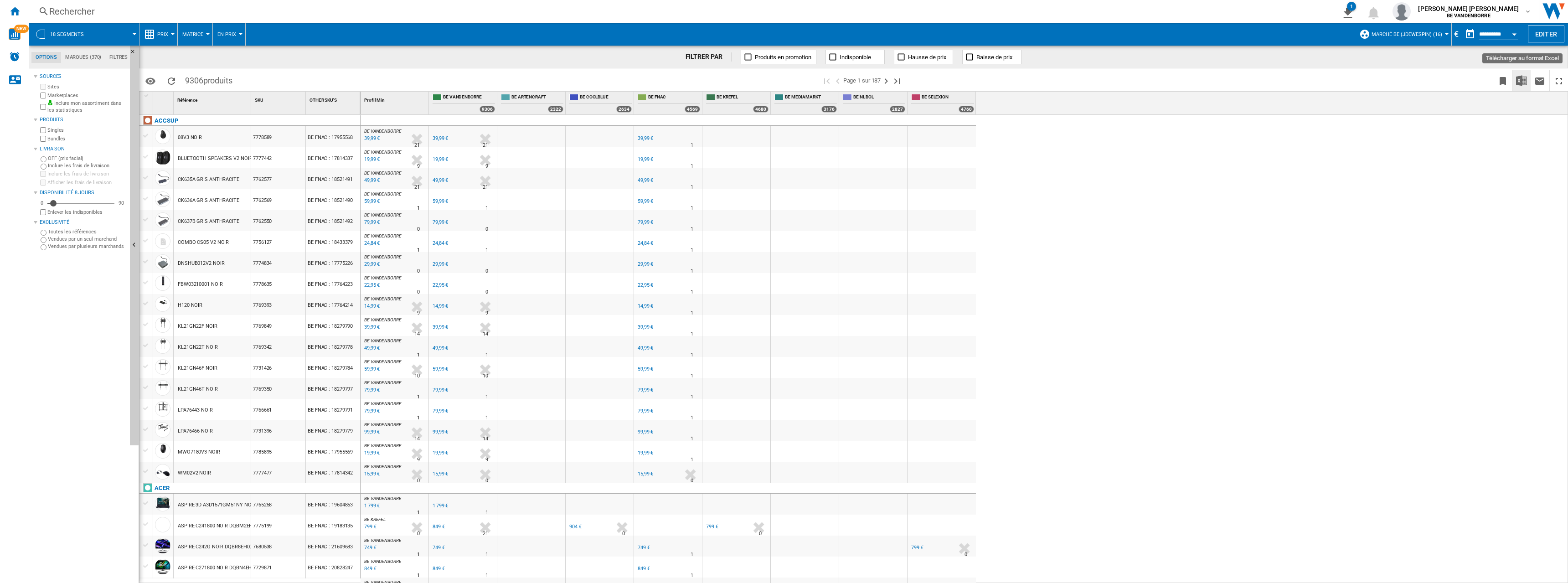
click at [1517, 78] on img "Télécharger au format Excel" at bounding box center [1521, 81] width 11 height 11
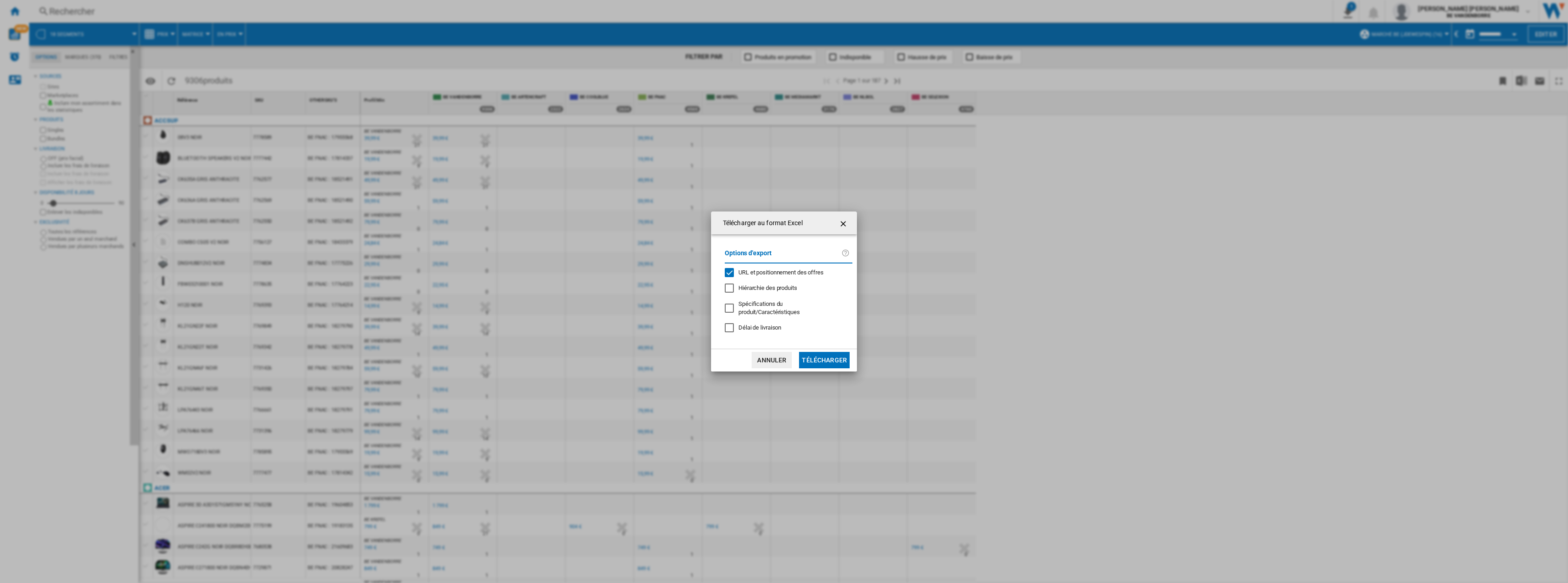
click at [799, 275] on span "URL et positionnement des offres" at bounding box center [782, 272] width 85 height 7
click at [833, 353] on button "Télécharger" at bounding box center [824, 360] width 50 height 16
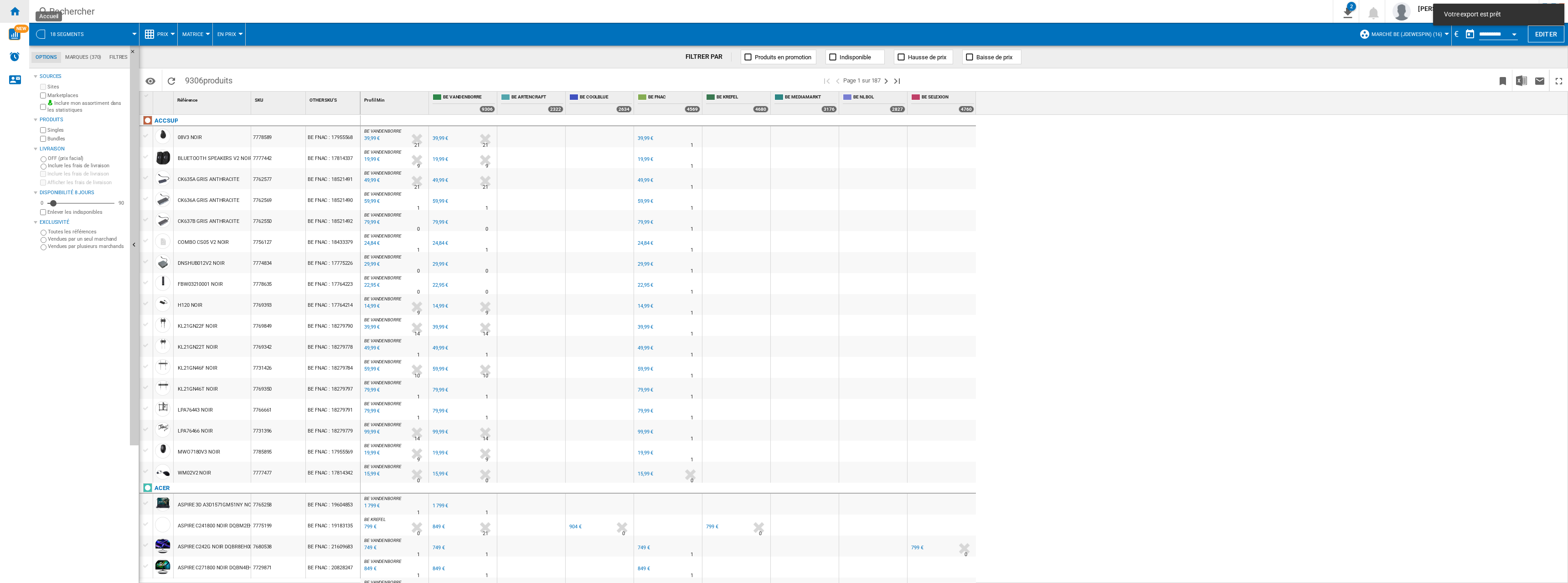
click at [9, 11] on ng-md-icon "Accueil" at bounding box center [14, 11] width 11 height 11
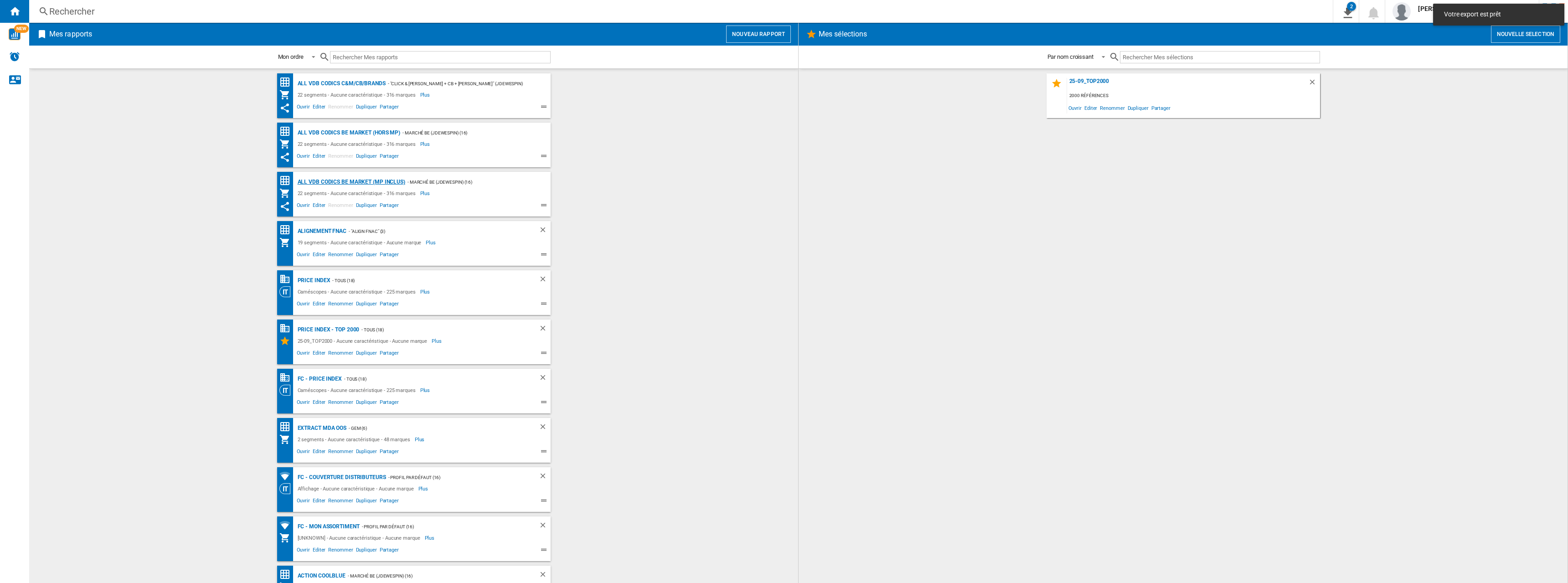
click at [365, 178] on div "ALL VDB CODICS BE MARKET (MP inclus)" at bounding box center [350, 182] width 110 height 12
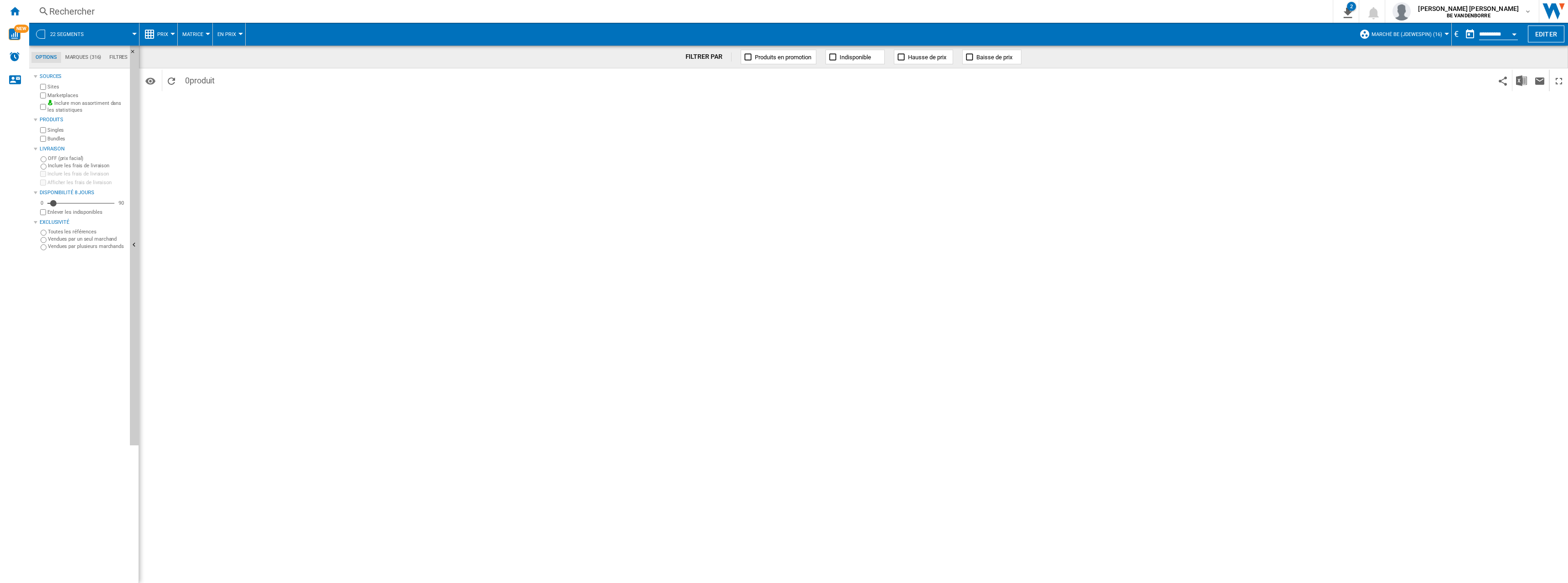
click at [80, 37] on span "22 segments" at bounding box center [67, 34] width 34 height 6
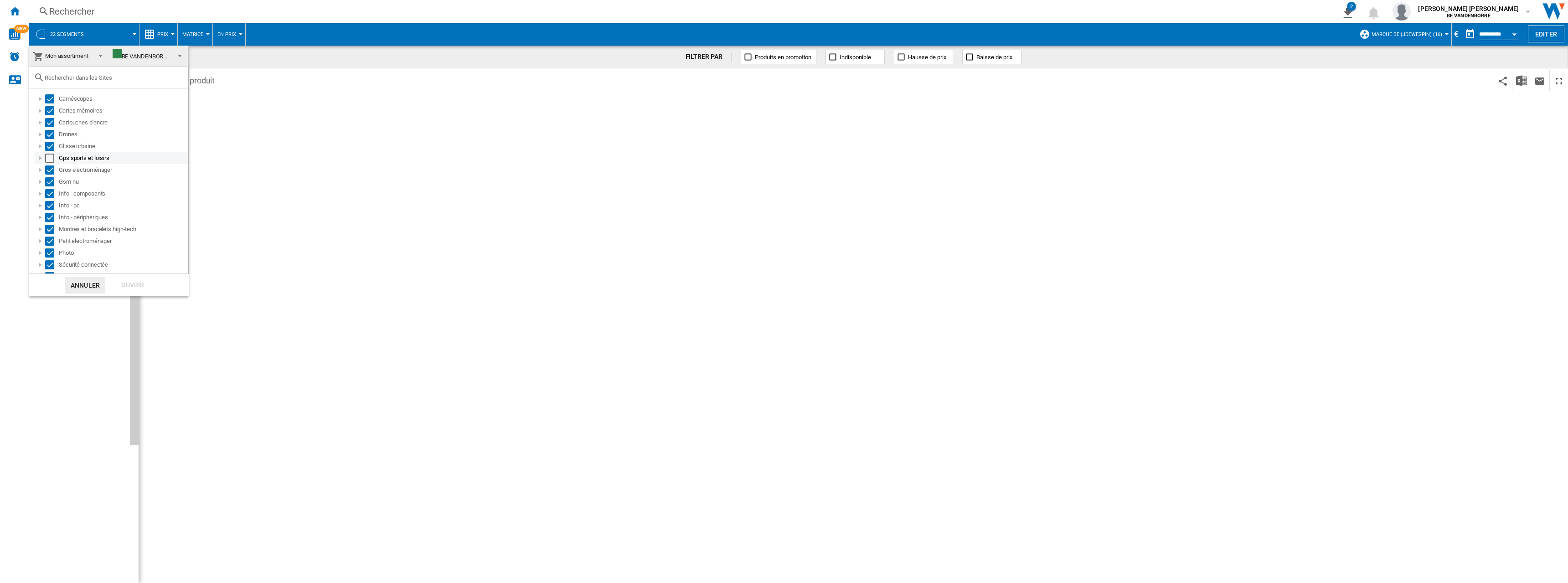
drag, startPoint x: 52, startPoint y: 156, endPoint x: 47, endPoint y: 156, distance: 5.0
click at [50, 156] on div "Select" at bounding box center [49, 157] width 9 height 9
click at [139, 282] on div "Ouvrir" at bounding box center [132, 284] width 40 height 16
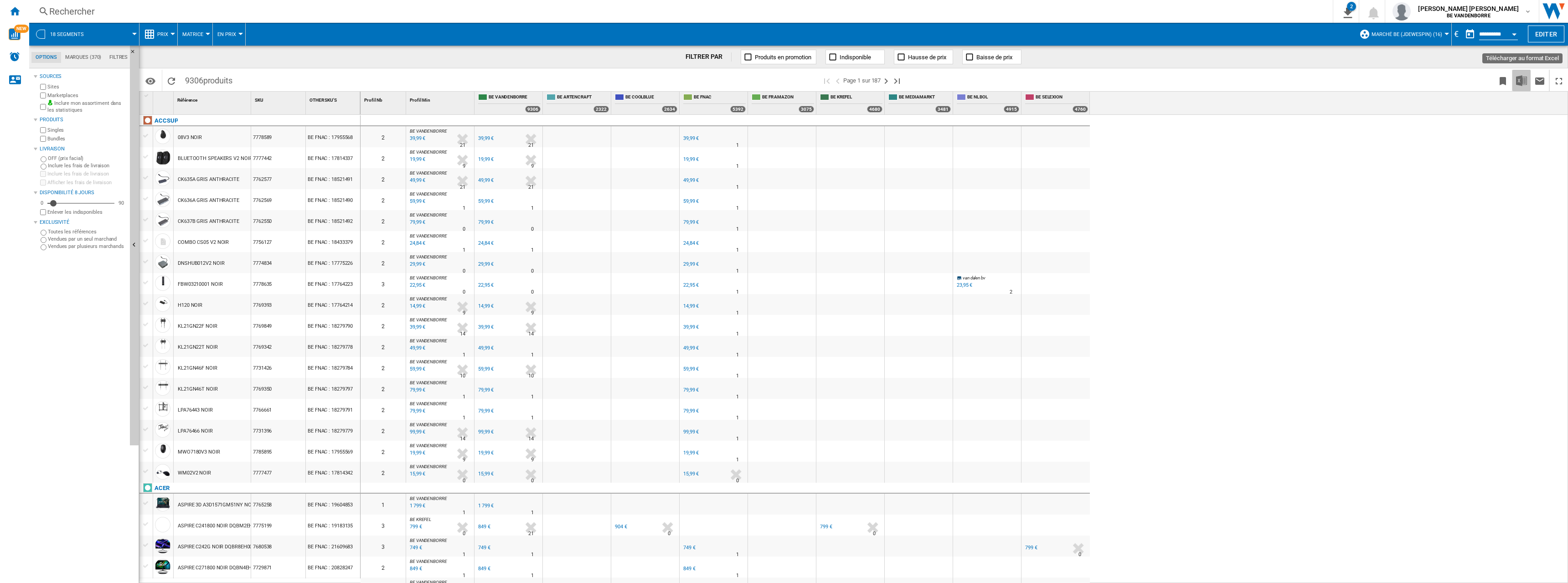
click at [1520, 83] on img "Télécharger au format Excel" at bounding box center [1521, 81] width 11 height 11
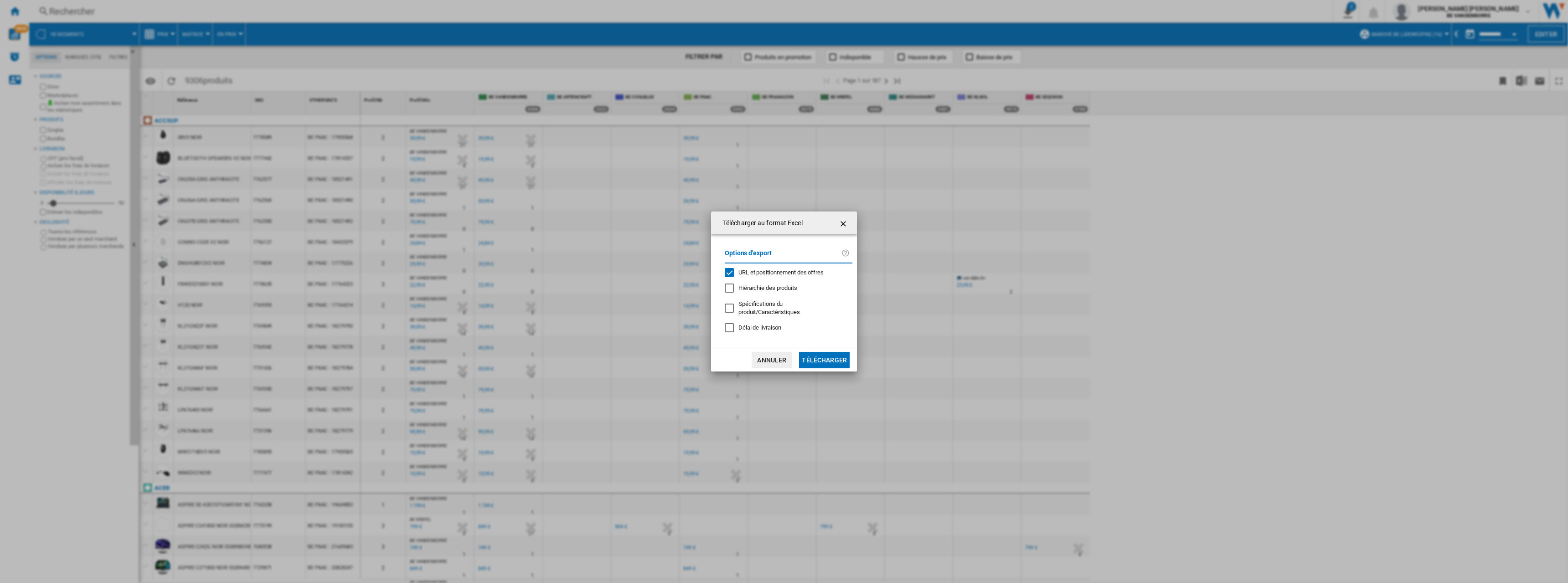
click at [779, 275] on span "URL et positionnement des offres" at bounding box center [782, 272] width 85 height 7
click at [828, 355] on button "Télécharger" at bounding box center [824, 360] width 50 height 16
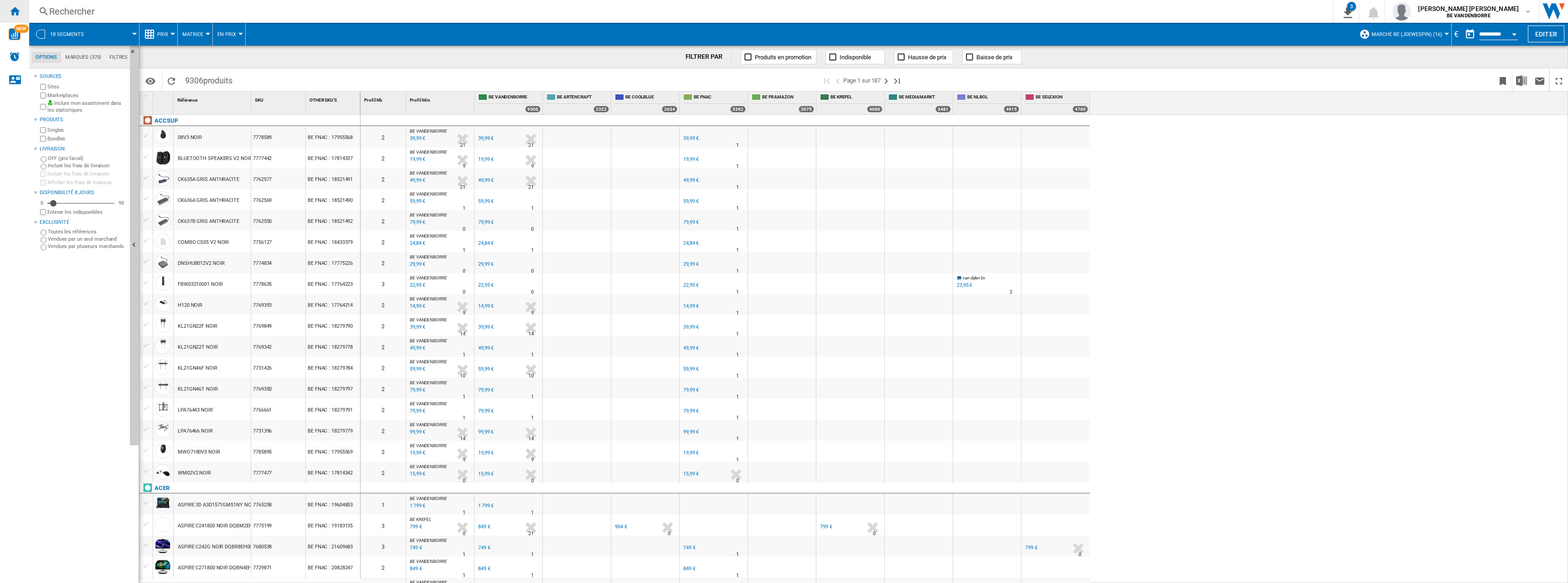
click at [11, 14] on ng-md-icon "Accueil" at bounding box center [14, 11] width 11 height 11
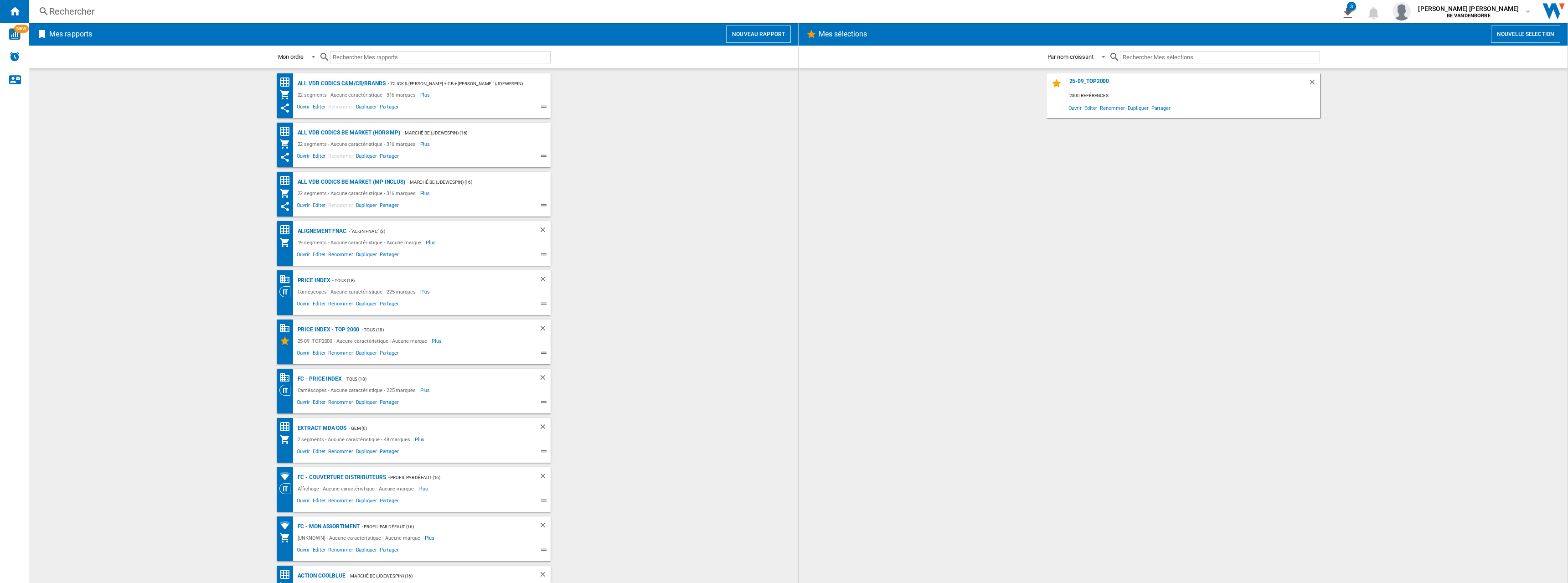
click at [353, 82] on div "ALL VDB CODICS C&M/CB/BRANDS" at bounding box center [340, 83] width 90 height 12
drag, startPoint x: 626, startPoint y: 122, endPoint x: 237, endPoint y: 77, distance: 391.6
click at [238, 77] on div "ALL VDB CODICS C&M/CB/BRANDS - "Click & Mortar + CB + Marques" (jdewespin) (11)…" at bounding box center [413, 326] width 751 height 505
click at [358, 83] on div "ALL VDB CODICS C&M/CB/BRANDS" at bounding box center [340, 83] width 90 height 12
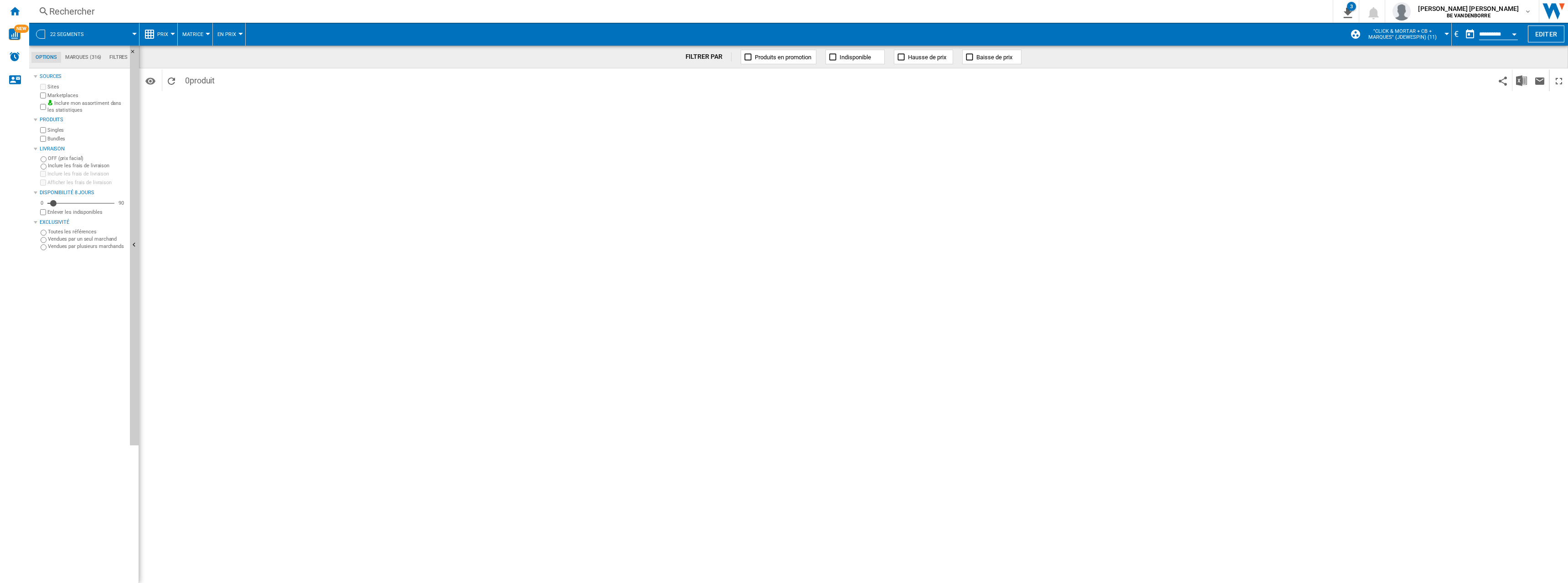
click at [92, 32] on div "22 segments" at bounding box center [84, 35] width 101 height 23
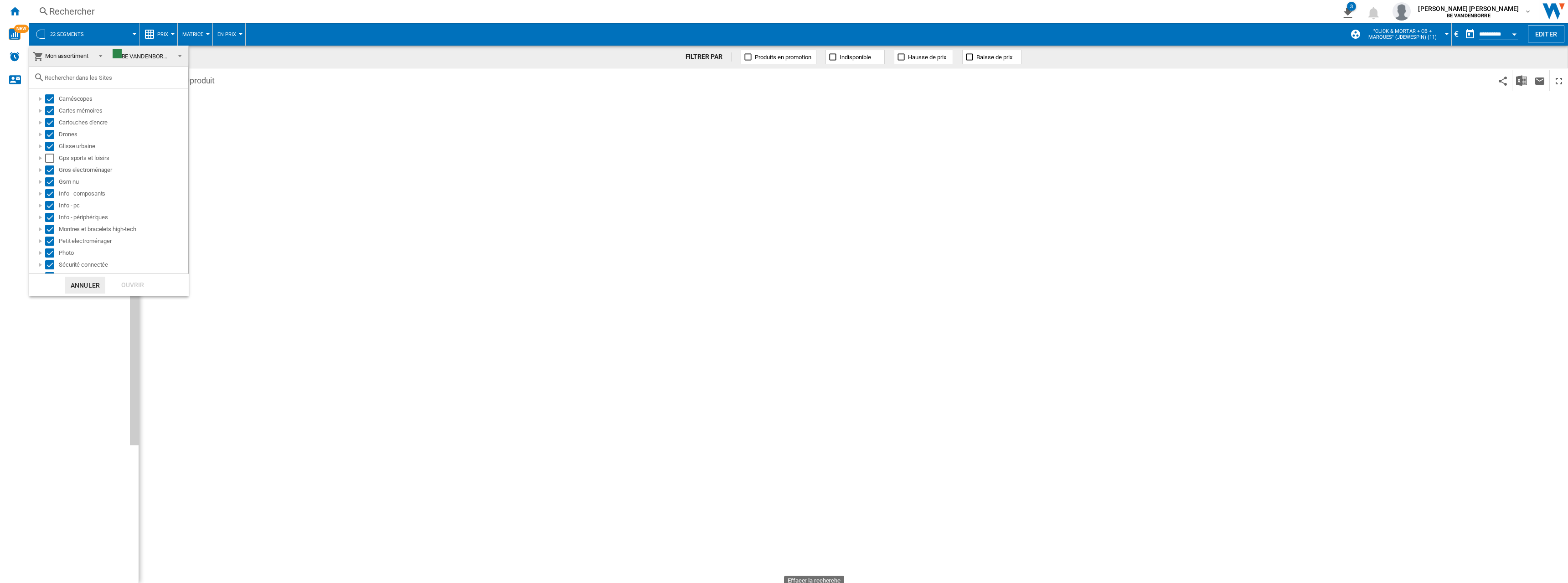
click at [372, 219] on md-backdrop at bounding box center [784, 291] width 1568 height 583
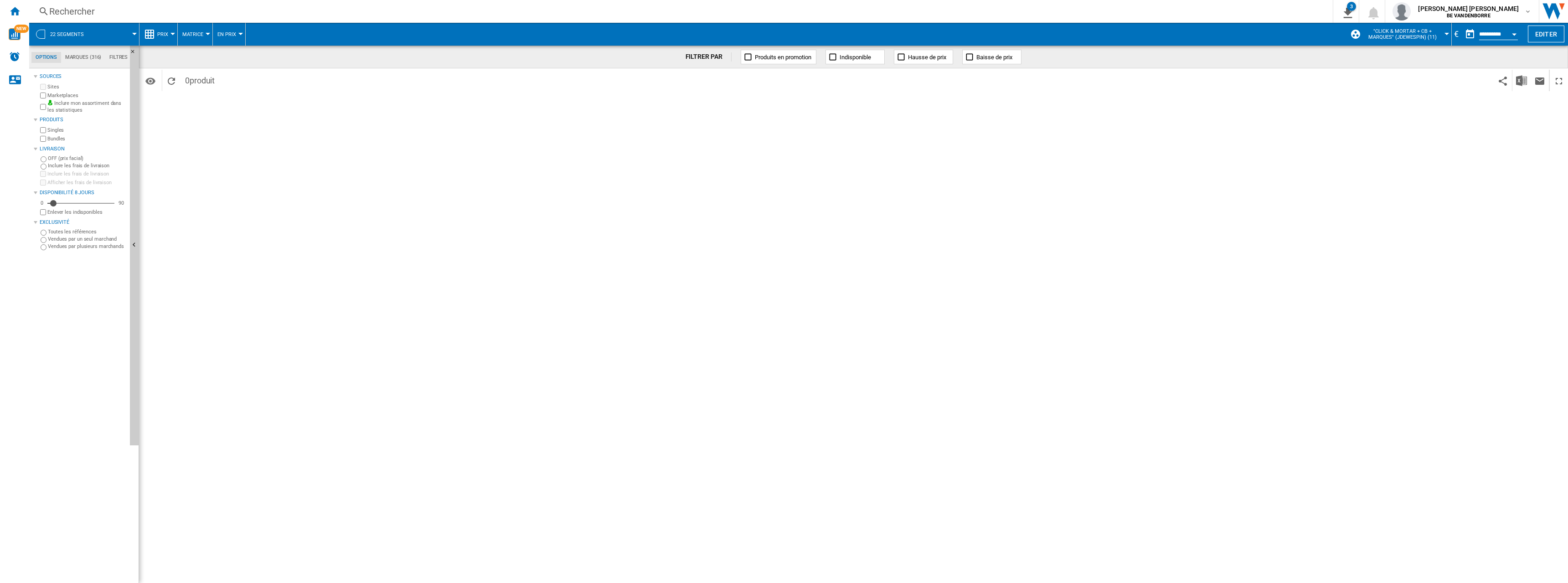
click at [76, 30] on button "22 segments" at bounding box center [72, 35] width 43 height 23
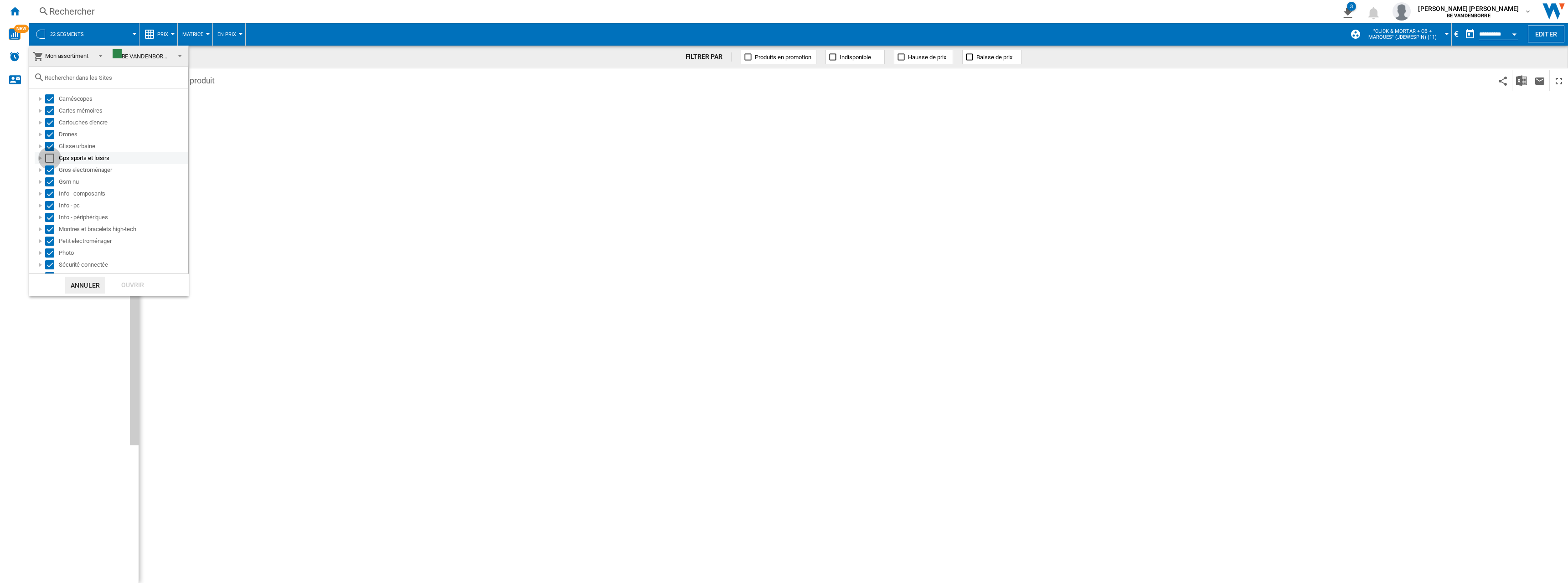
click at [53, 157] on div "Select" at bounding box center [49, 157] width 9 height 9
click at [125, 284] on div "Ouvrir" at bounding box center [132, 284] width 40 height 16
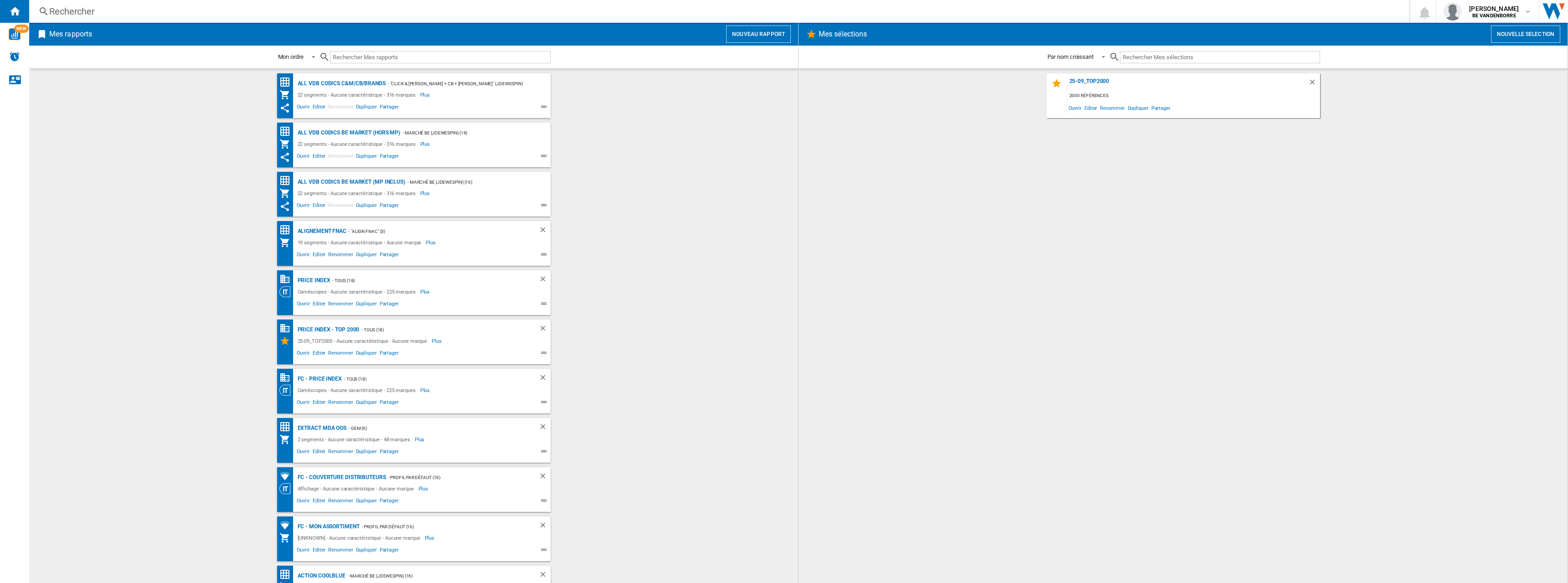
click at [767, 37] on button "Nouveau rapport" at bounding box center [758, 34] width 65 height 17
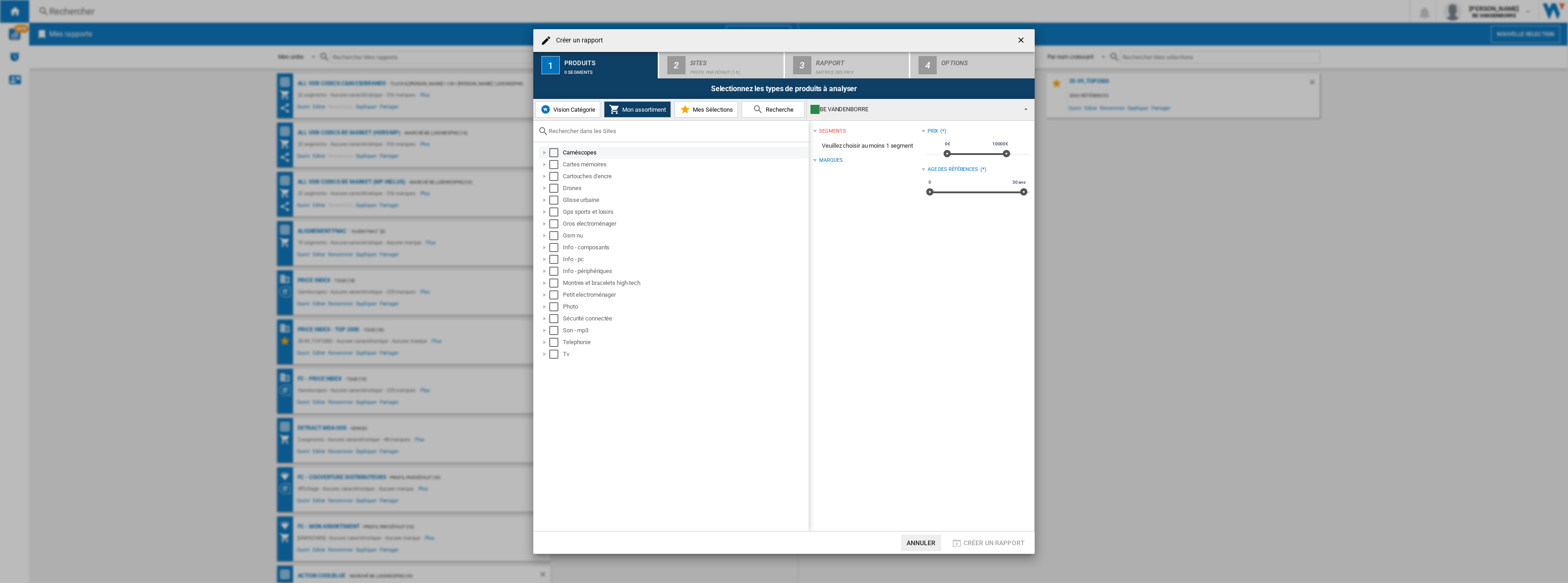
click at [554, 146] on div "Caméscopes" at bounding box center [674, 152] width 270 height 12
click at [556, 156] on div "Select" at bounding box center [553, 152] width 9 height 9
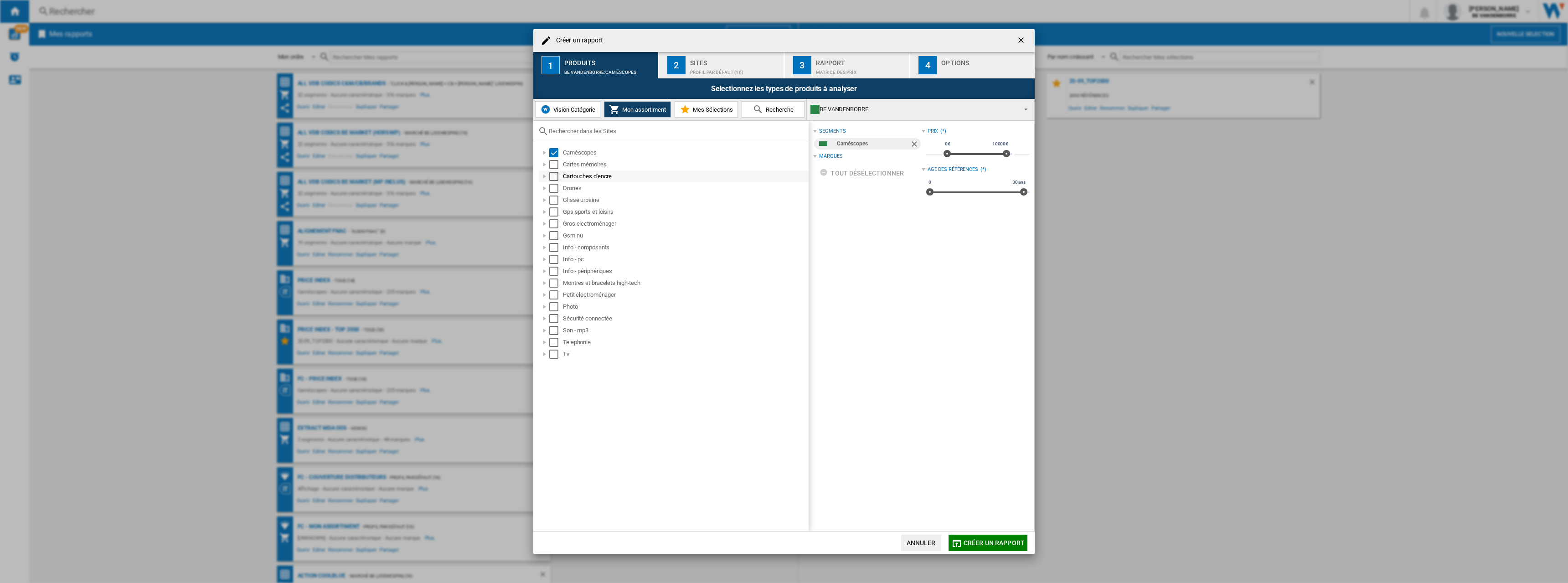
click at [553, 171] on div "Cartouches d'encre" at bounding box center [674, 177] width 270 height 12
click at [555, 166] on div "Select" at bounding box center [553, 164] width 9 height 9
click at [553, 183] on div "Select" at bounding box center [553, 187] width 9 height 9
click at [553, 178] on div "Select" at bounding box center [553, 176] width 9 height 9
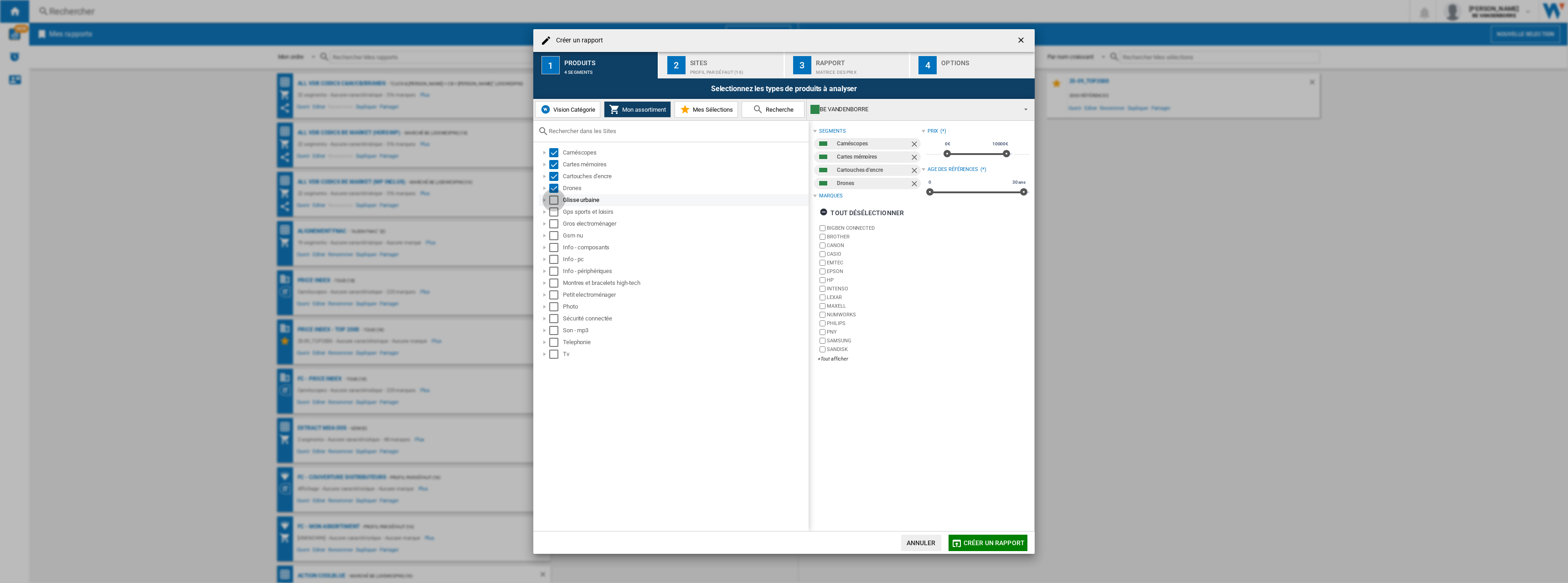
click at [553, 198] on div "Select" at bounding box center [553, 200] width 9 height 9
click at [554, 221] on div "Select" at bounding box center [553, 223] width 9 height 9
click at [555, 235] on div "Select" at bounding box center [553, 235] width 9 height 9
click at [555, 248] on div "Select" at bounding box center [553, 247] width 9 height 9
click at [554, 257] on div "Select" at bounding box center [553, 259] width 9 height 9
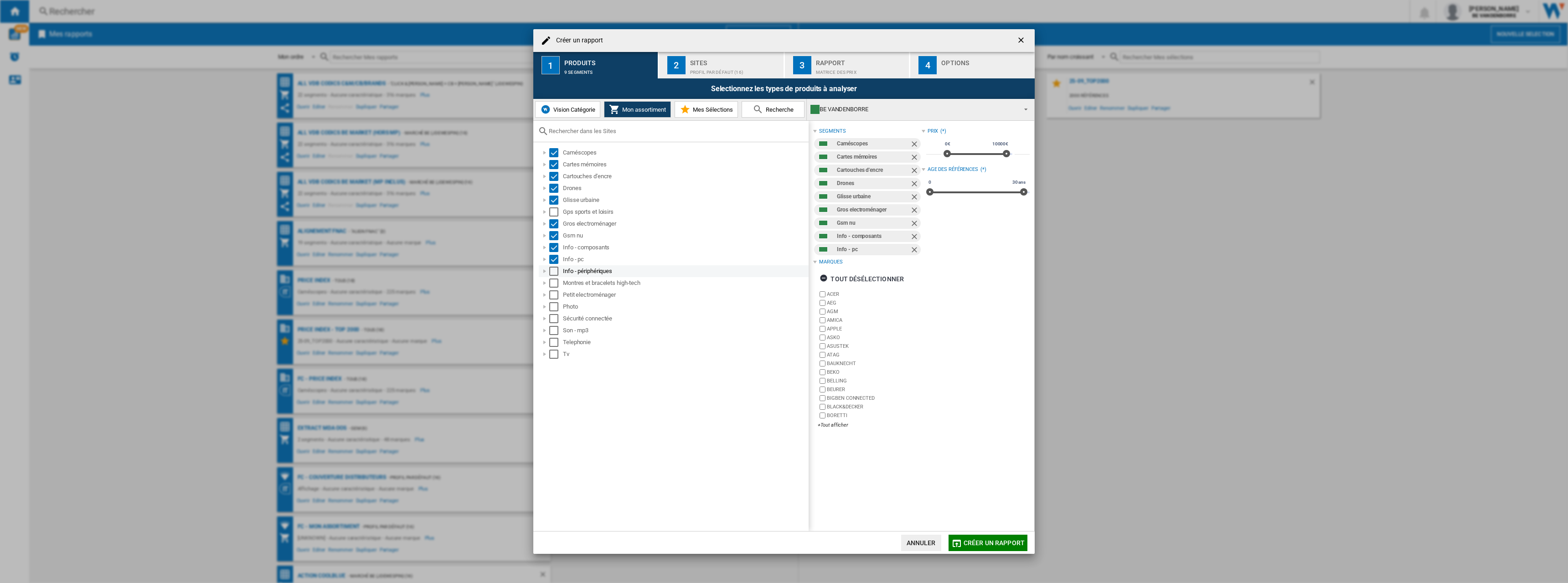
click at [552, 271] on div "Select" at bounding box center [553, 271] width 9 height 9
click at [553, 282] on div "Select" at bounding box center [553, 282] width 9 height 9
click at [554, 297] on div "Select" at bounding box center [553, 294] width 9 height 9
click at [554, 309] on div "Select" at bounding box center [553, 307] width 9 height 9
click at [553, 321] on div "Select" at bounding box center [553, 318] width 9 height 9
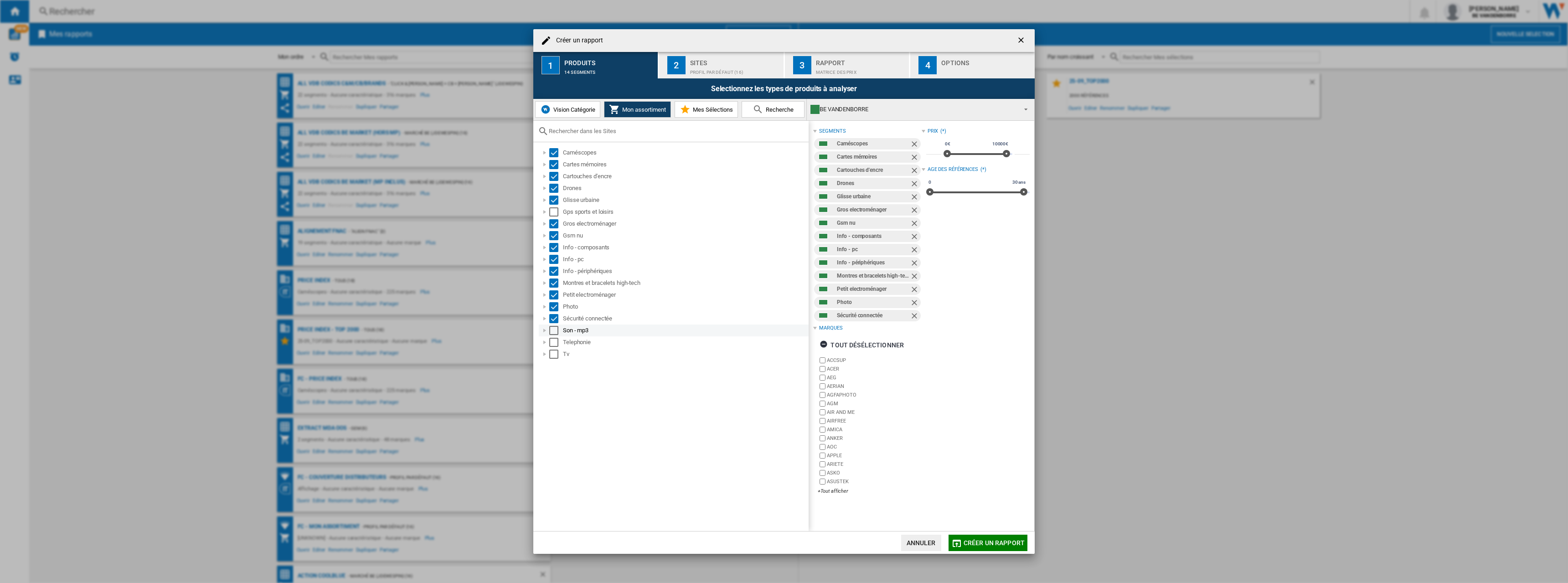
click at [554, 331] on div "Select" at bounding box center [553, 330] width 9 height 9
click at [557, 340] on div "Select" at bounding box center [553, 341] width 9 height 9
click at [552, 350] on div "Select" at bounding box center [553, 354] width 9 height 9
click at [701, 56] on div "Sites" at bounding box center [735, 60] width 90 height 10
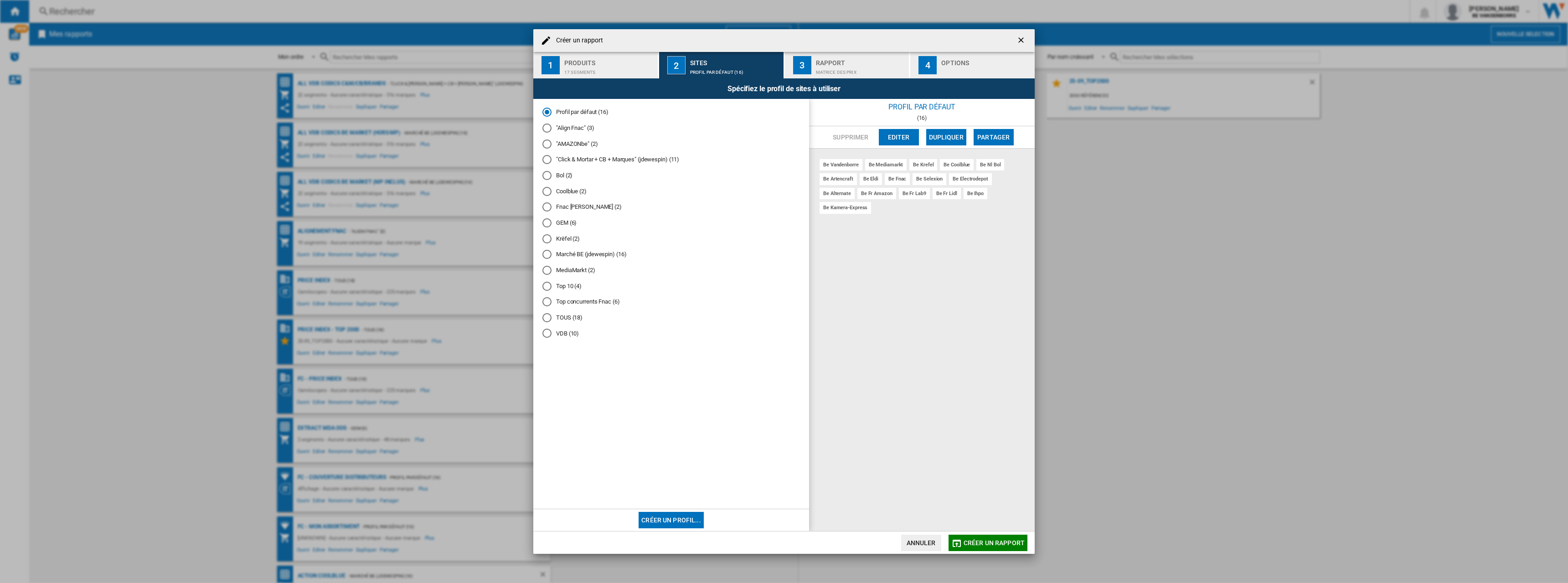
click at [843, 61] on div "Rapport" at bounding box center [860, 60] width 90 height 10
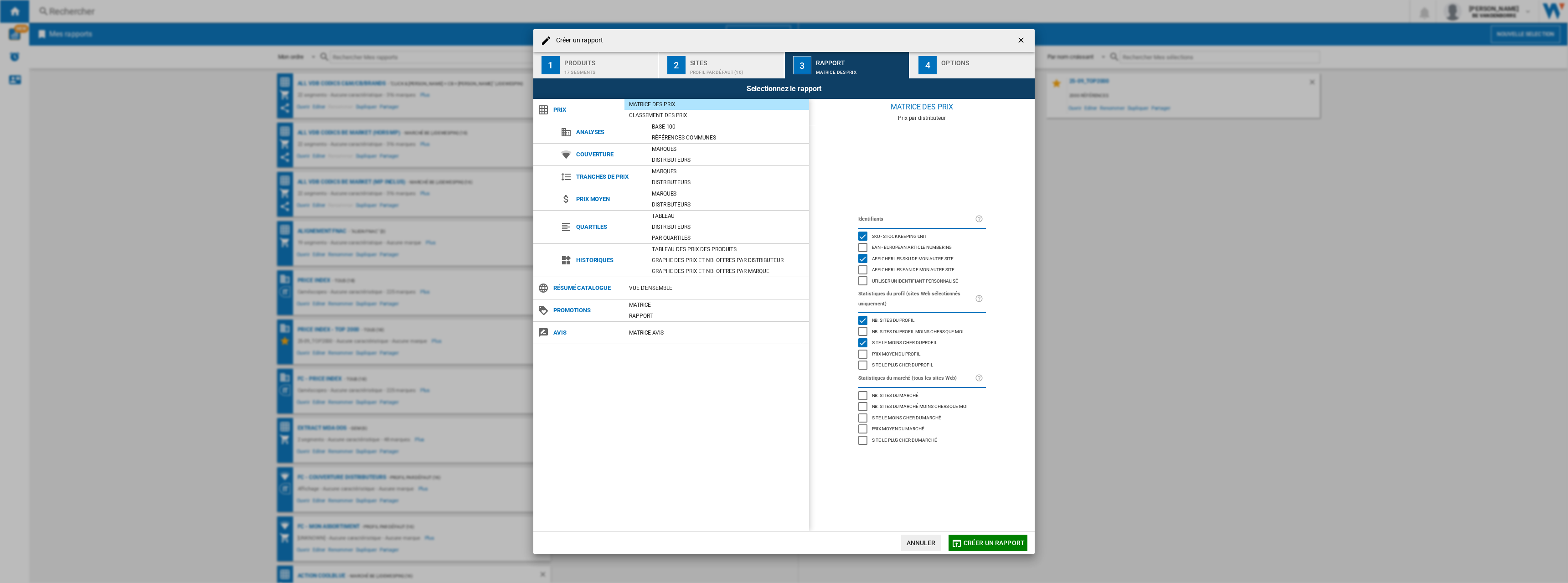
click at [935, 71] on div "4" at bounding box center [927, 65] width 18 height 18
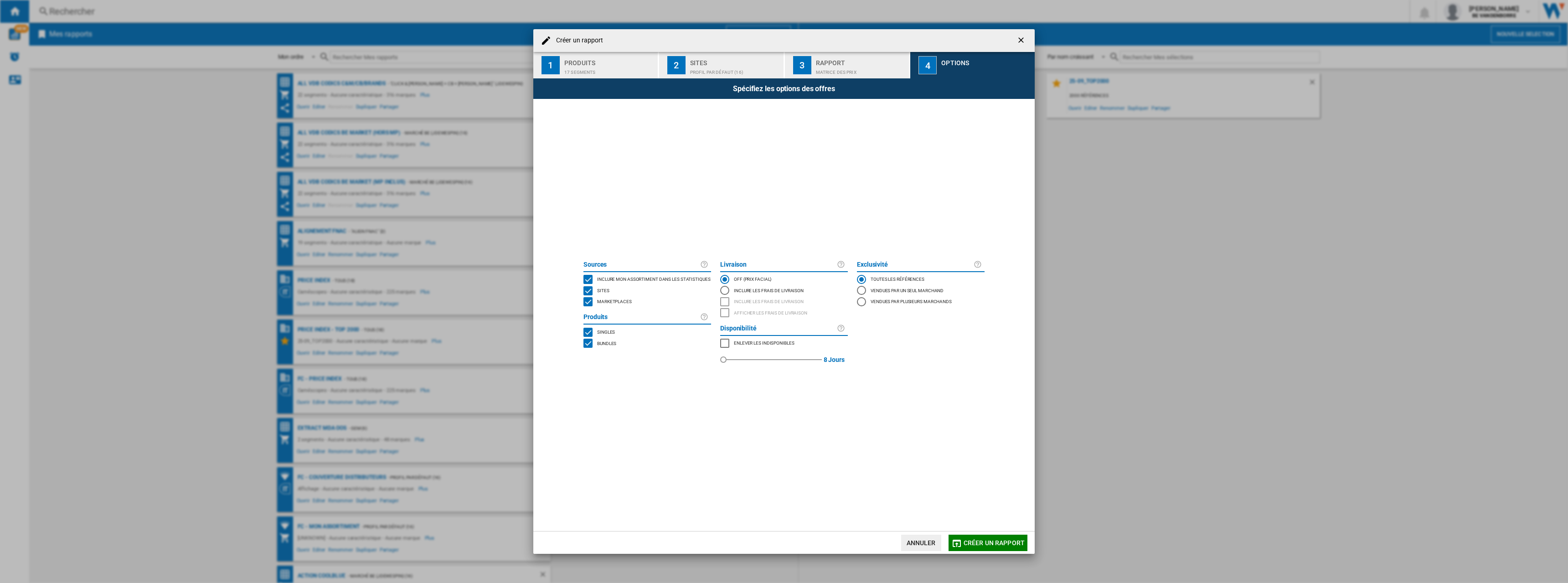
click at [976, 544] on span "Créer un rapport" at bounding box center [994, 543] width 61 height 8
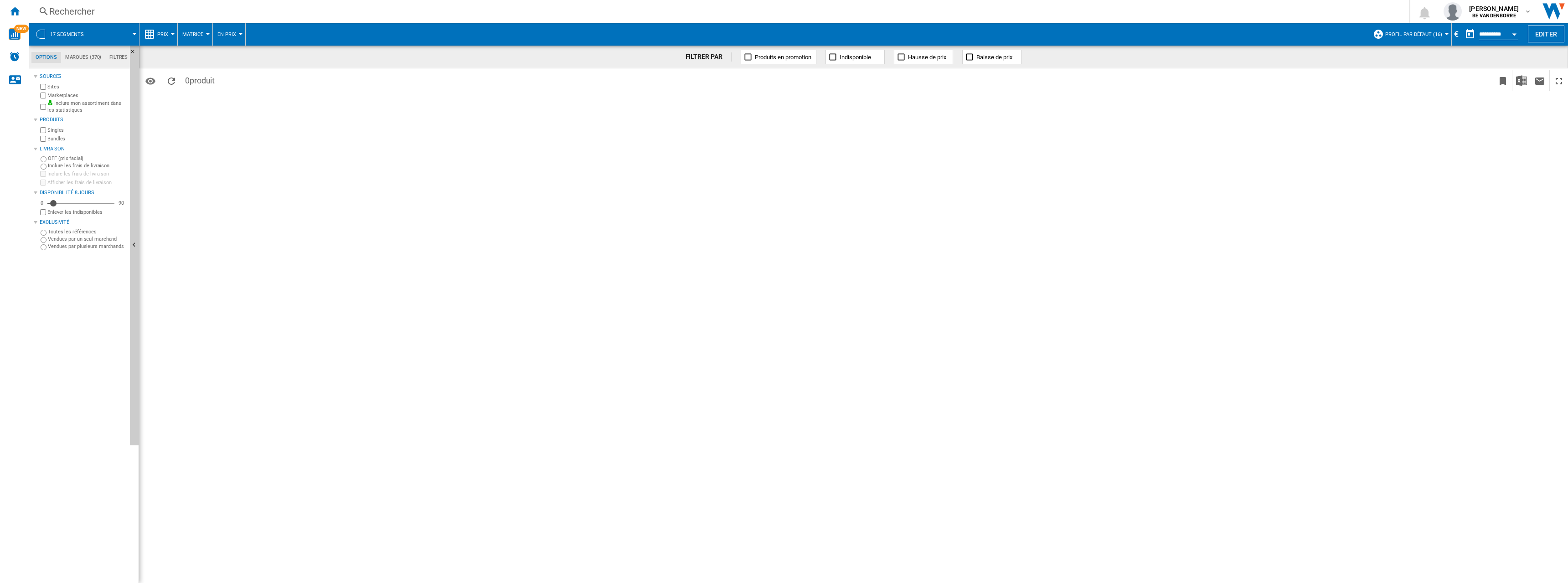
click at [1416, 29] on button "Profil par défaut (16)" at bounding box center [1416, 35] width 61 height 23
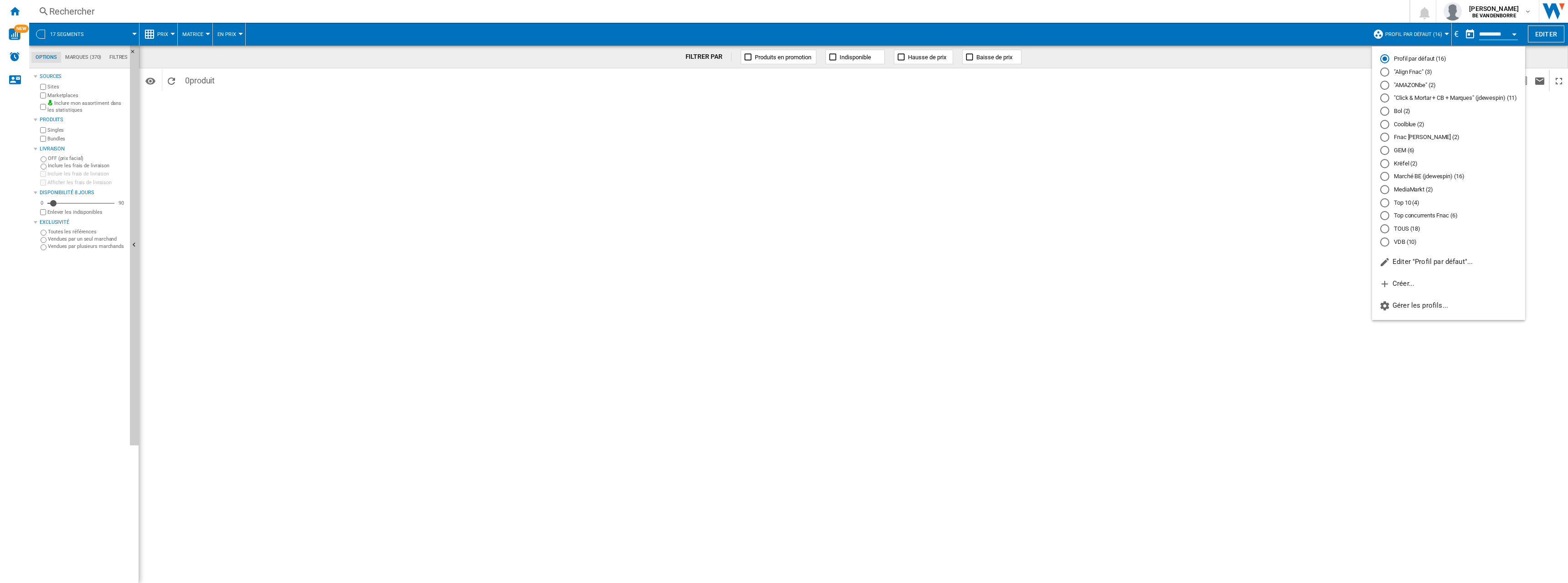
click at [1392, 71] on md-radio-button ""Align Fnac" (3)" at bounding box center [1448, 72] width 137 height 9
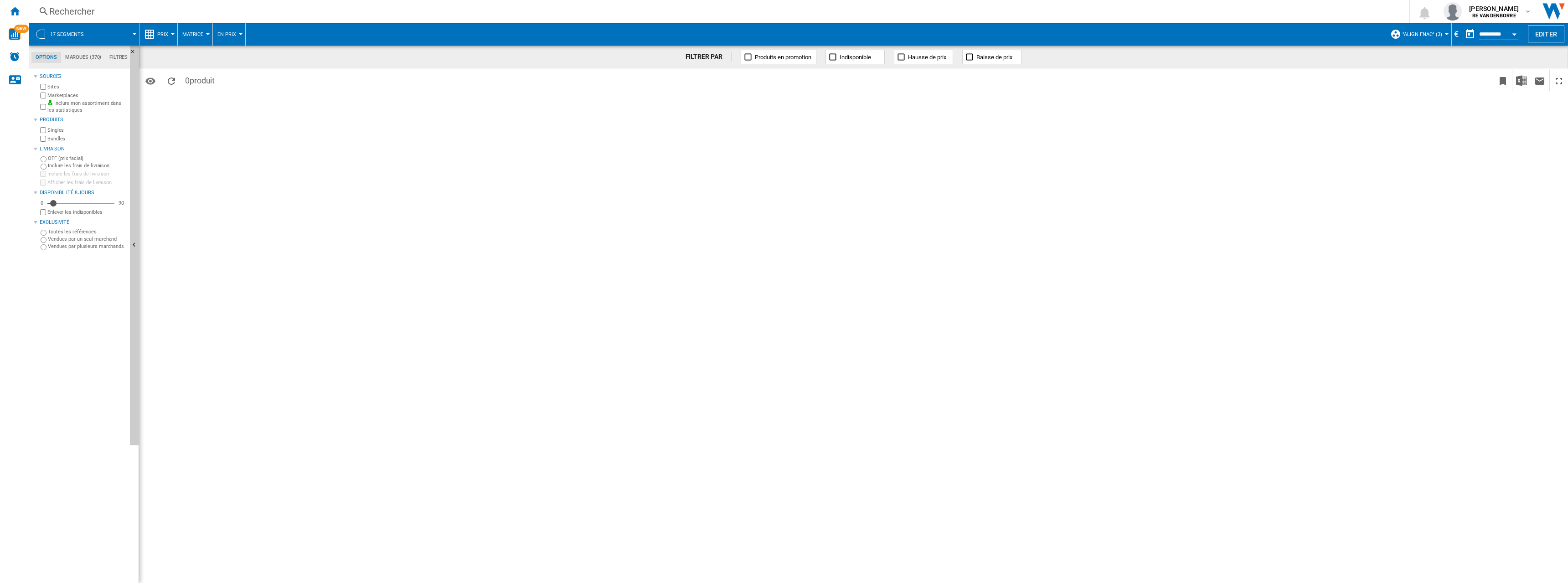
click at [1420, 38] on button ""Align Fnac" (3)" at bounding box center [1424, 35] width 45 height 23
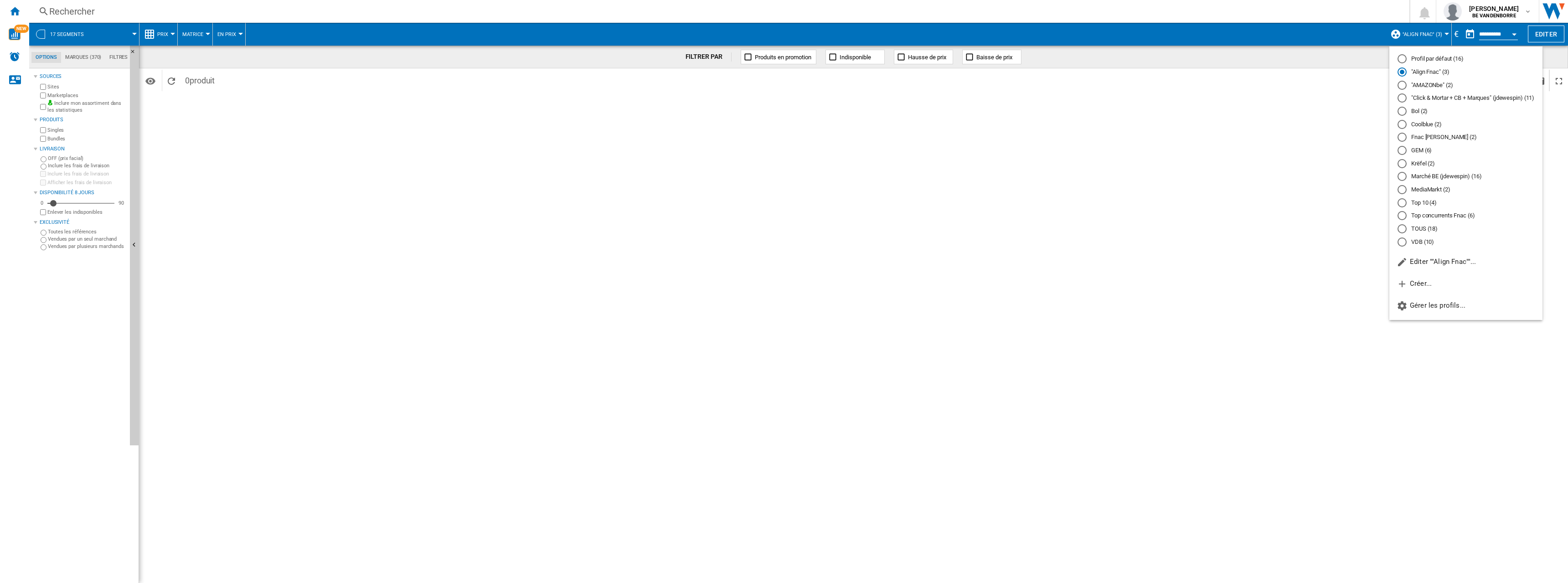
click at [1419, 89] on md-radio-button ""AMAZONbe" (2)" at bounding box center [1465, 84] width 137 height 9
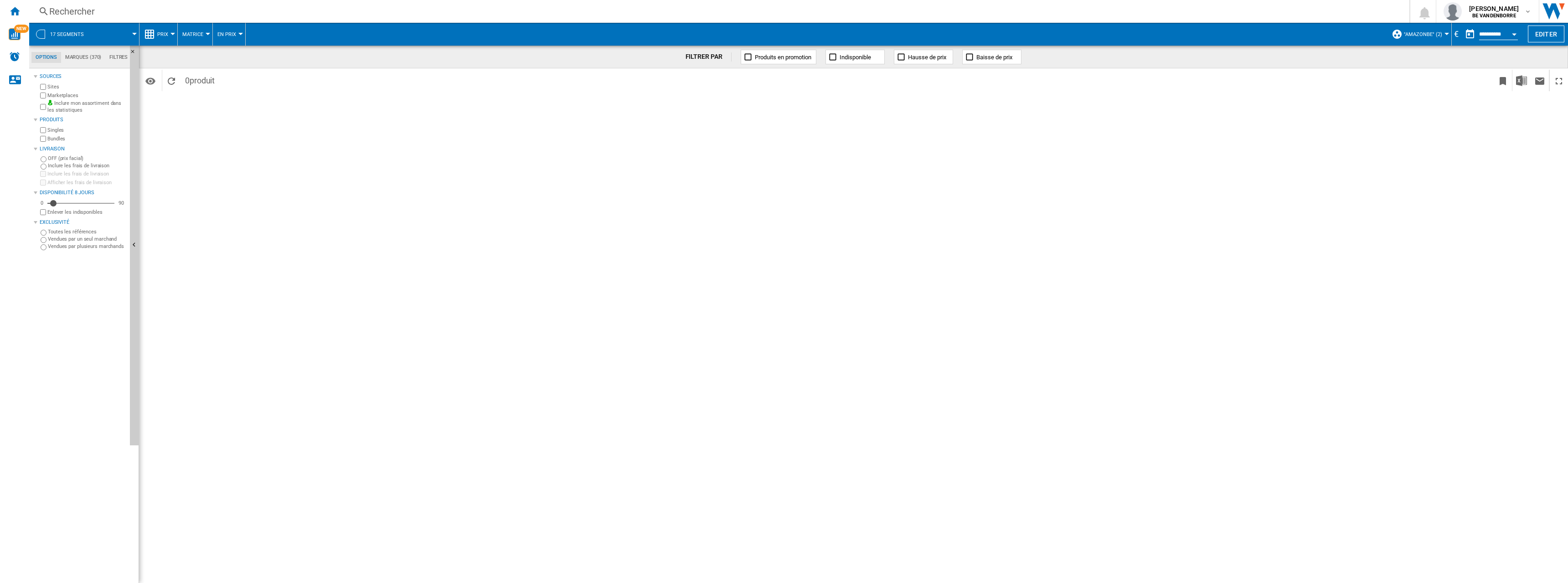
click at [73, 37] on span "17 segments" at bounding box center [67, 34] width 34 height 6
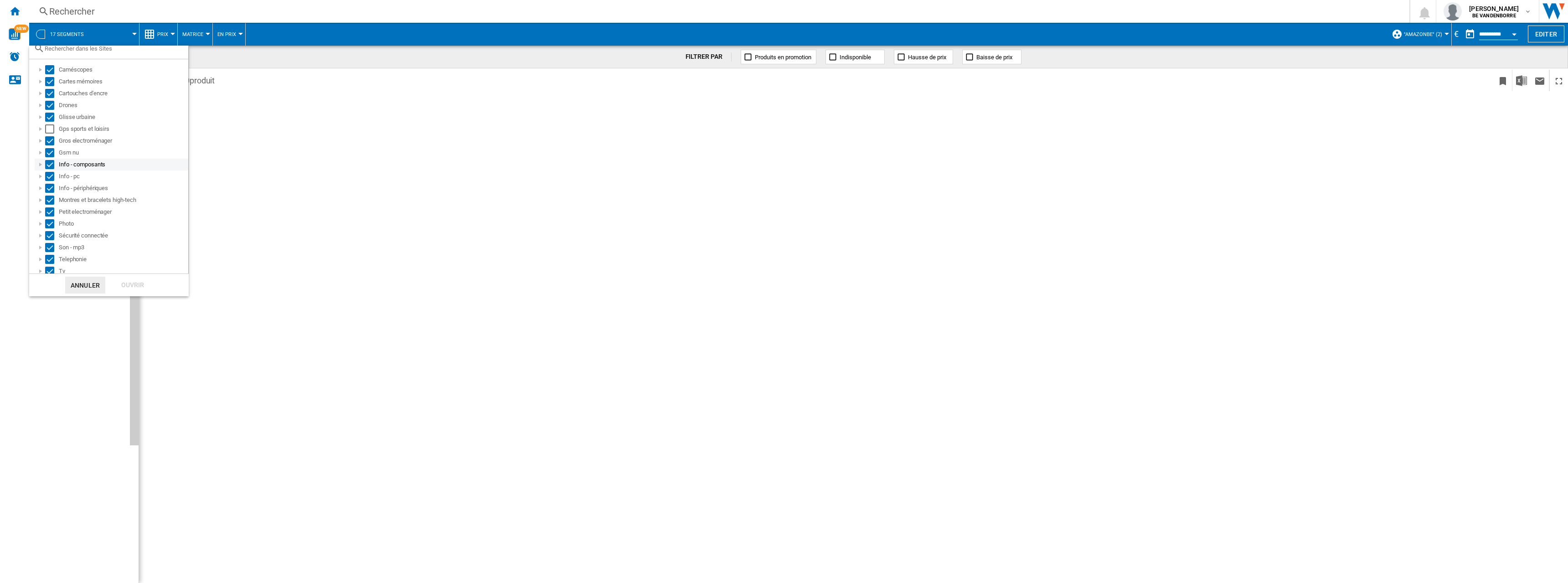
scroll to position [33, 0]
click at [51, 122] on div "Select" at bounding box center [49, 125] width 9 height 9
click at [122, 290] on div "Ouvrir" at bounding box center [132, 284] width 40 height 16
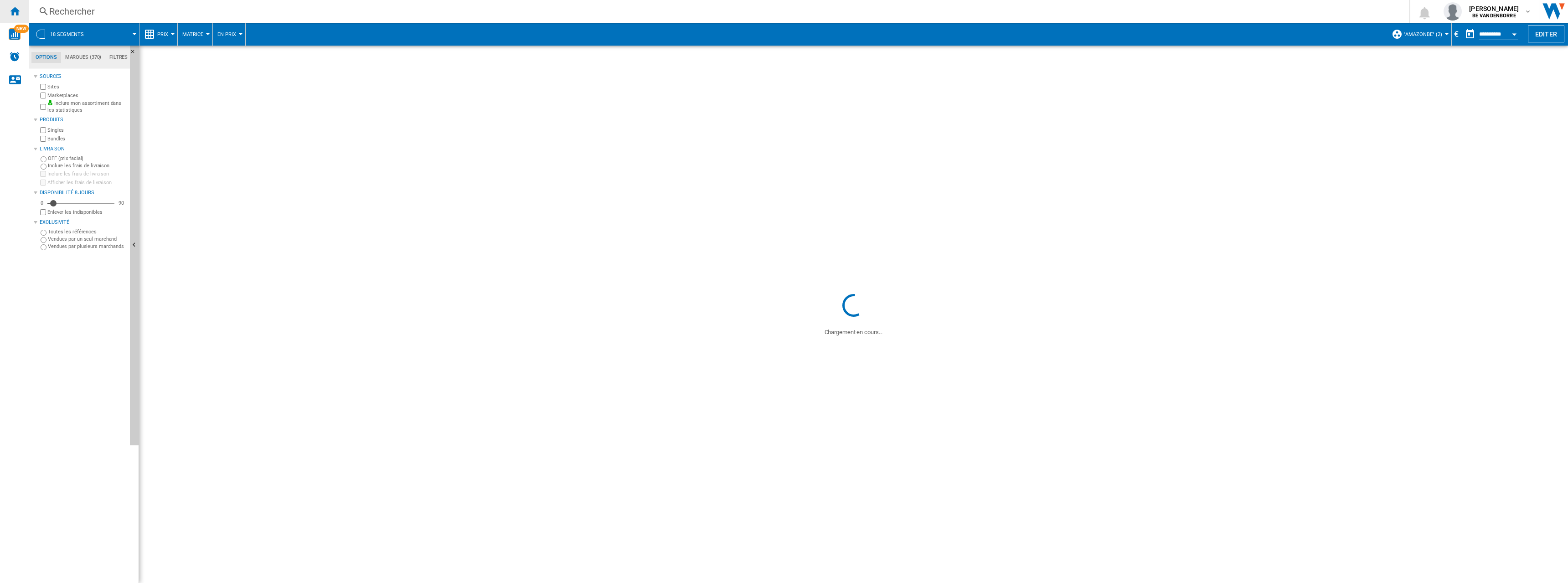
click at [14, 9] on ng-md-icon "Accueil" at bounding box center [14, 11] width 11 height 11
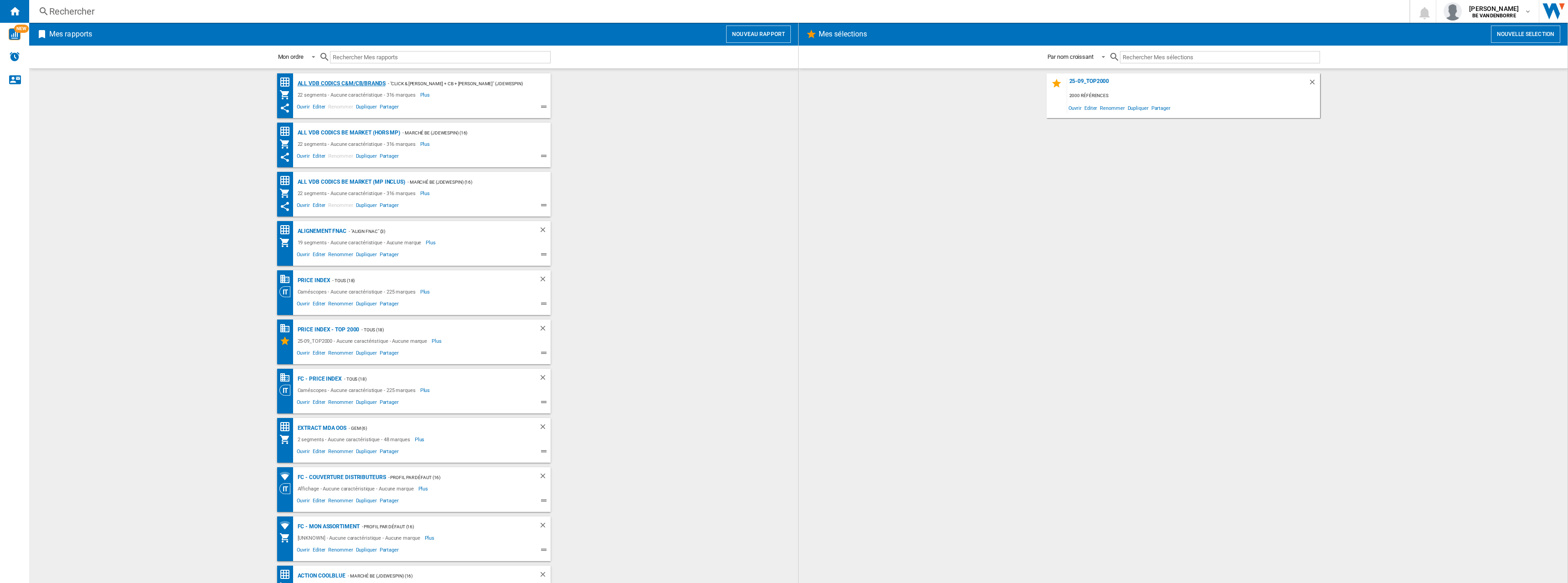
click at [362, 86] on div "ALL VDB CODICS C&M/CB/BRANDS" at bounding box center [340, 83] width 90 height 12
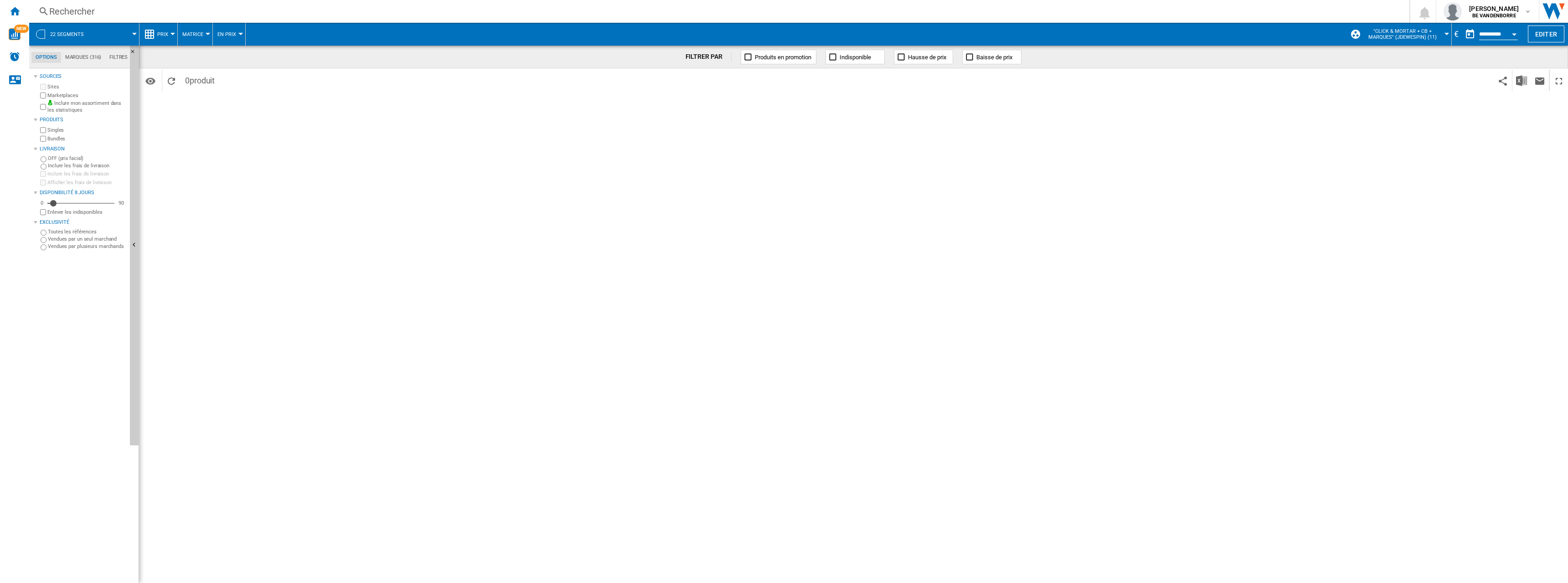
click at [74, 31] on span "22 segments" at bounding box center [67, 34] width 34 height 6
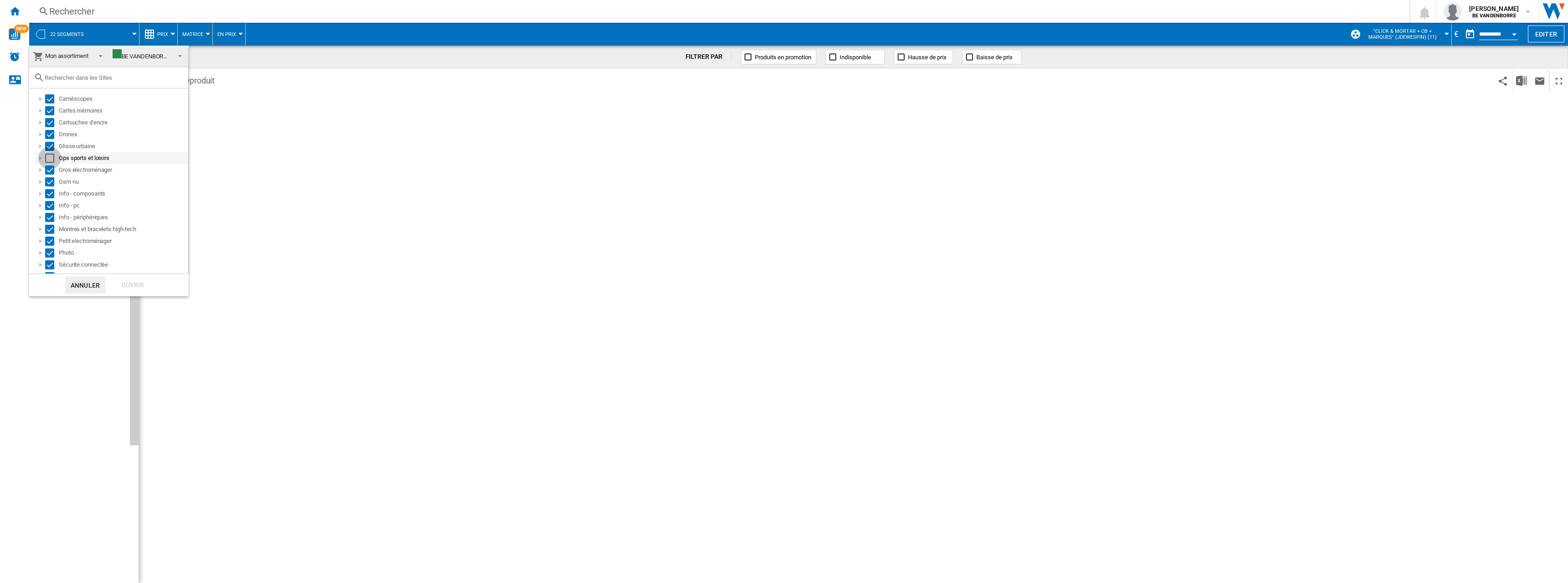
click at [53, 159] on div "Select" at bounding box center [49, 157] width 9 height 9
click at [122, 280] on div "Ouvrir" at bounding box center [132, 284] width 40 height 16
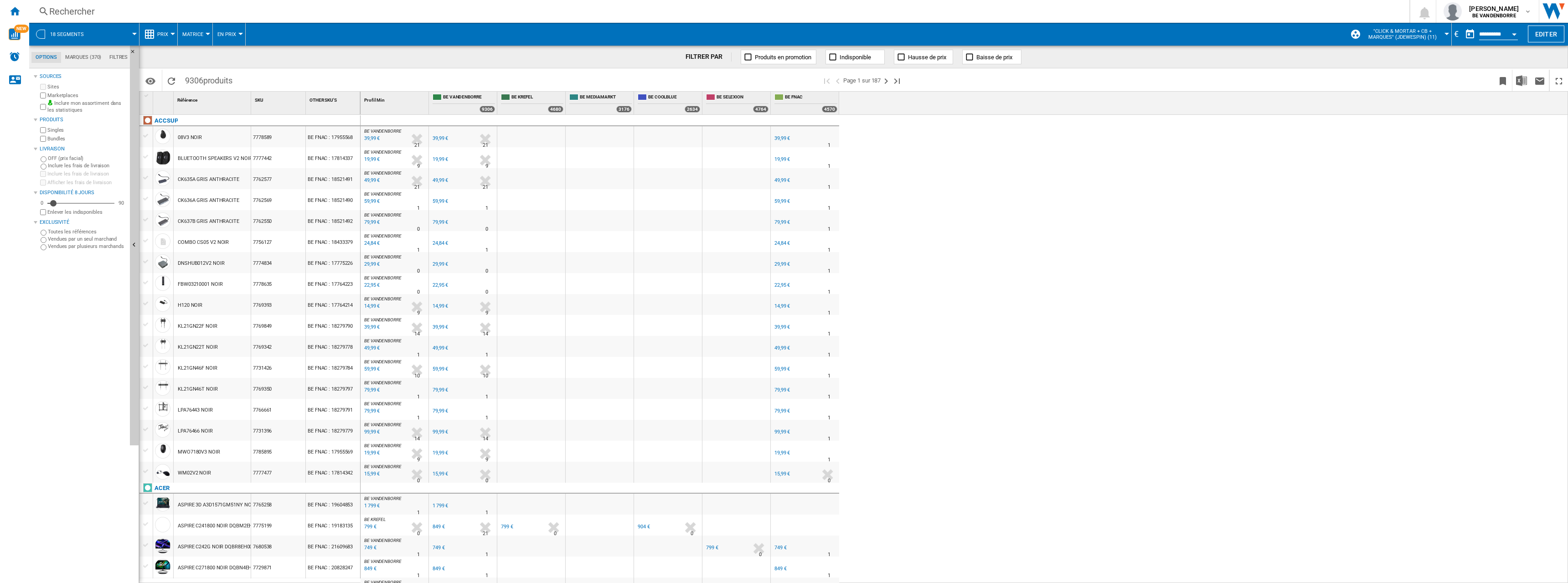
click at [61, 27] on button "18 segments" at bounding box center [72, 35] width 43 height 23
click at [126, 33] on span at bounding box center [115, 35] width 38 height 23
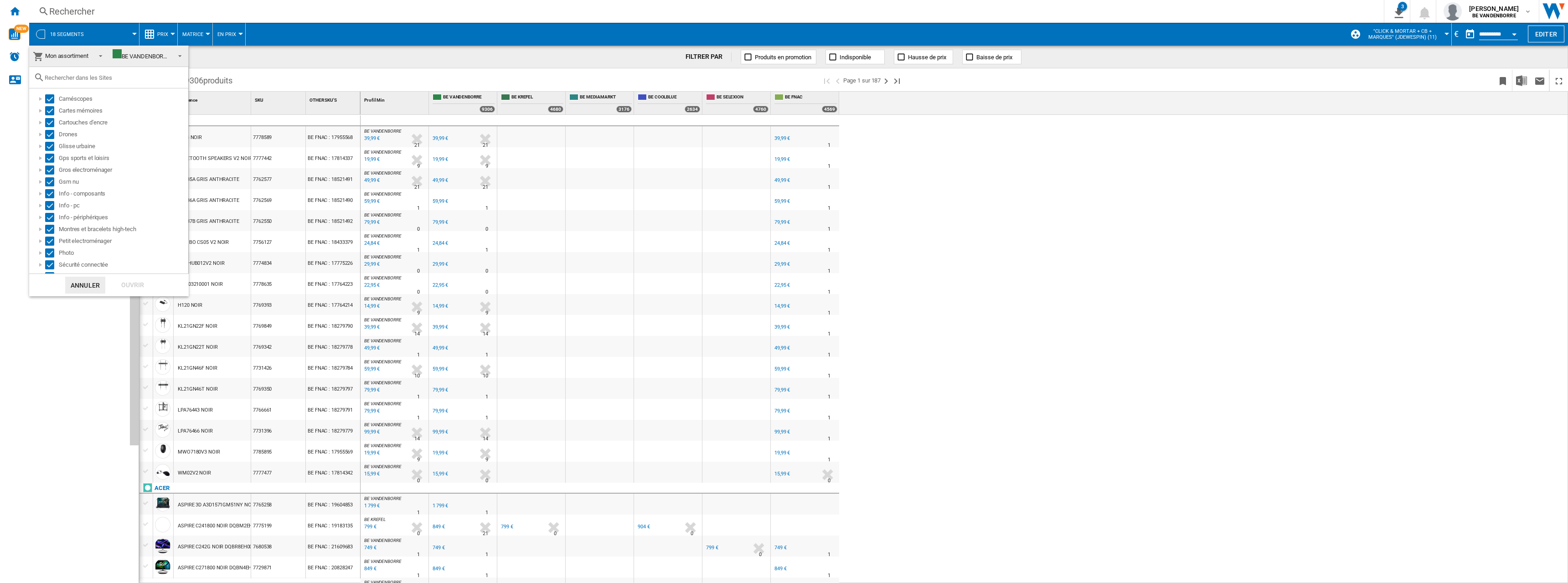
click at [126, 33] on md-backdrop at bounding box center [784, 291] width 1568 height 583
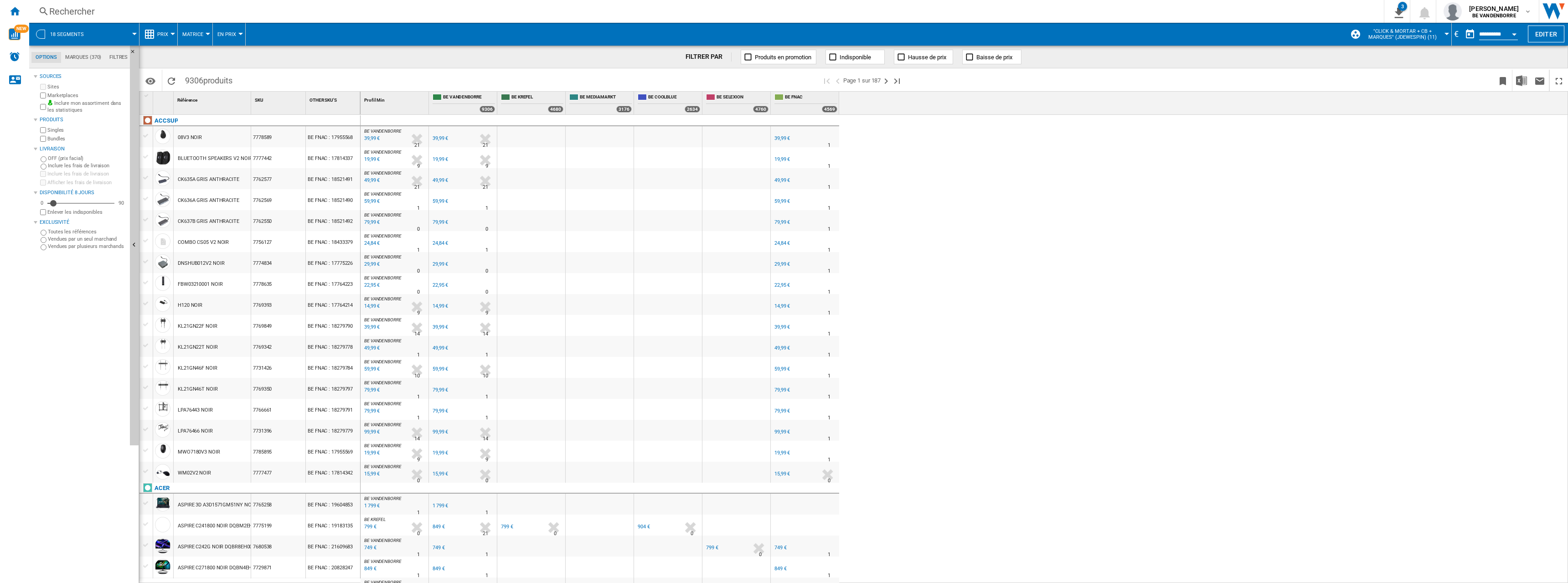
click at [81, 32] on span "18 segments" at bounding box center [67, 34] width 34 height 6
